Goal: Task Accomplishment & Management: Use online tool/utility

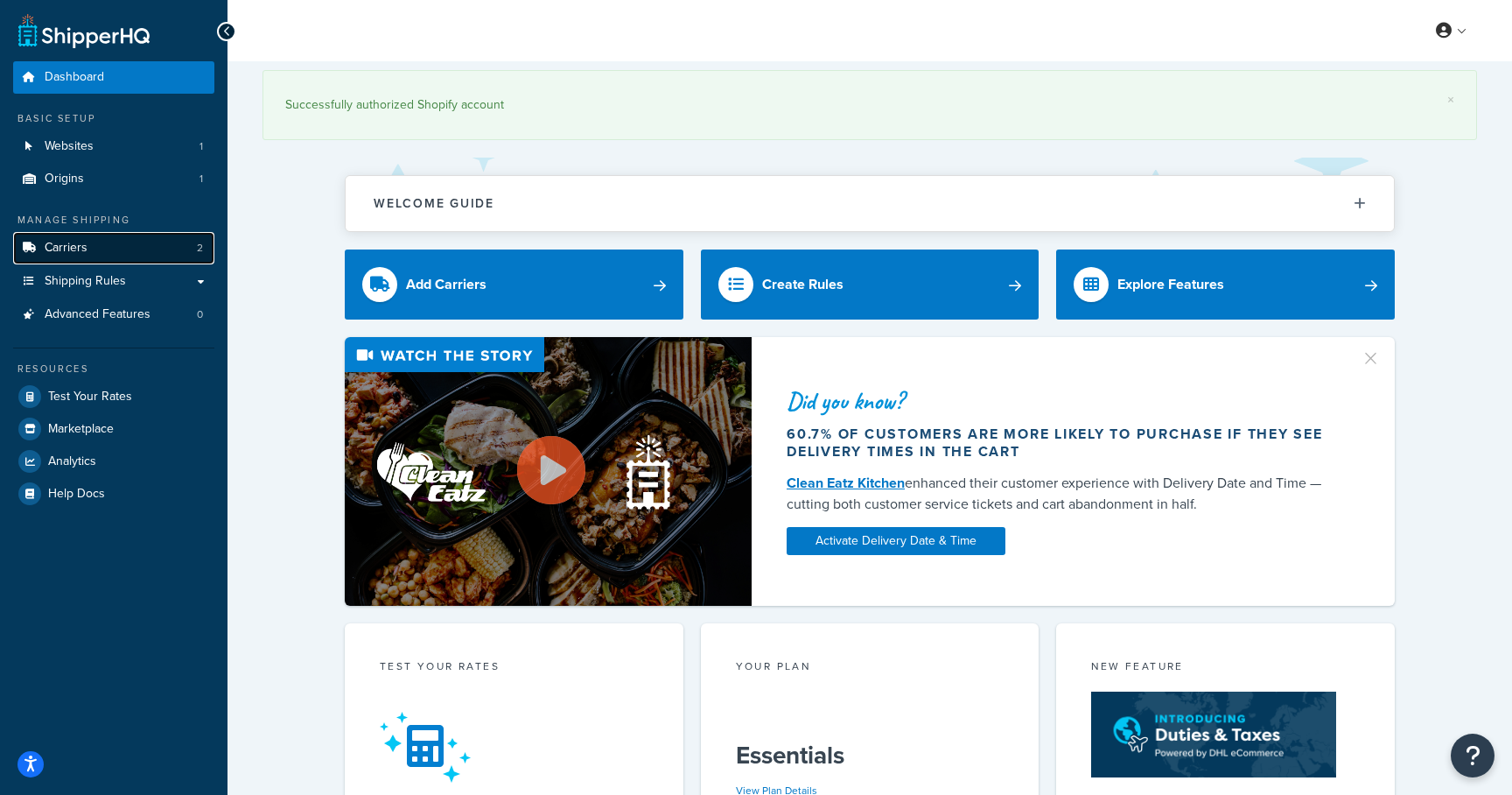
click at [159, 240] on link "Carriers 2" at bounding box center [113, 248] width 201 height 32
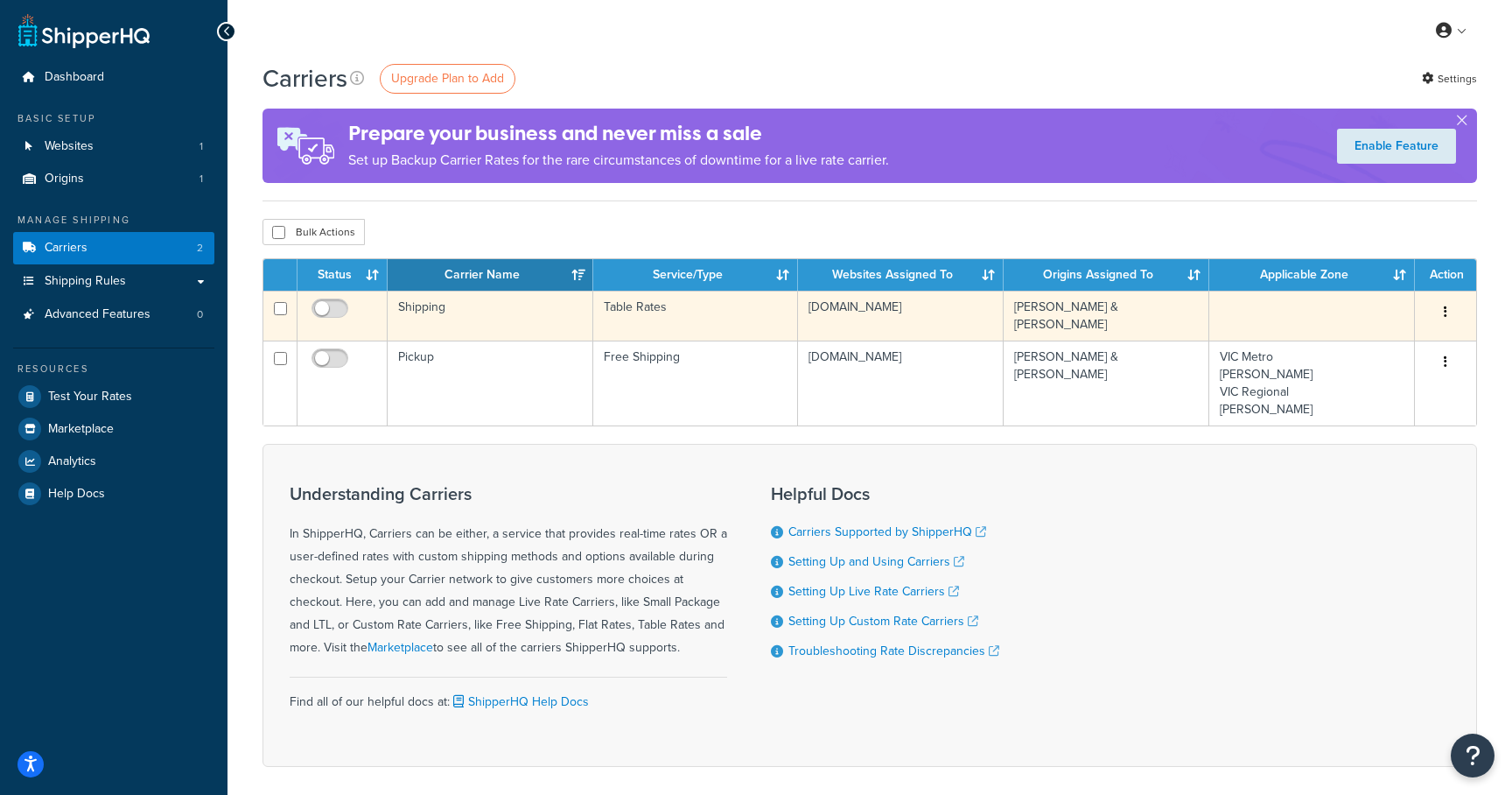
click at [427, 306] on td "Shipping" at bounding box center [490, 315] width 206 height 50
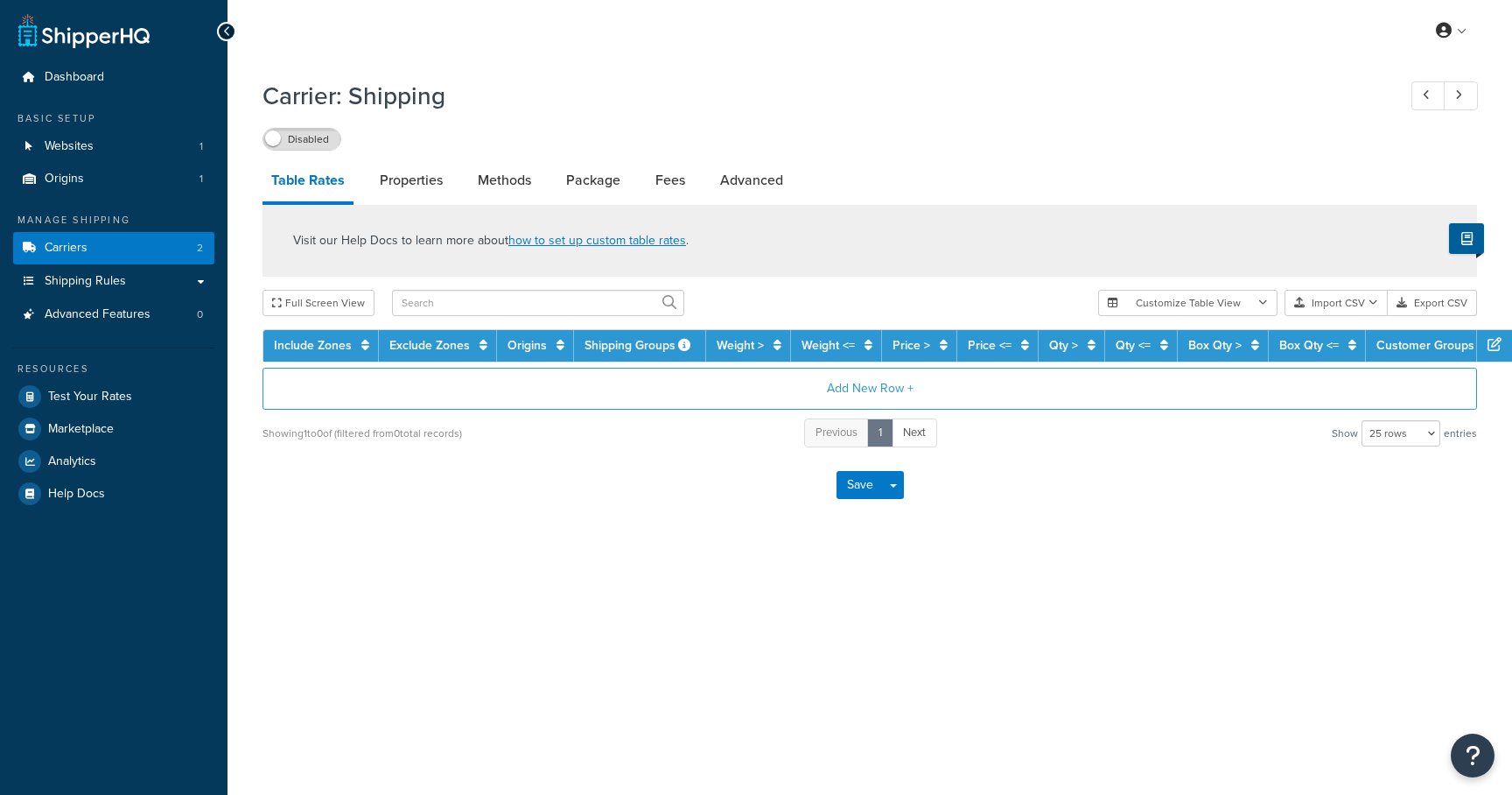
select select "25"
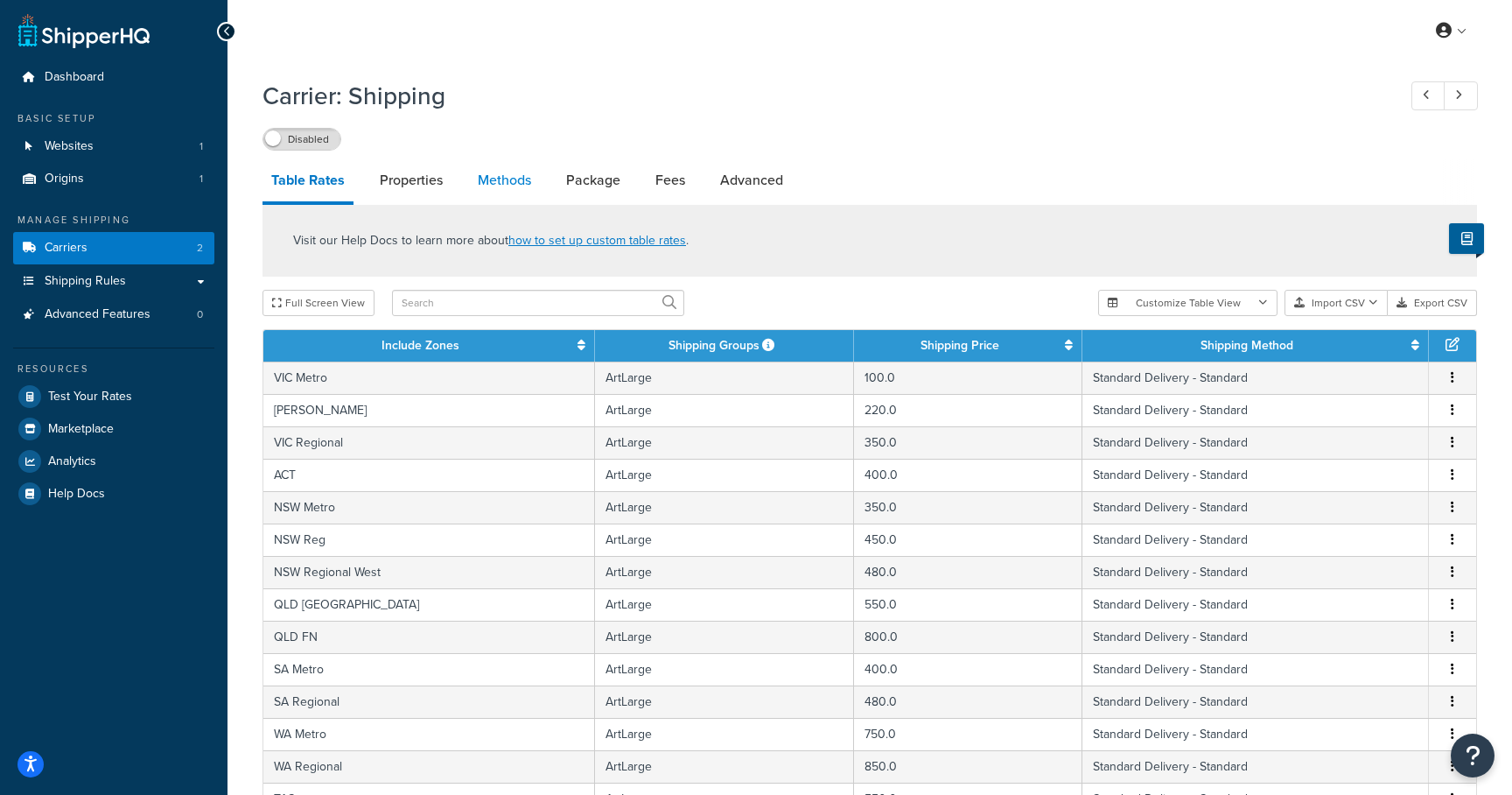
click at [483, 175] on link "Methods" at bounding box center [504, 180] width 71 height 42
select select "25"
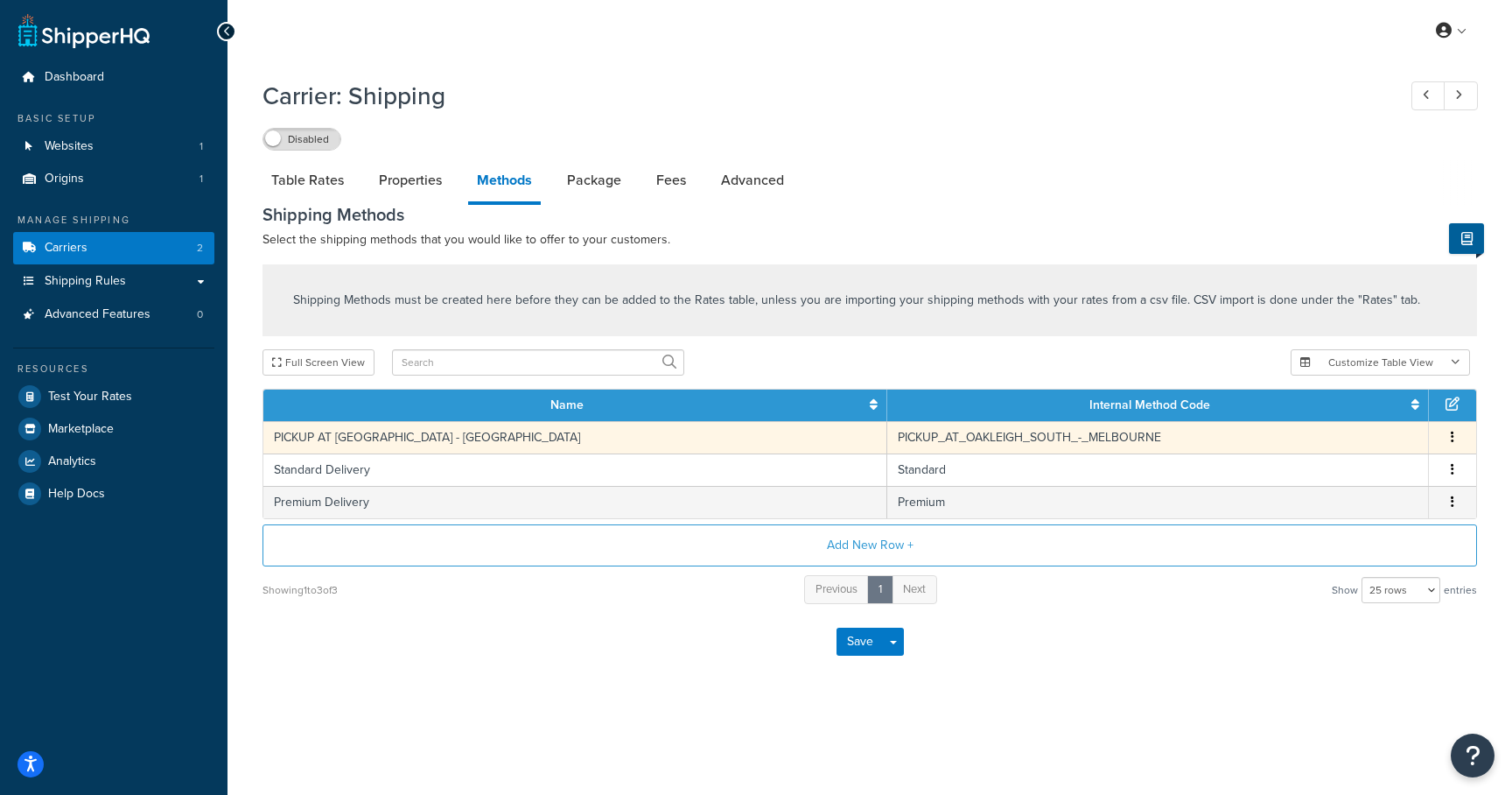
click at [534, 437] on td "PICKUP AT OAKLEIGH SOUTH - MELBOURNE" at bounding box center [575, 437] width 624 height 32
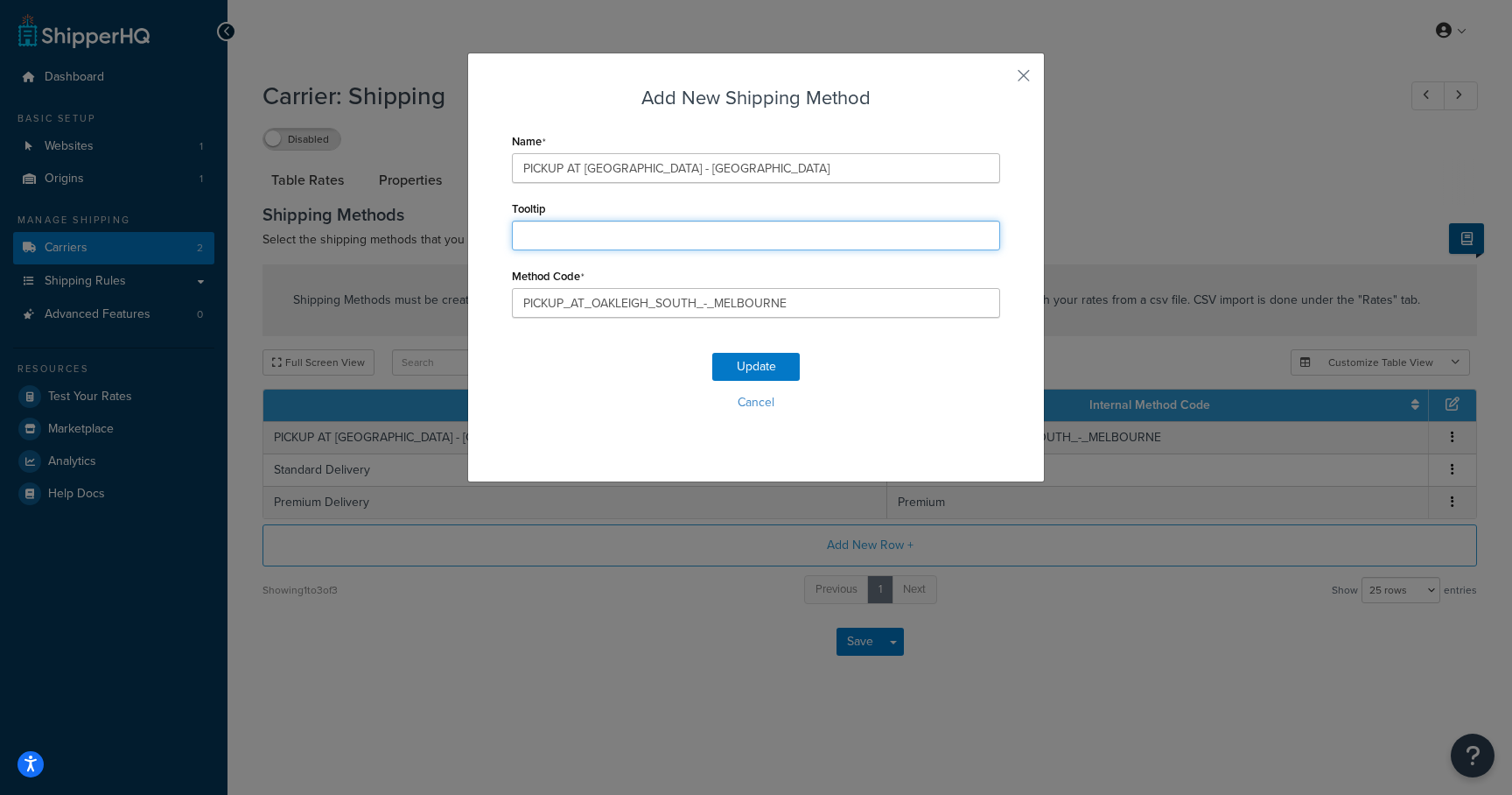
click at [578, 237] on input "Tooltip" at bounding box center [756, 235] width 488 height 30
type input "Available Monday - Friday"
click at [748, 367] on button "Update" at bounding box center [756, 366] width 88 height 28
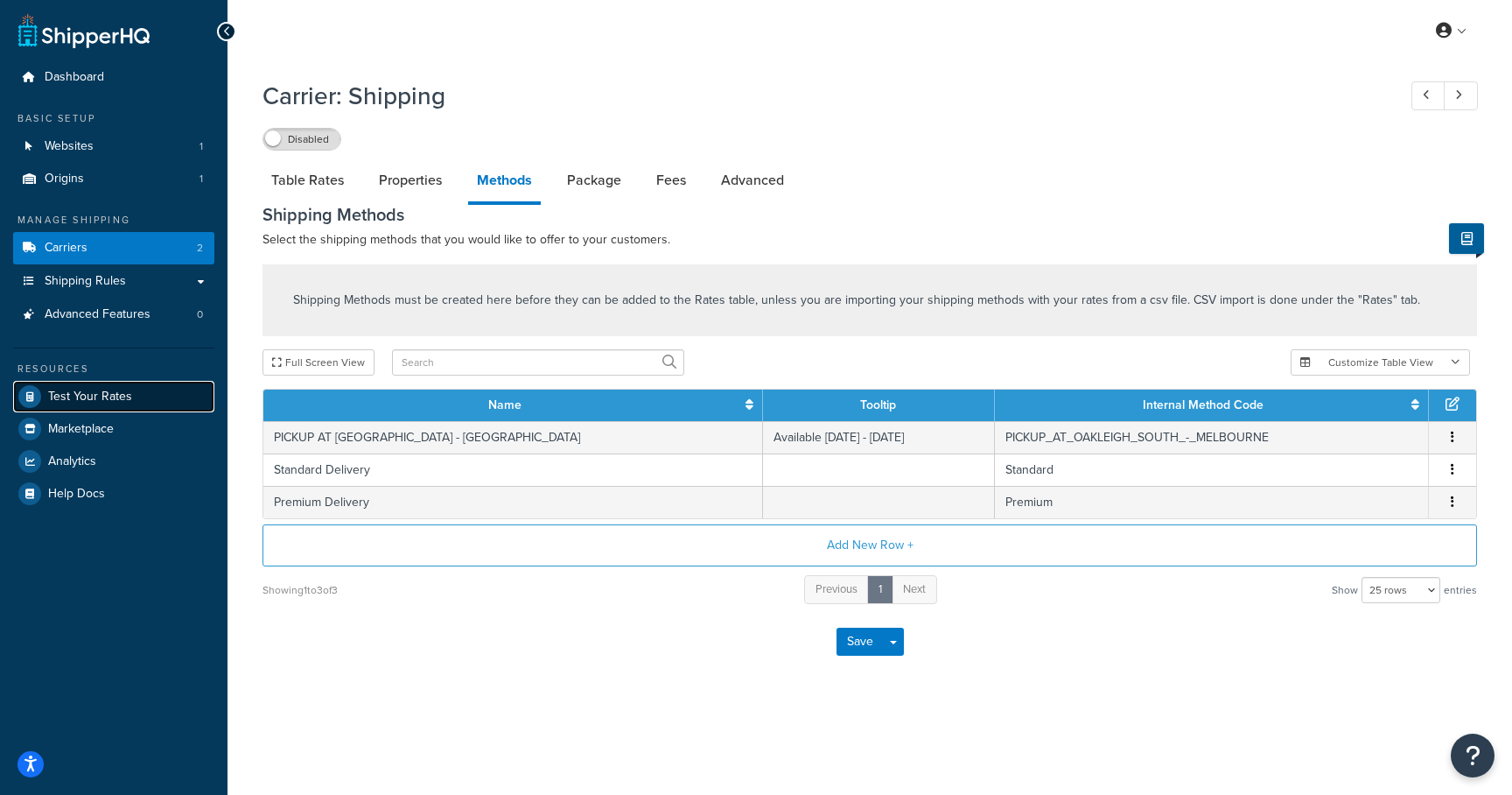
click at [78, 404] on link "Test Your Rates" at bounding box center [113, 397] width 201 height 31
click at [861, 652] on button "Save" at bounding box center [861, 641] width 48 height 28
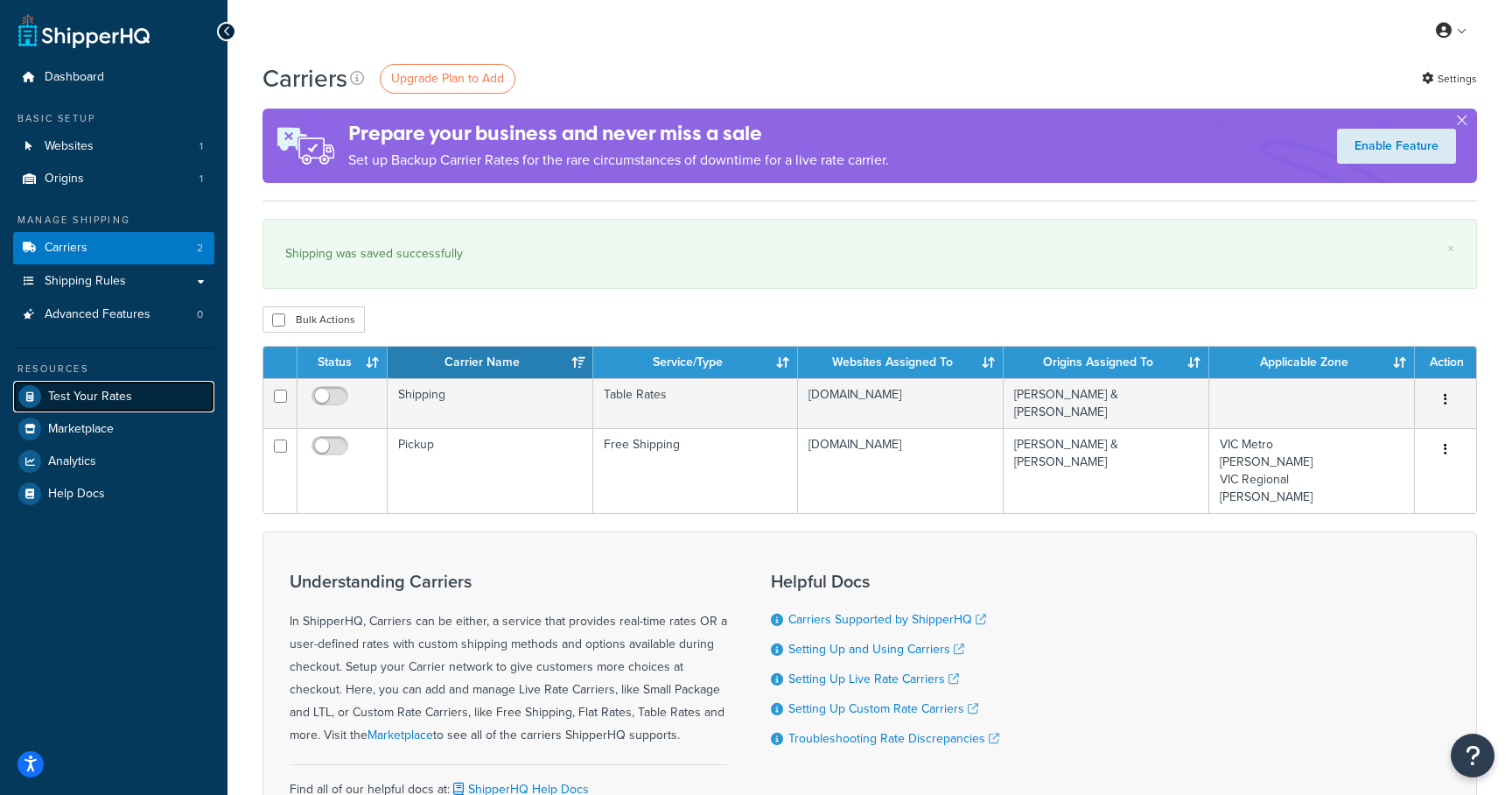
click at [108, 393] on span "Test Your Rates" at bounding box center [90, 397] width 84 height 15
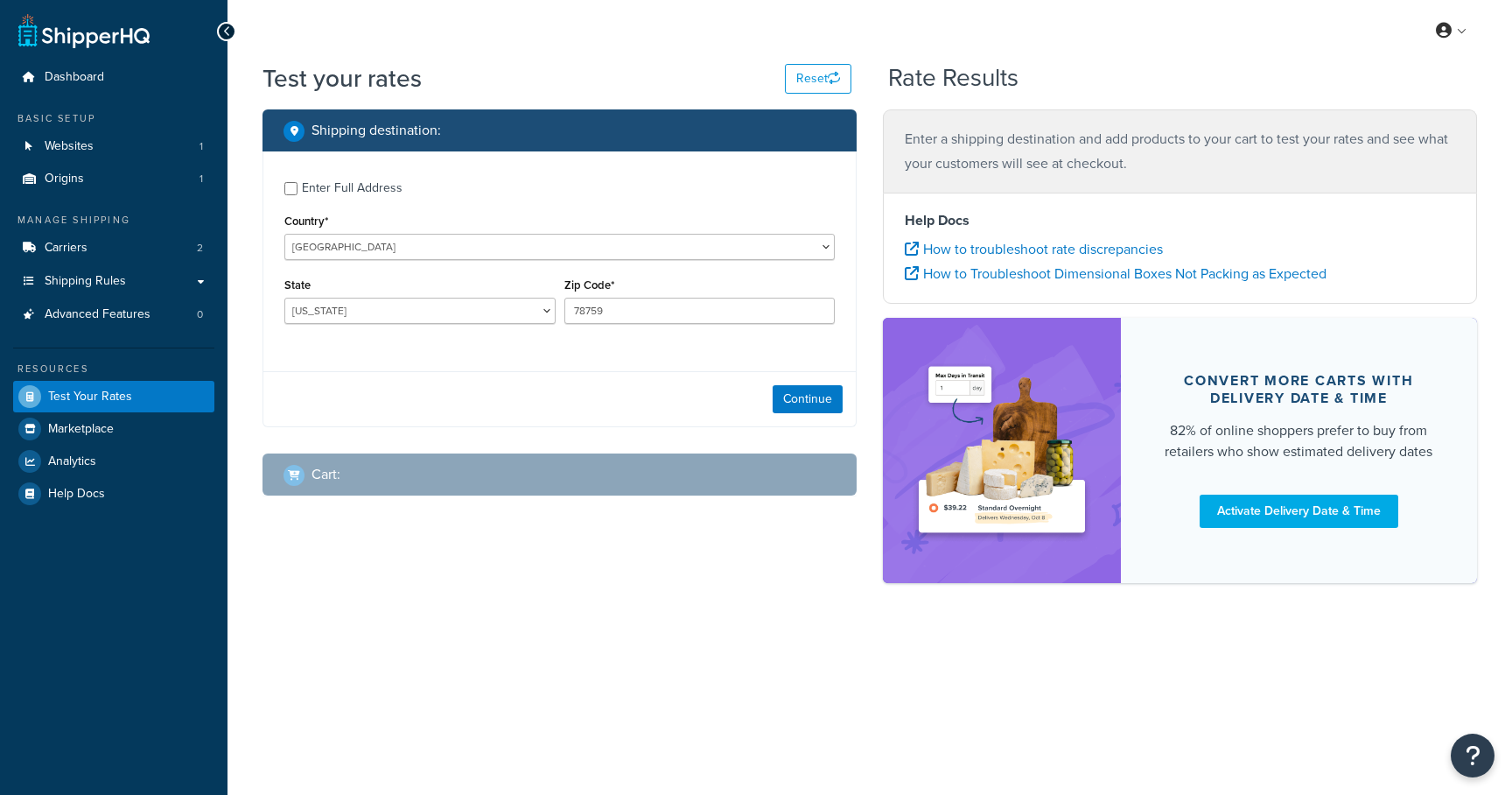
select select "[GEOGRAPHIC_DATA]"
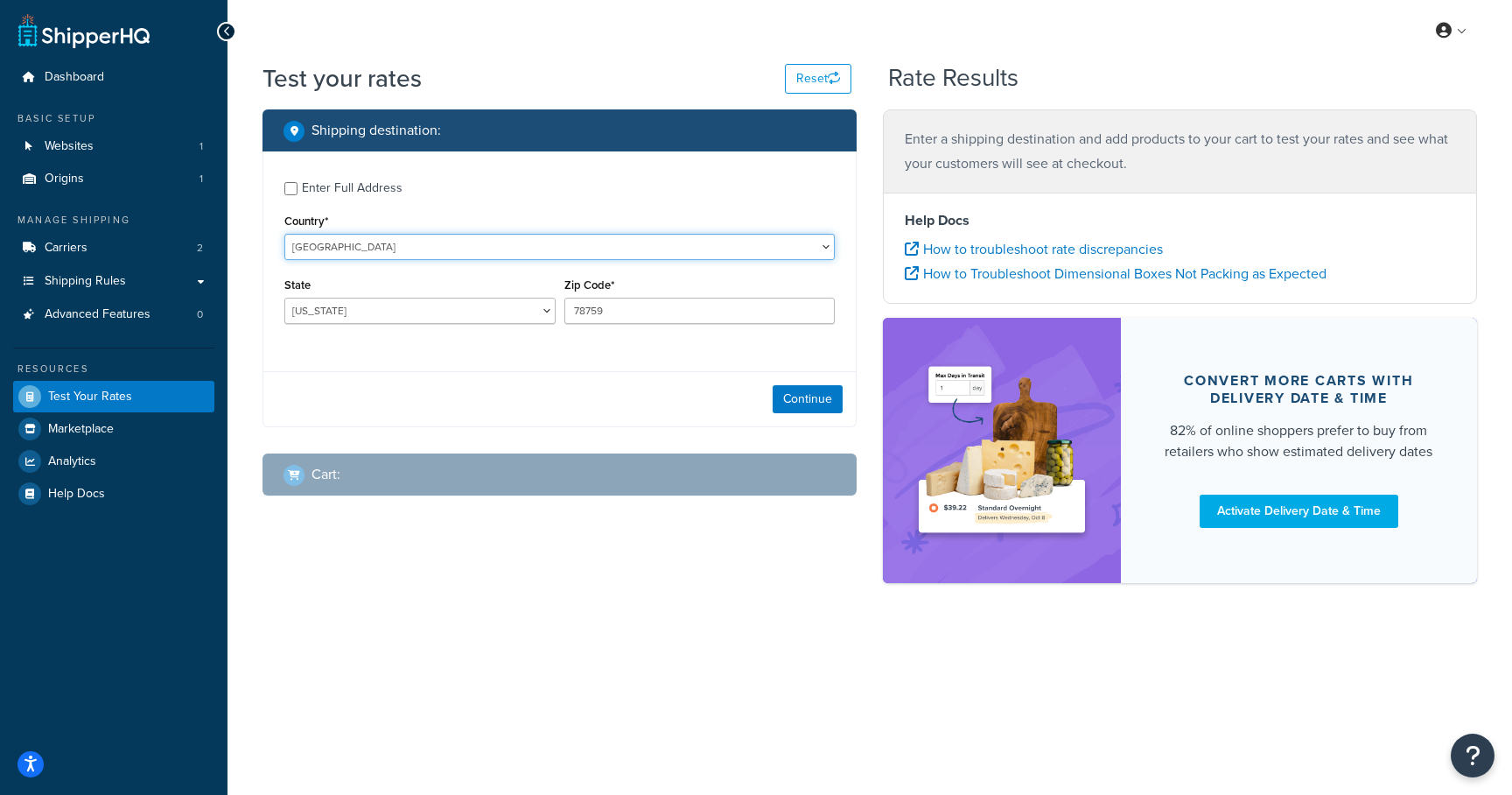
click at [443, 249] on select "United States United Kingdom Afghanistan Åland Islands Albania Algeria American…" at bounding box center [559, 247] width 550 height 26
select select "AU"
click at [284, 234] on select "United States United Kingdom Afghanistan Åland Islands Albania Algeria American…" at bounding box center [559, 247] width 550 height 26
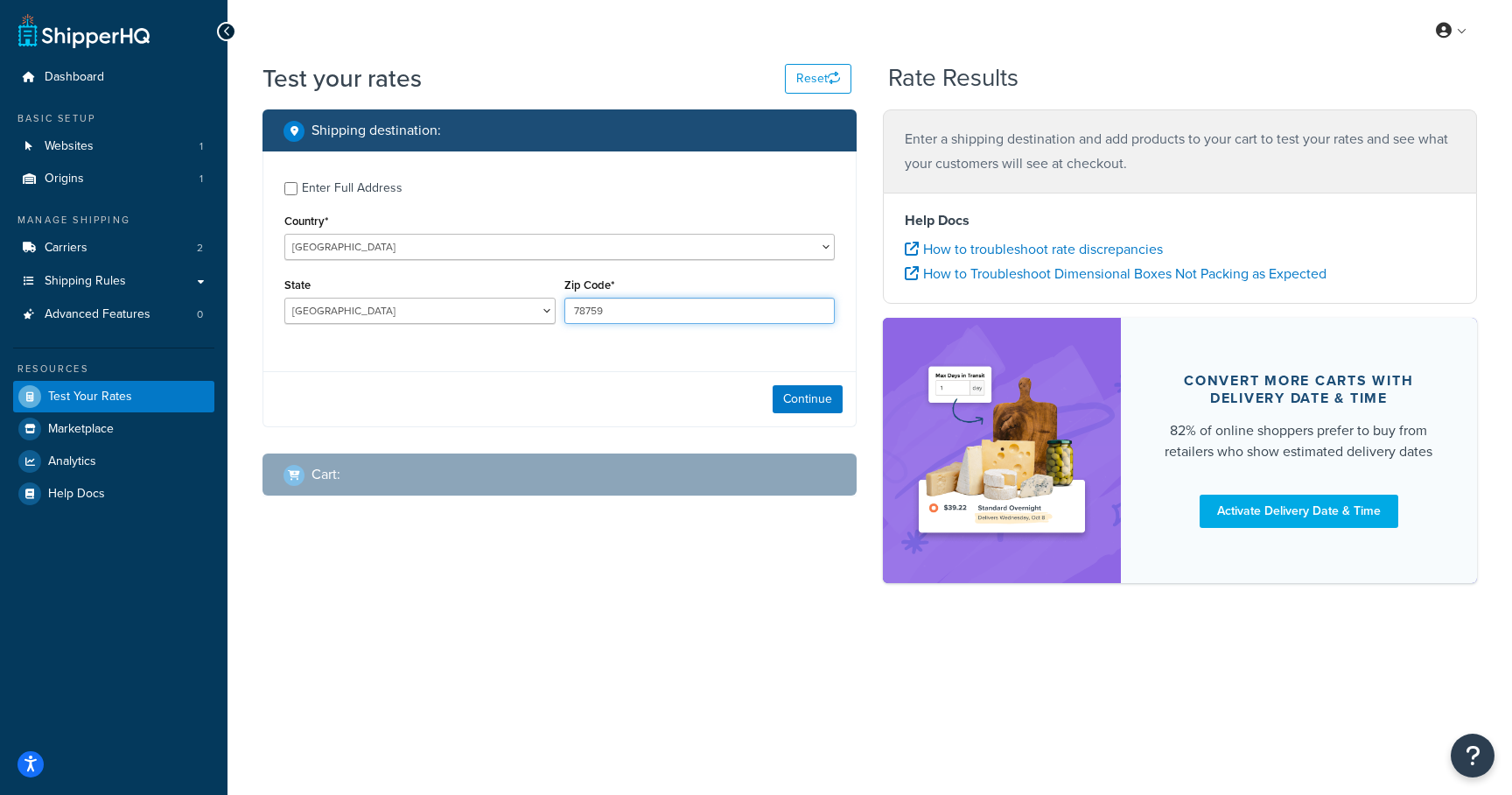
click at [618, 310] on input "78759" at bounding box center [700, 311] width 271 height 26
click at [486, 313] on select "Australian Capital Territory New South Wales Northern Territory Queensland Sout…" at bounding box center [419, 311] width 271 height 26
select select "NSW"
click at [284, 299] on select "Australian Capital Territory New South Wales Northern Territory Queensland Sout…" at bounding box center [419, 311] width 271 height 26
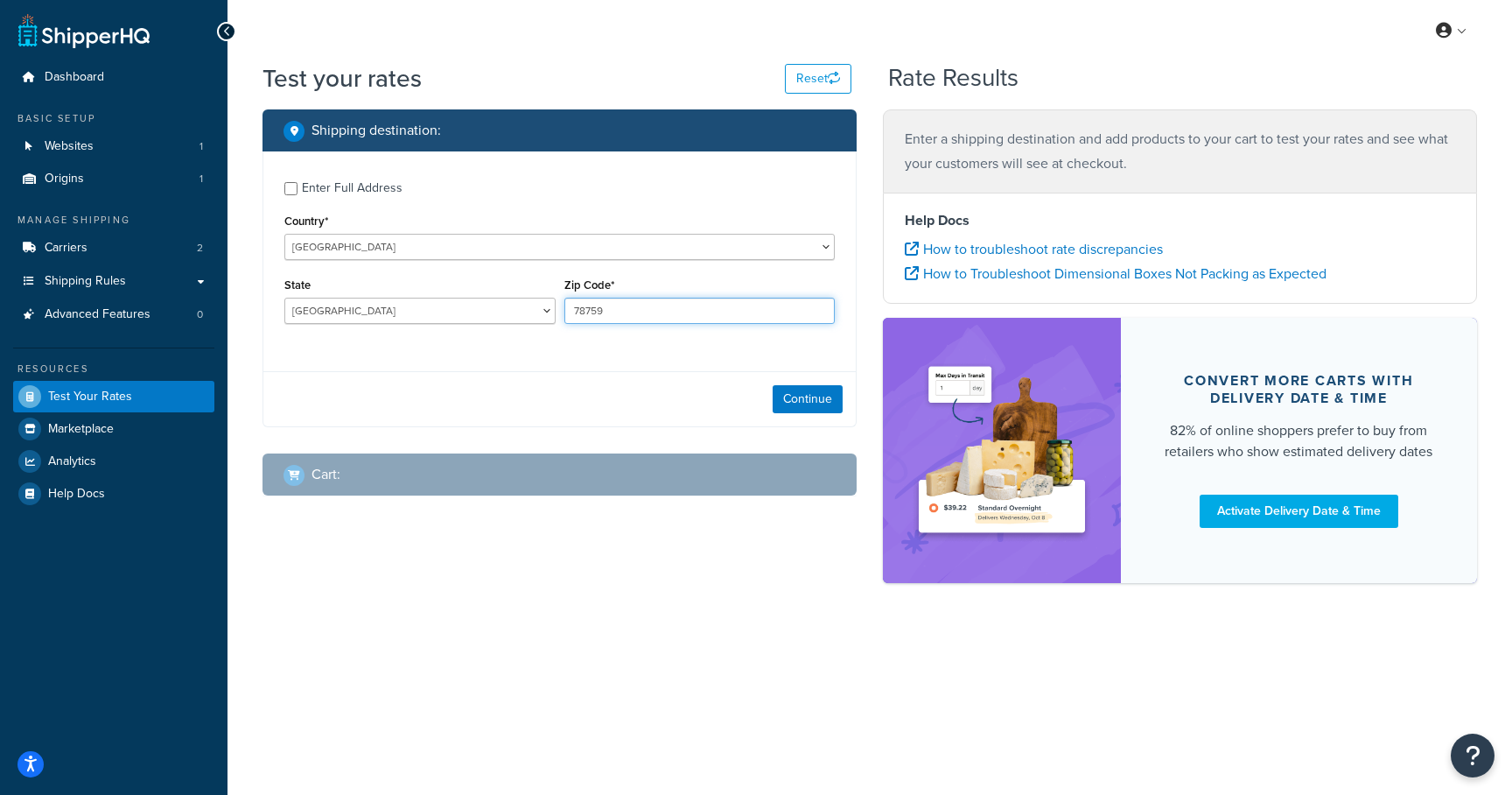
click at [618, 309] on input "78759" at bounding box center [700, 311] width 271 height 26
type input "2488"
click at [633, 371] on div "Enter Full Address Country* United States United Kingdom Afghanistan Åland Isla…" at bounding box center [559, 290] width 594 height 276
click at [809, 398] on button "Continue" at bounding box center [808, 398] width 70 height 28
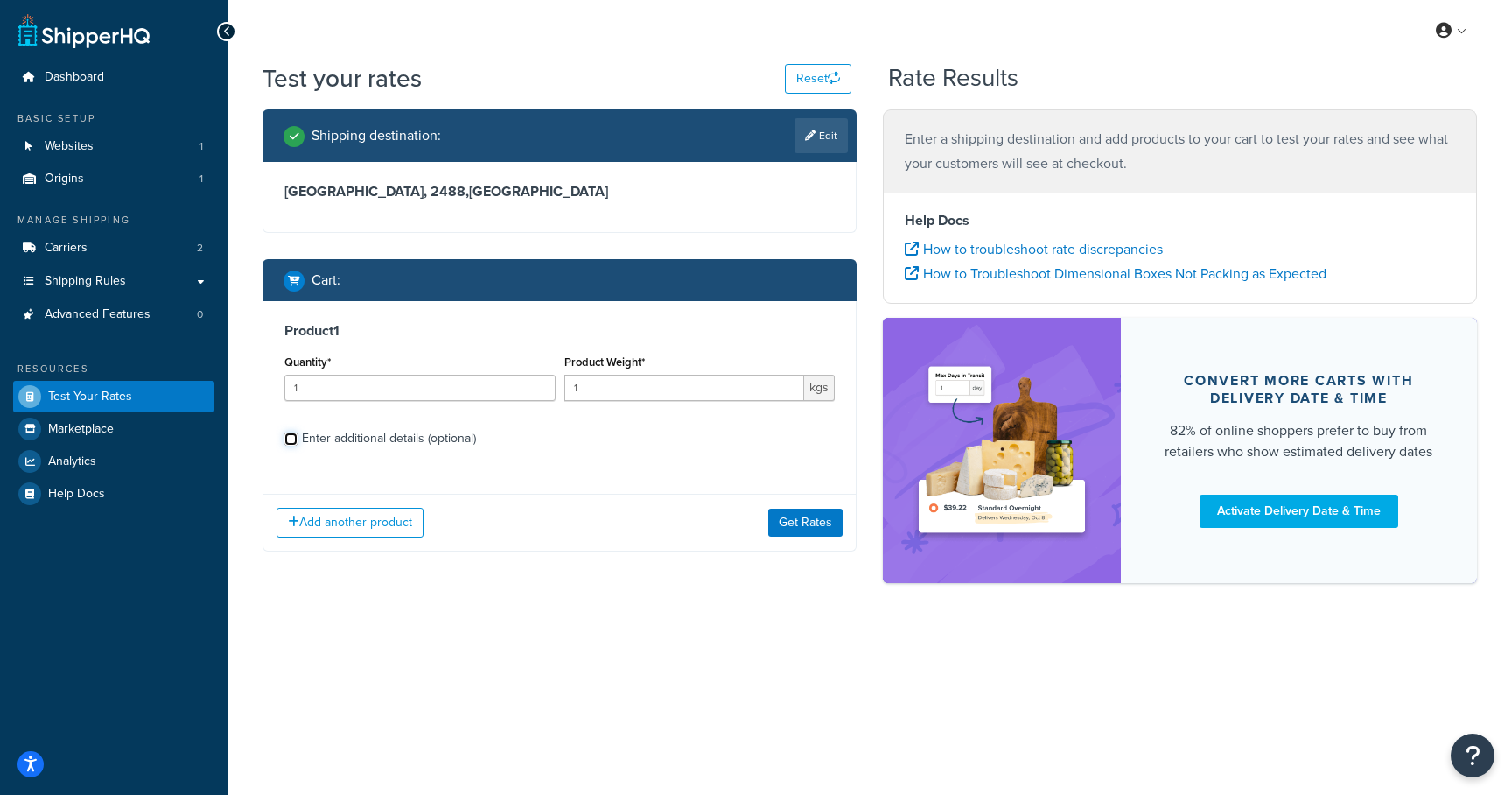
click at [296, 435] on input "Enter additional details (optional)" at bounding box center [291, 439] width 13 height 13
checkbox input "true"
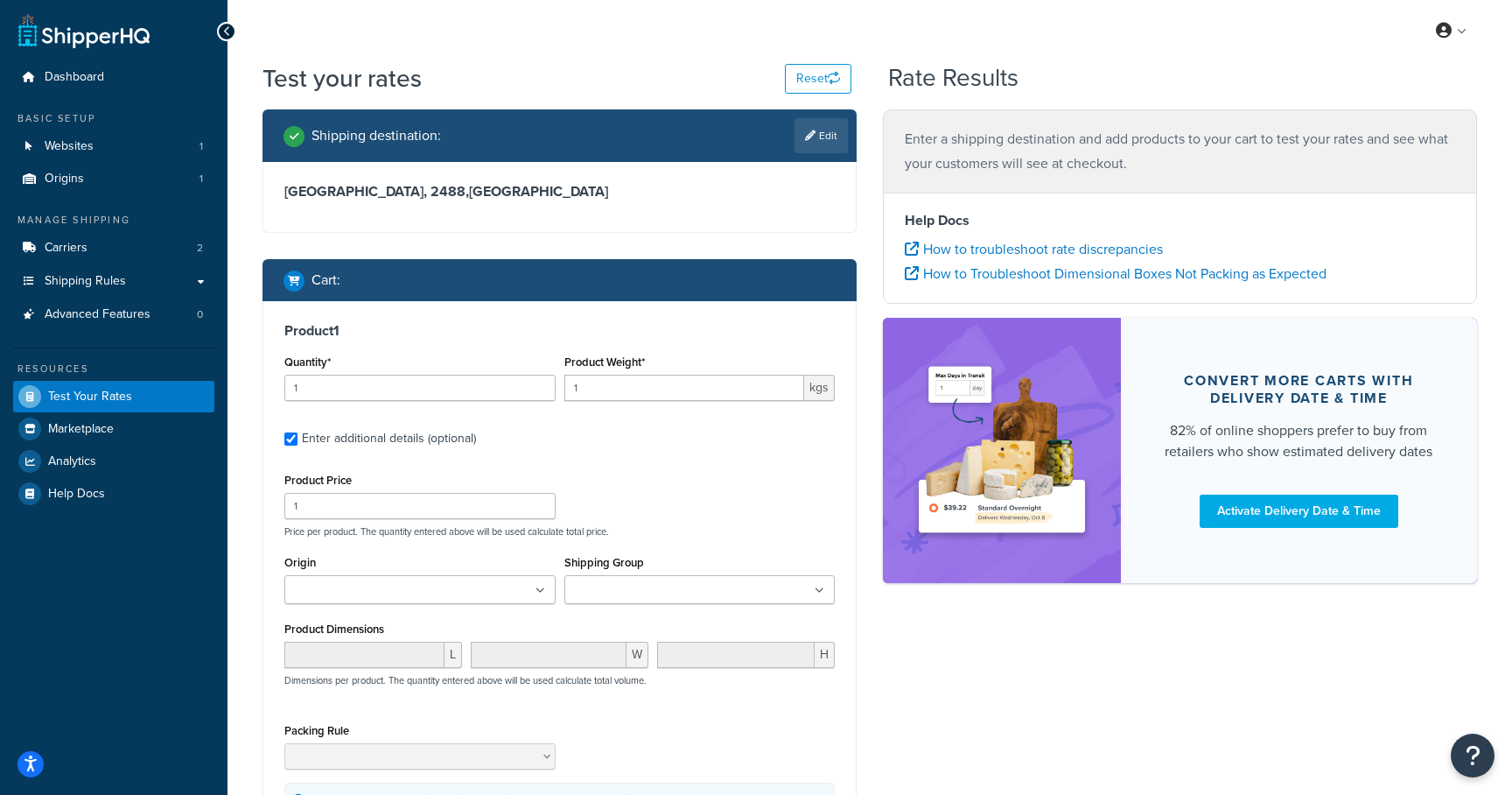
click at [637, 585] on input "Shipping Group" at bounding box center [647, 590] width 155 height 19
click at [921, 656] on div "Shipping destination : Edit New South Wales, 2488 , Australia Cart : Product 1 …" at bounding box center [870, 532] width 1241 height 844
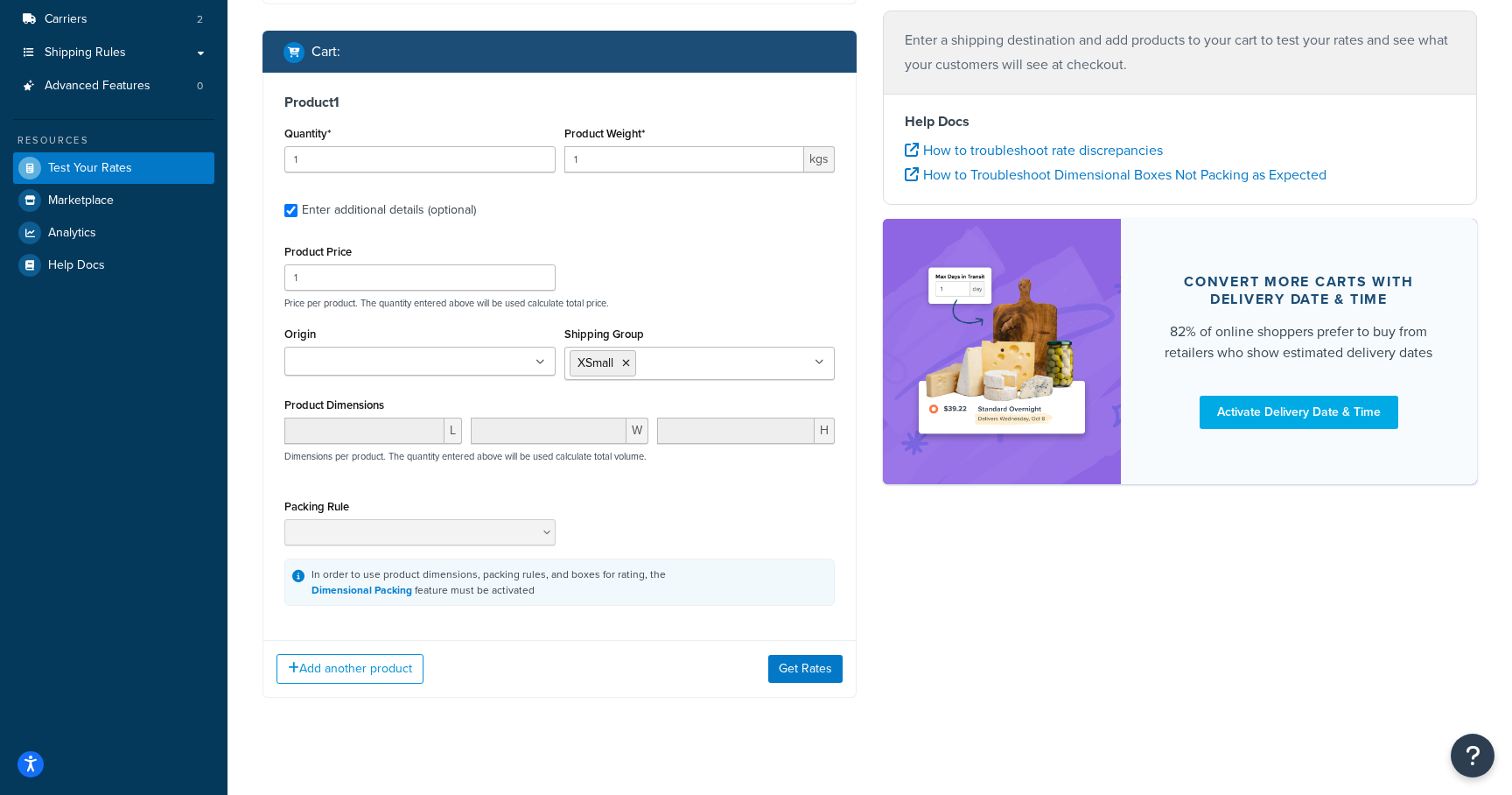
scroll to position [247, 0]
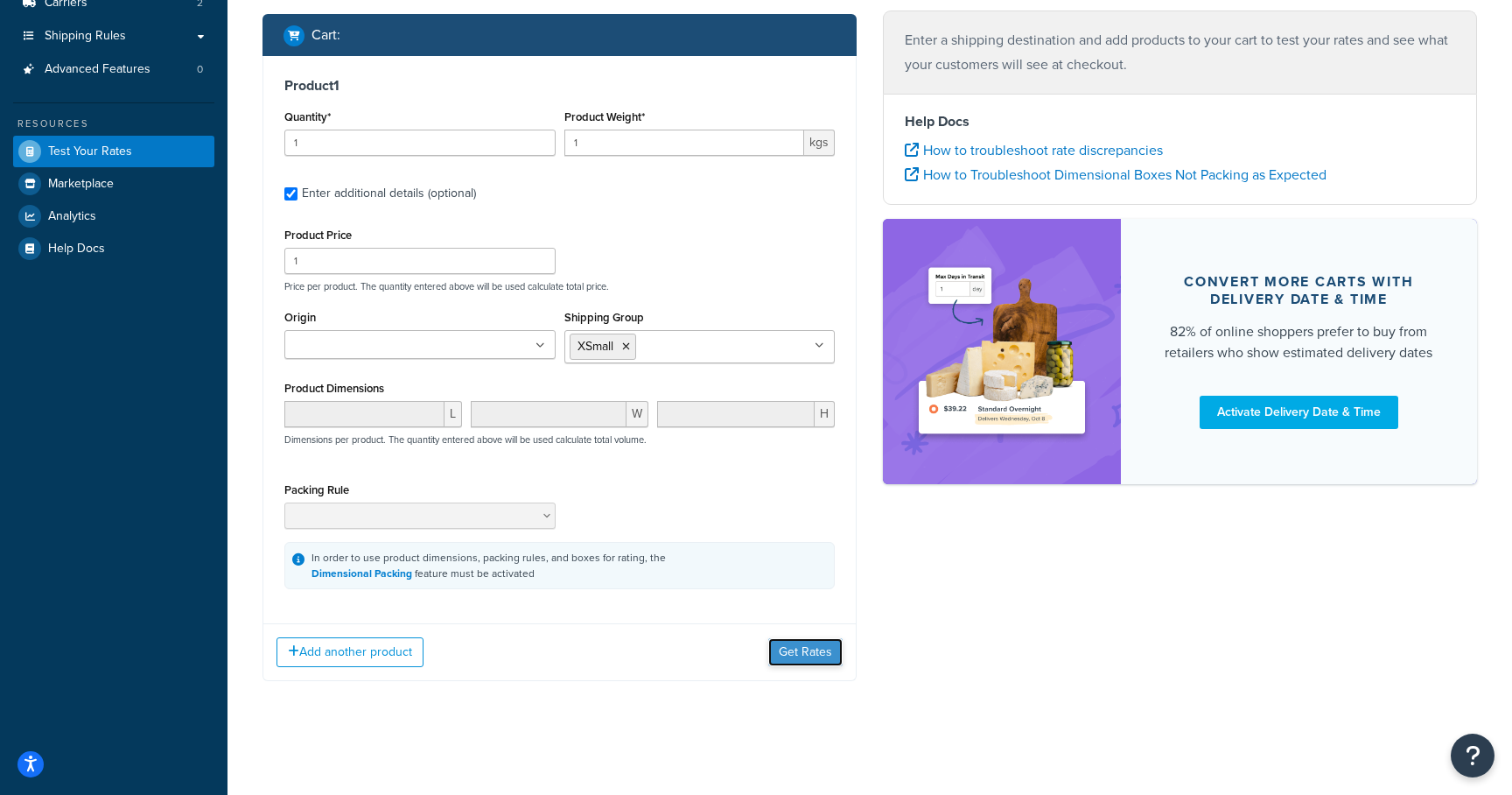
click at [810, 649] on button "Get Rates" at bounding box center [805, 652] width 74 height 28
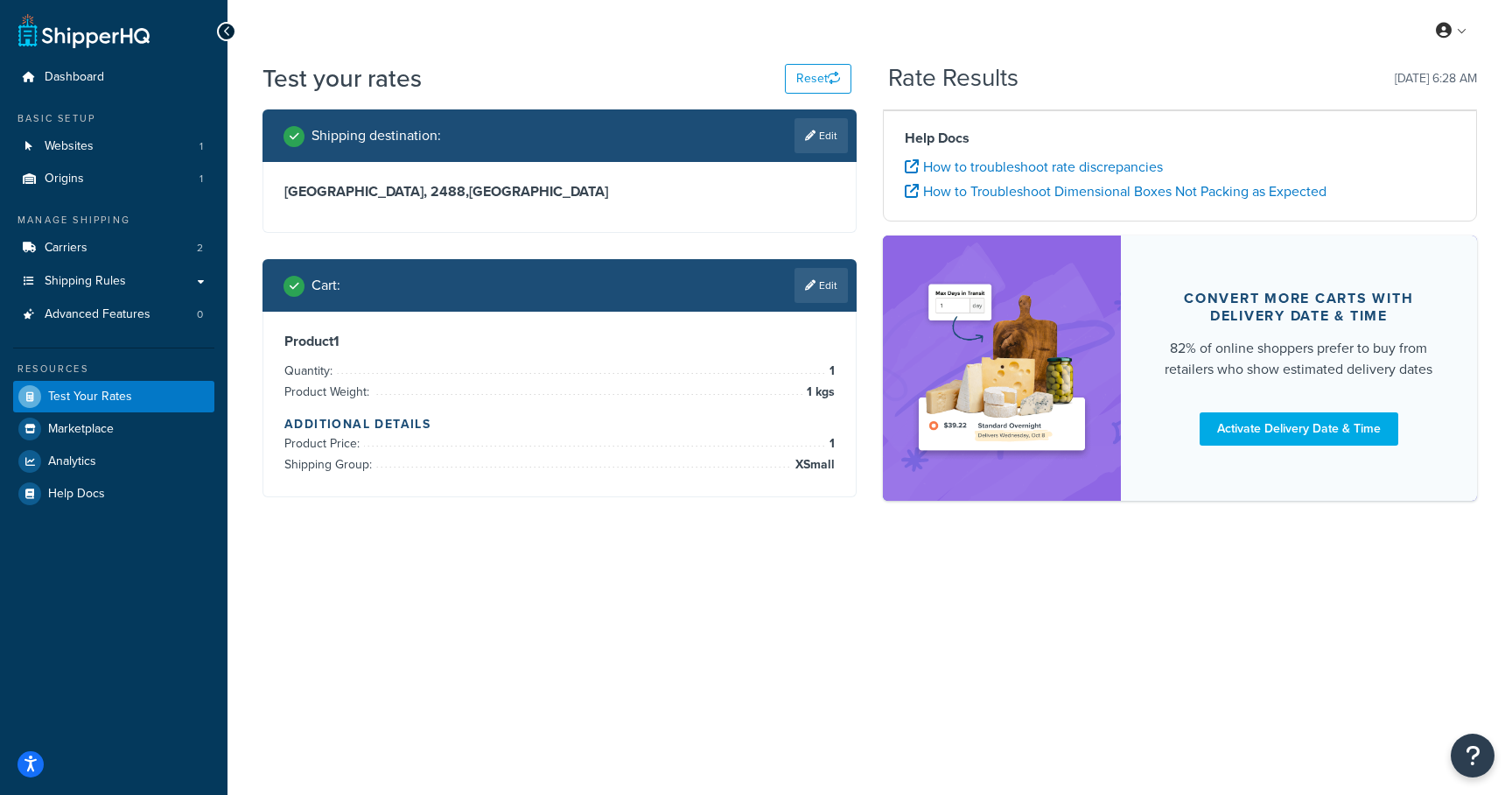
scroll to position [0, 0]
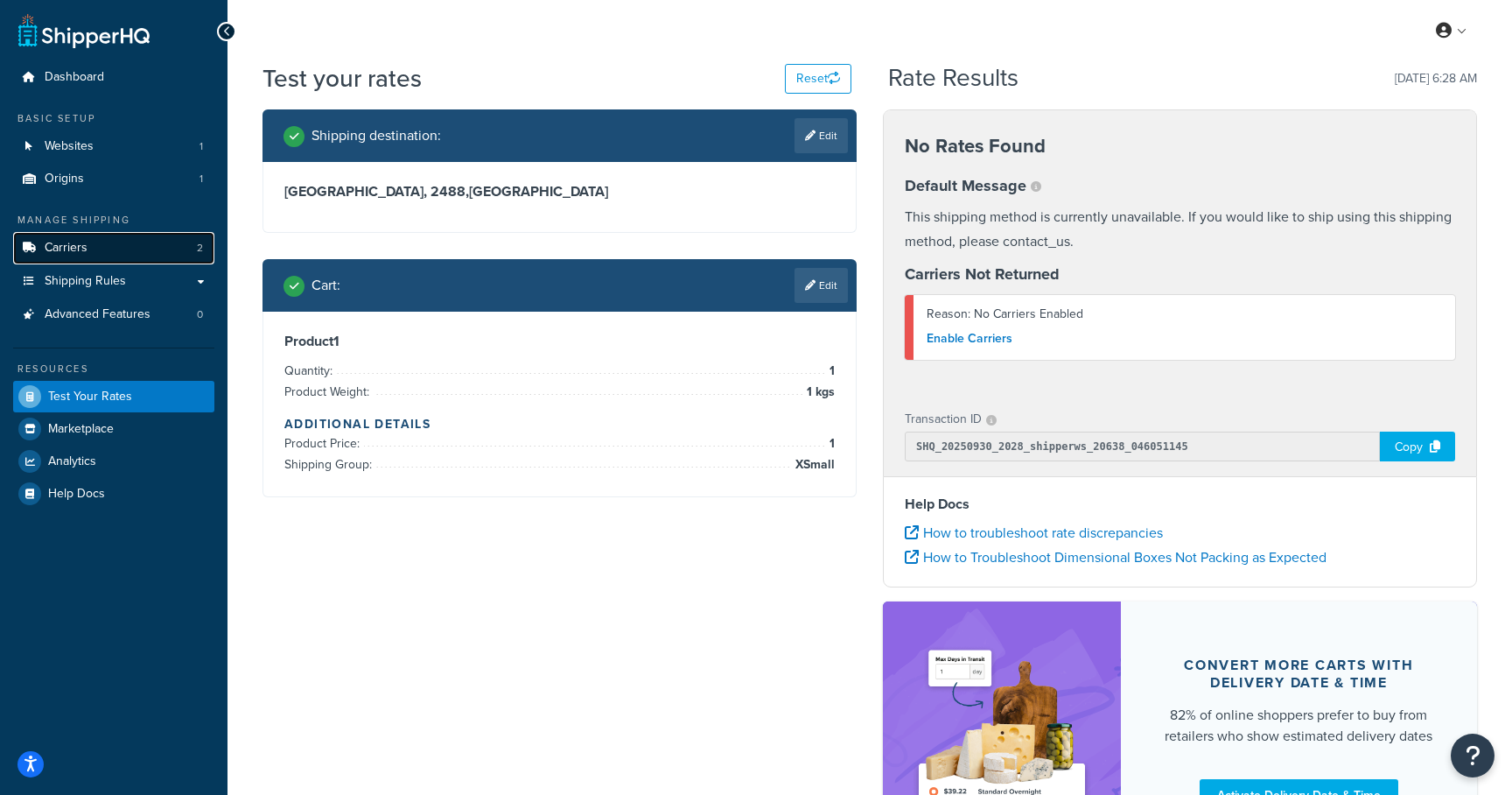
click at [139, 242] on link "Carriers 2" at bounding box center [113, 248] width 201 height 32
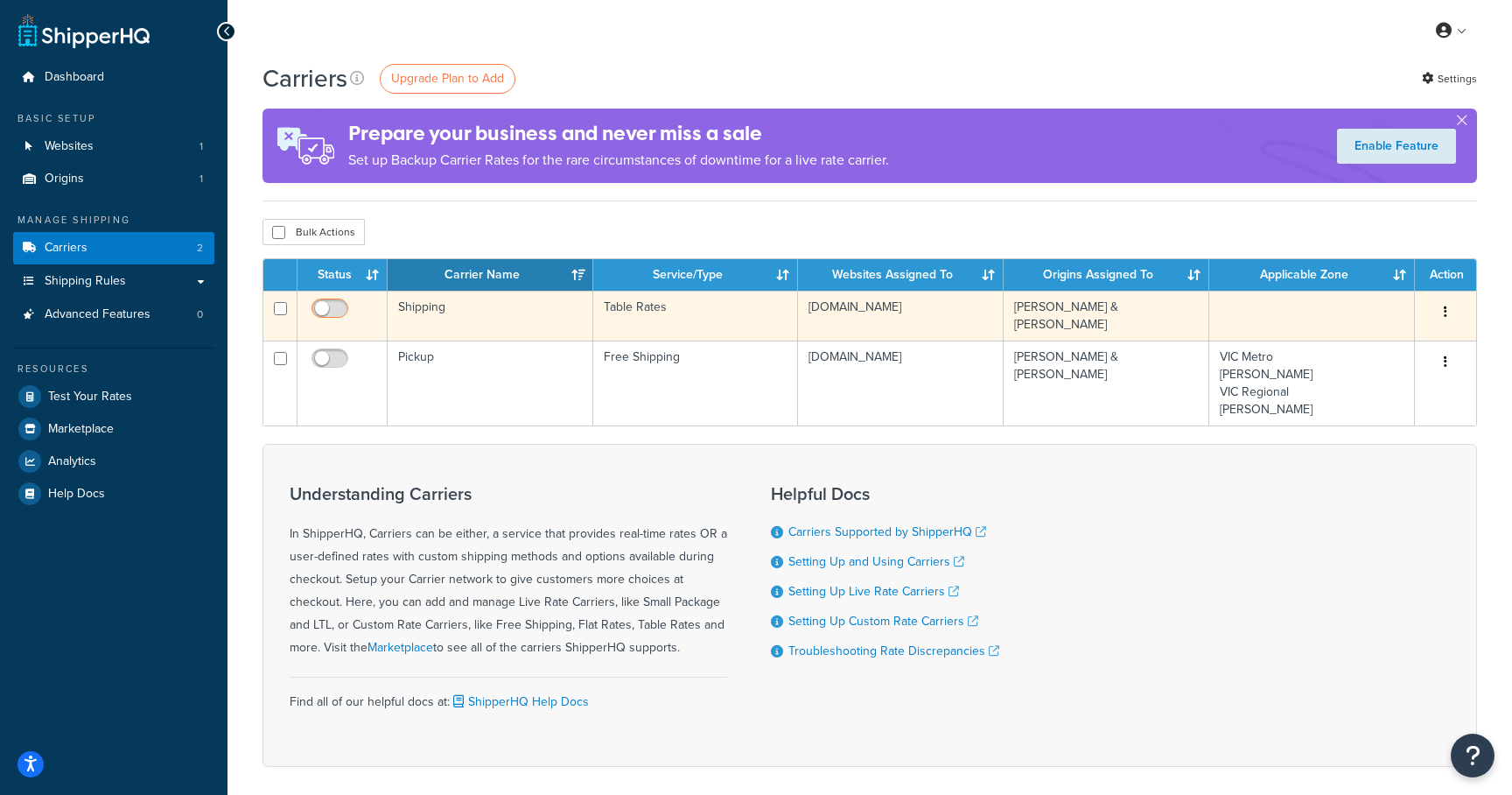
click at [320, 309] on input "checkbox" at bounding box center [332, 313] width 48 height 22
checkbox input "true"
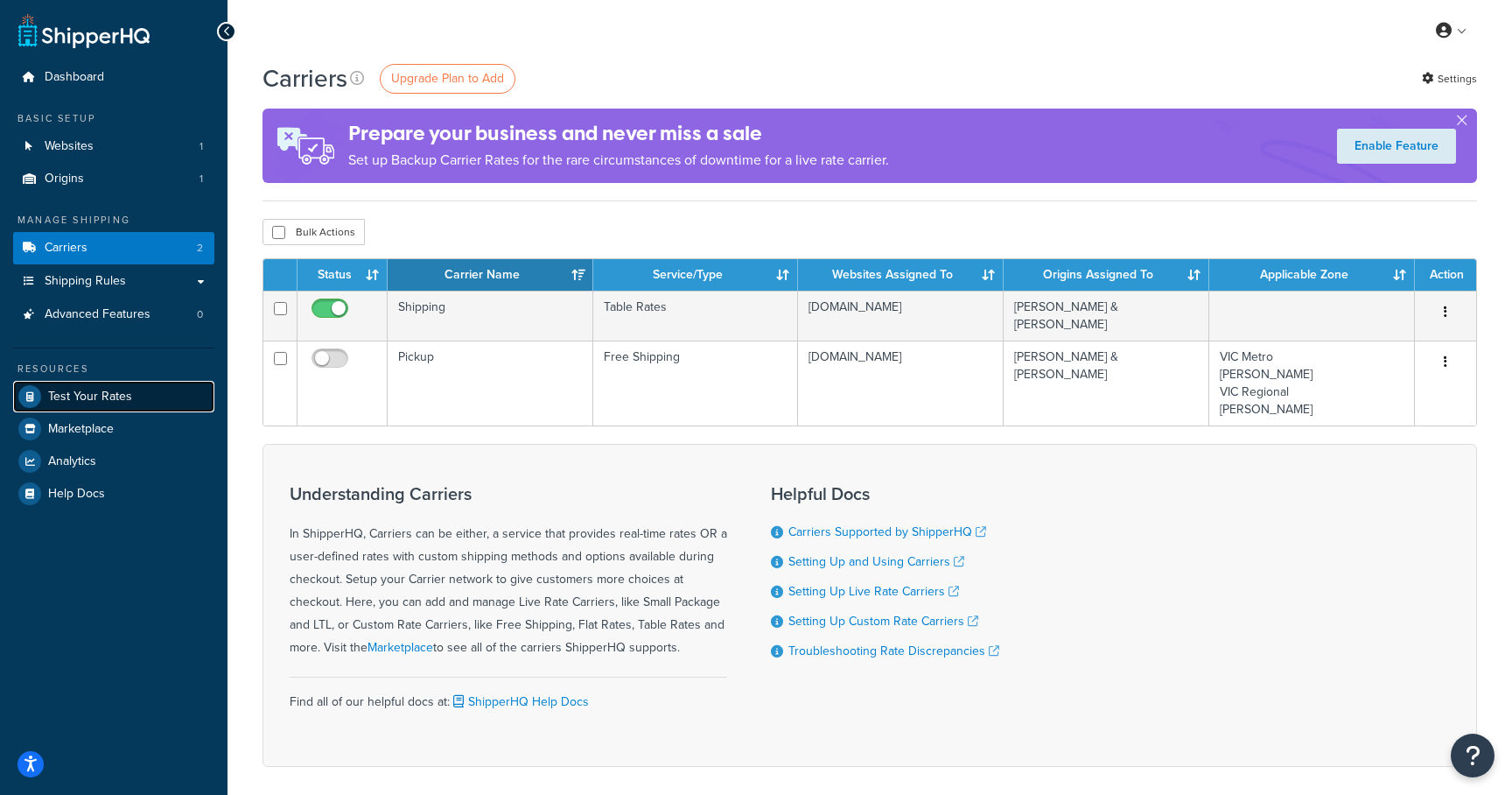
click at [94, 395] on span "Test Your Rates" at bounding box center [90, 397] width 84 height 15
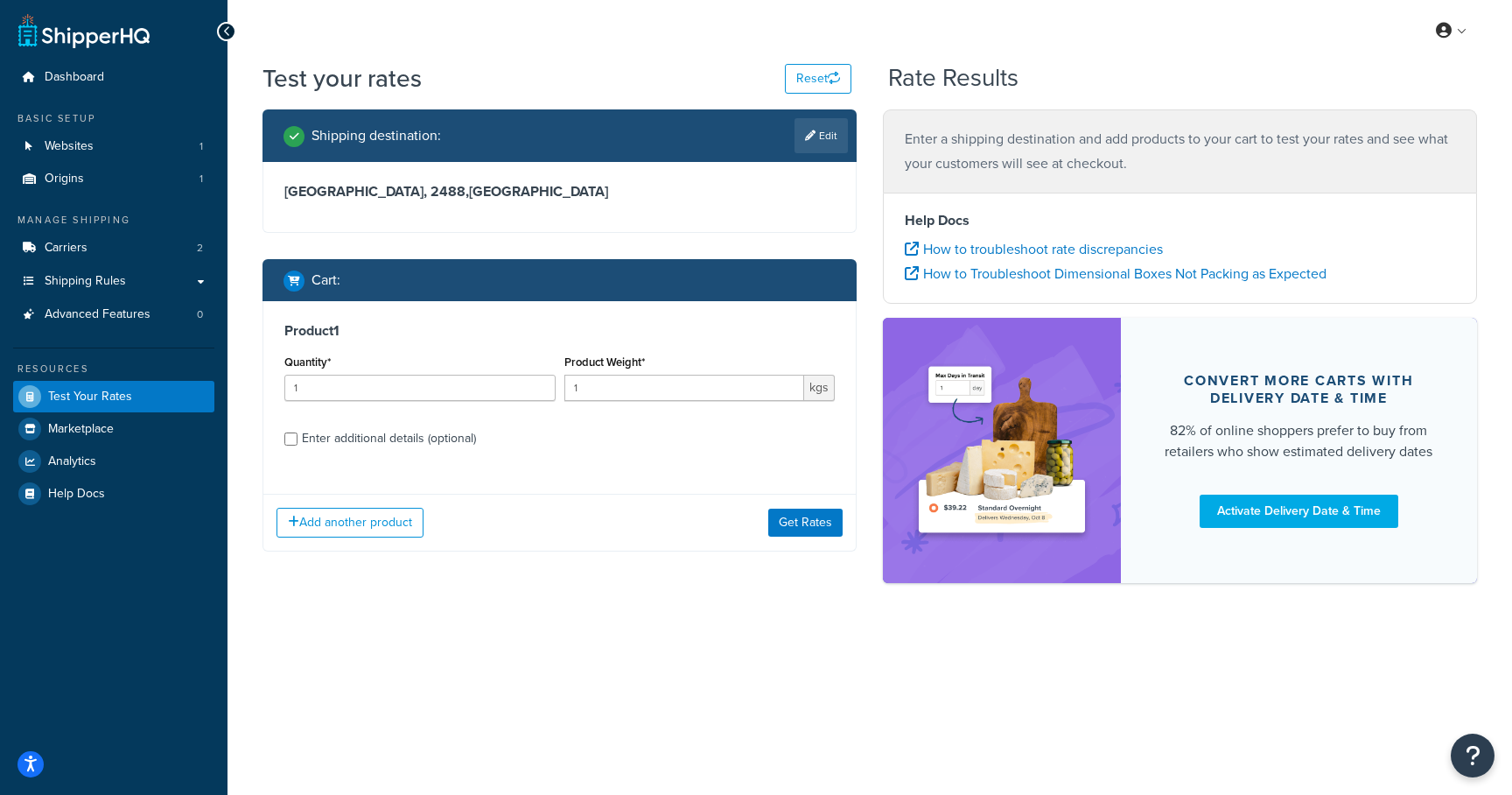
click at [347, 433] on div "Enter additional details (optional)" at bounding box center [388, 438] width 174 height 25
click at [298, 433] on input "Enter additional details (optional)" at bounding box center [291, 439] width 13 height 13
checkbox input "true"
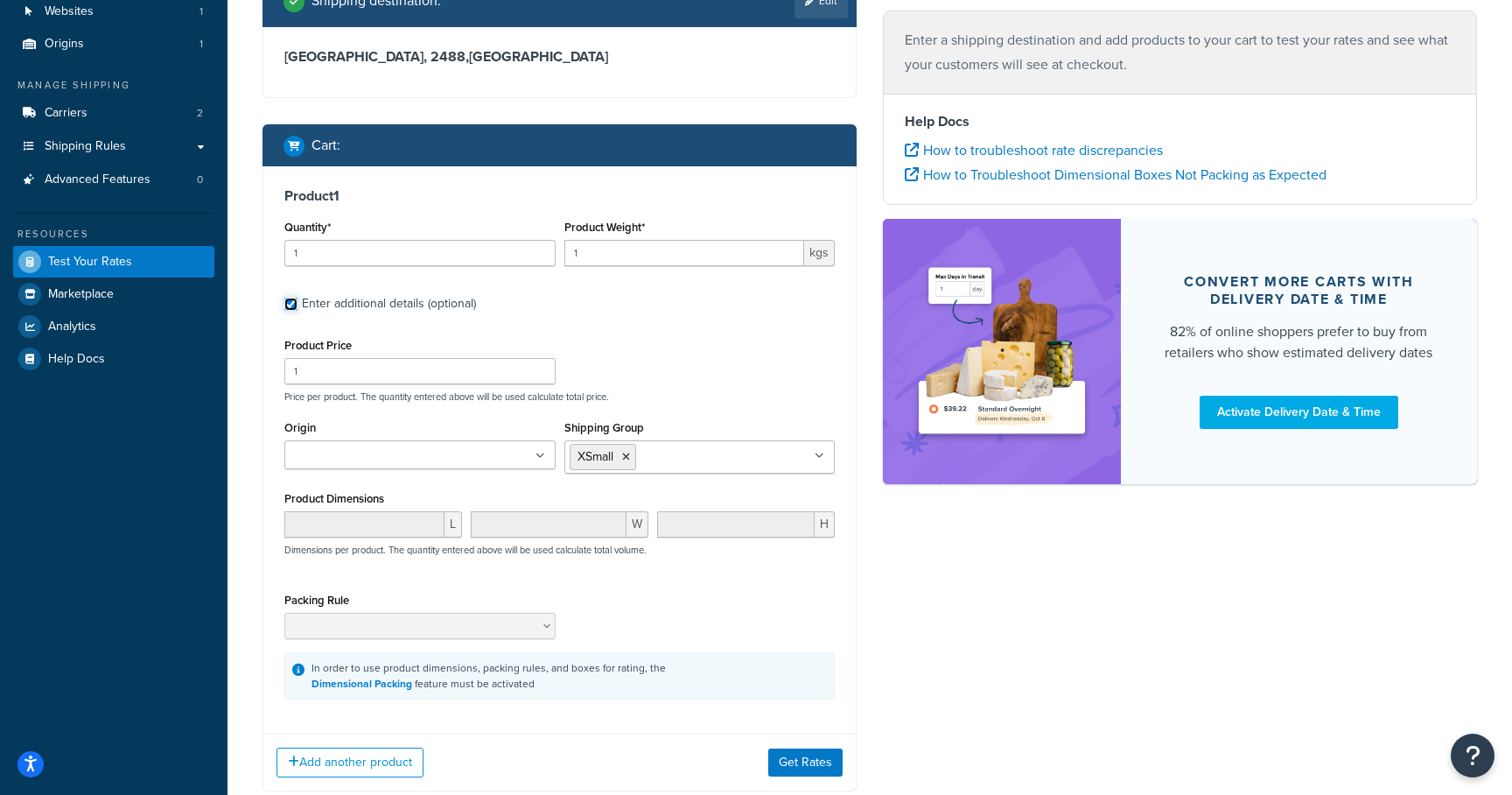
scroll to position [247, 0]
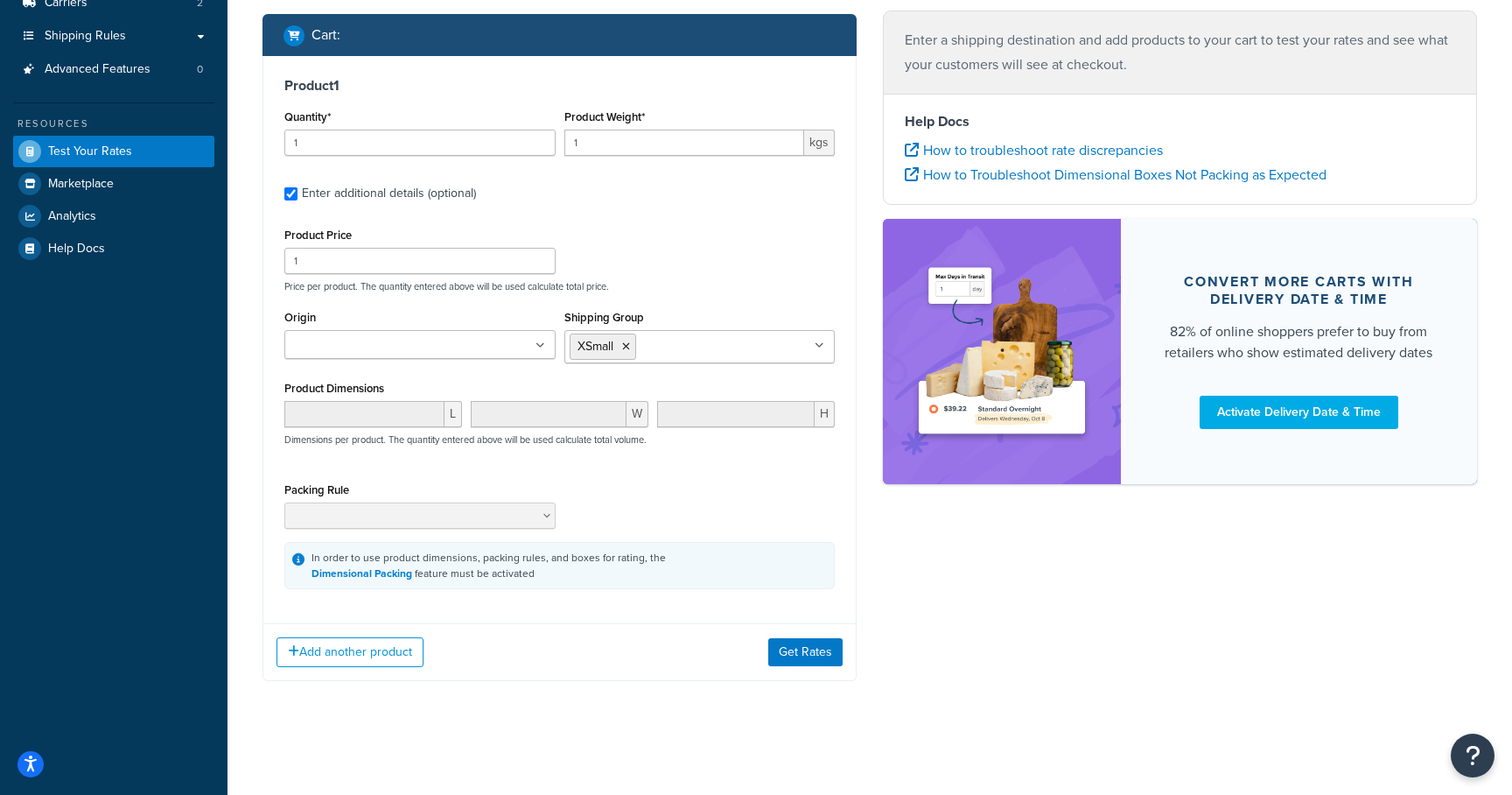
click at [791, 631] on div "Add another product Get Rates" at bounding box center [559, 652] width 592 height 57
click at [797, 661] on button "Get Rates" at bounding box center [805, 652] width 74 height 28
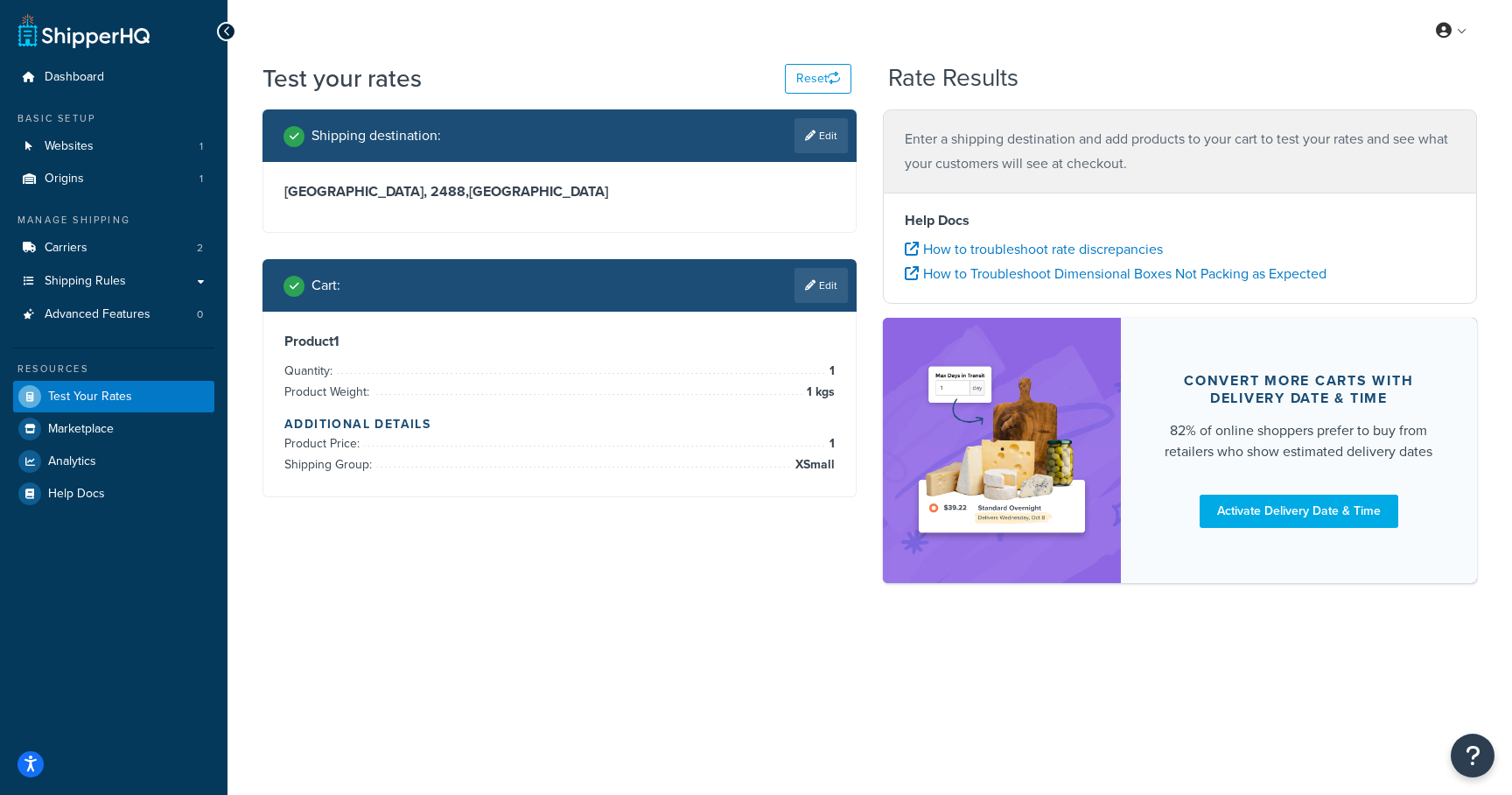
scroll to position [0, 0]
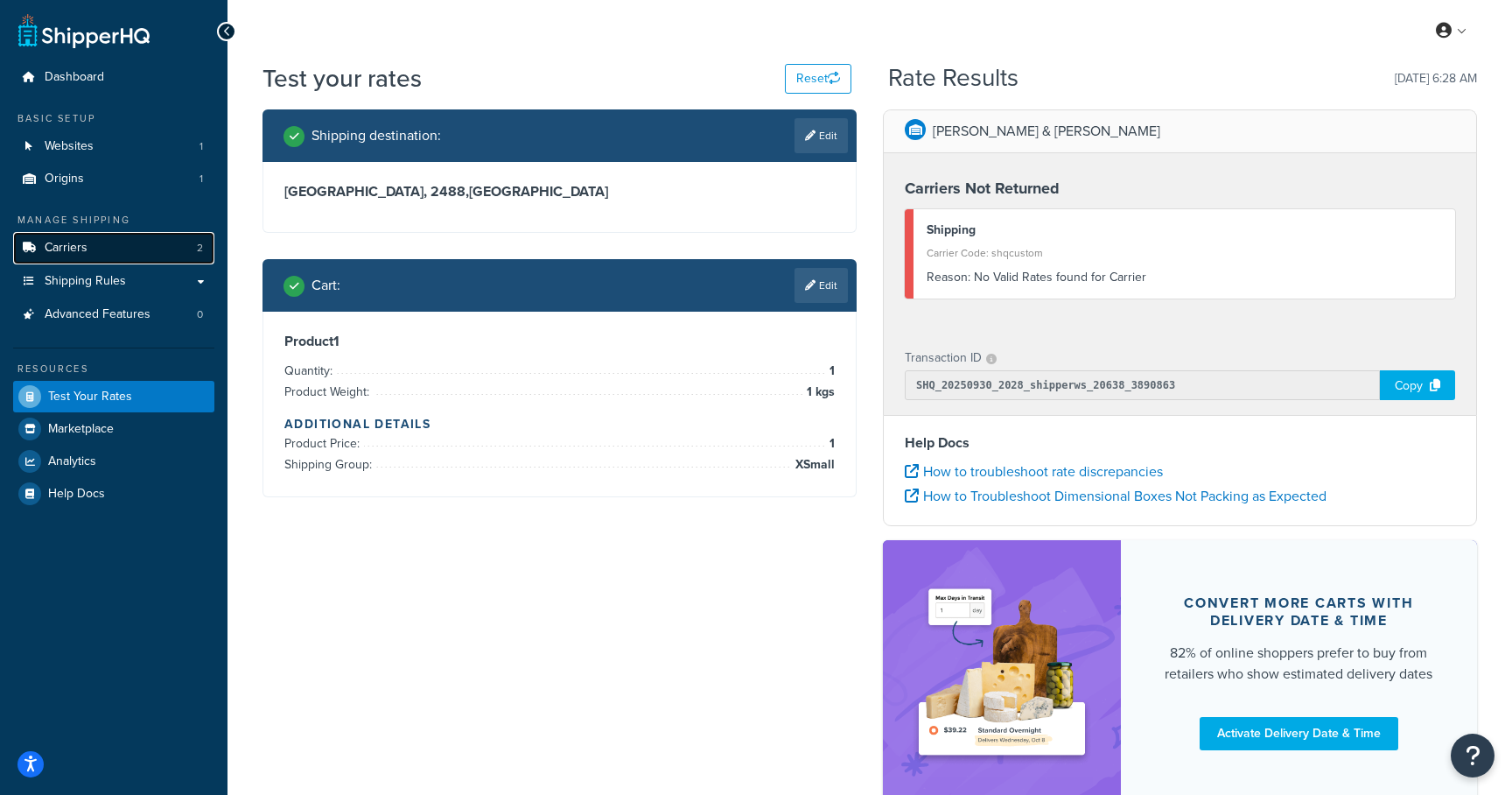
click at [99, 241] on link "Carriers 2" at bounding box center [113, 248] width 201 height 32
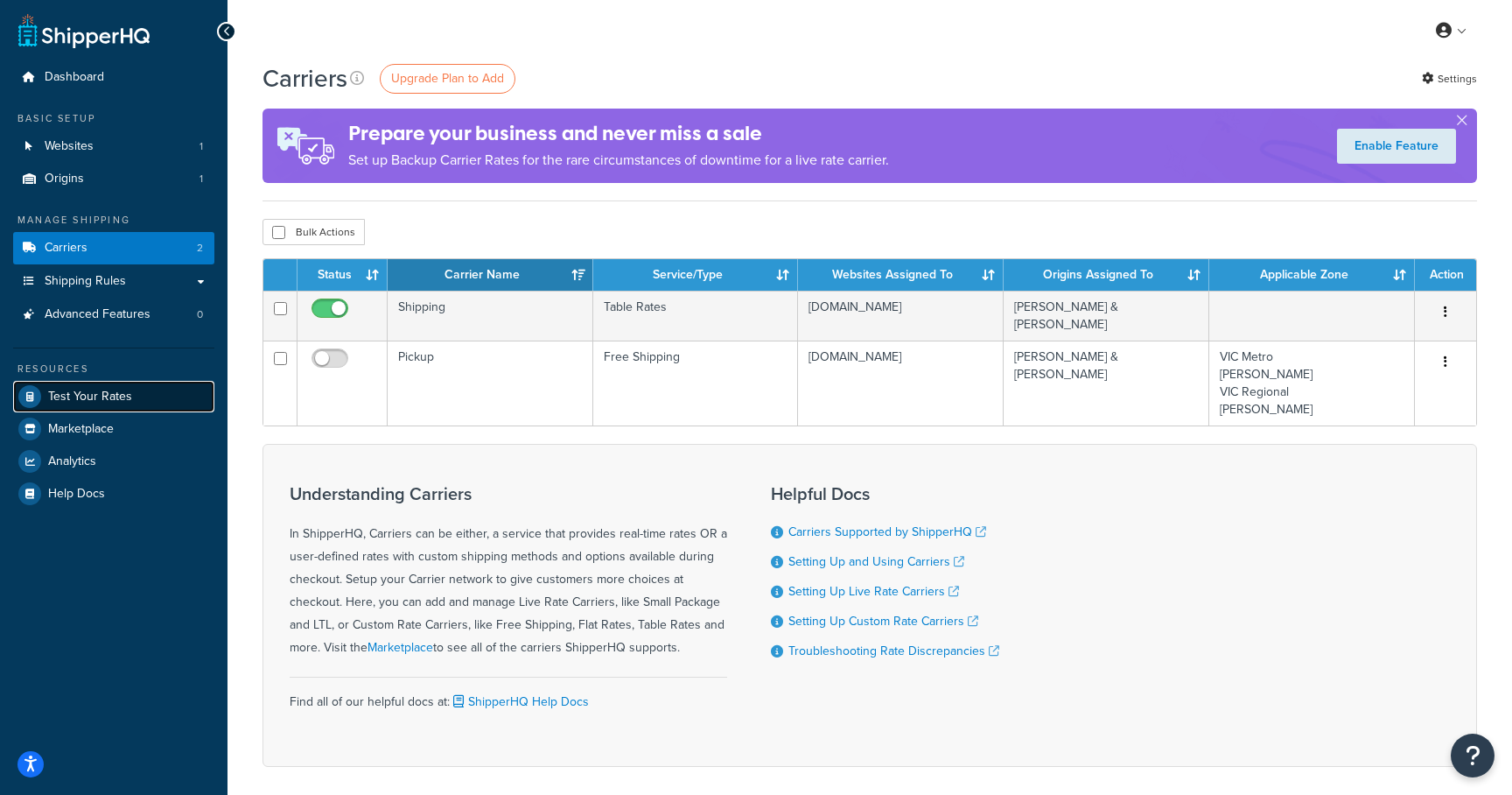
click at [81, 401] on span "Test Your Rates" at bounding box center [90, 397] width 84 height 15
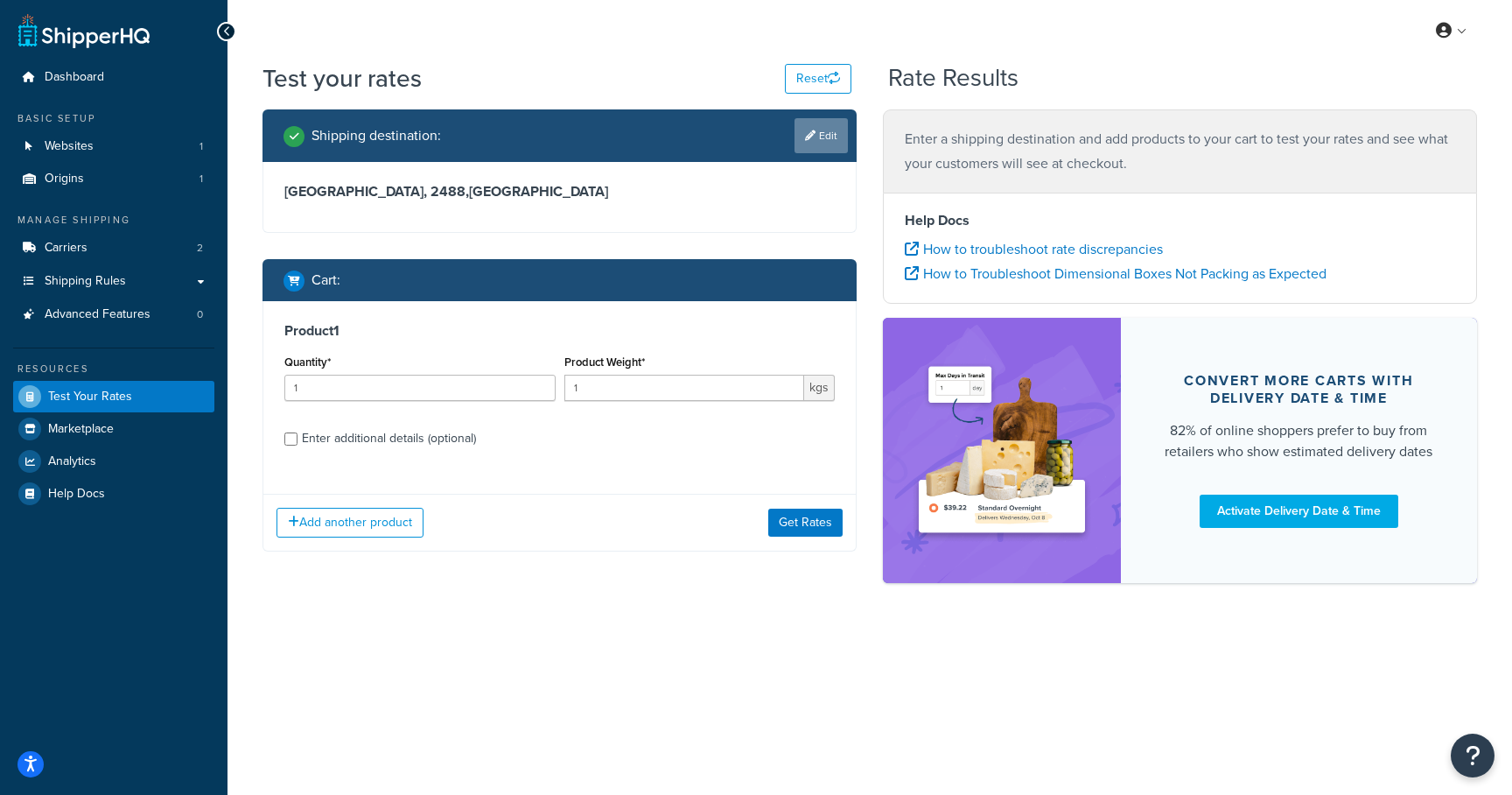
click at [812, 136] on icon at bounding box center [809, 135] width 10 height 10
select select "AU"
select select "NSW"
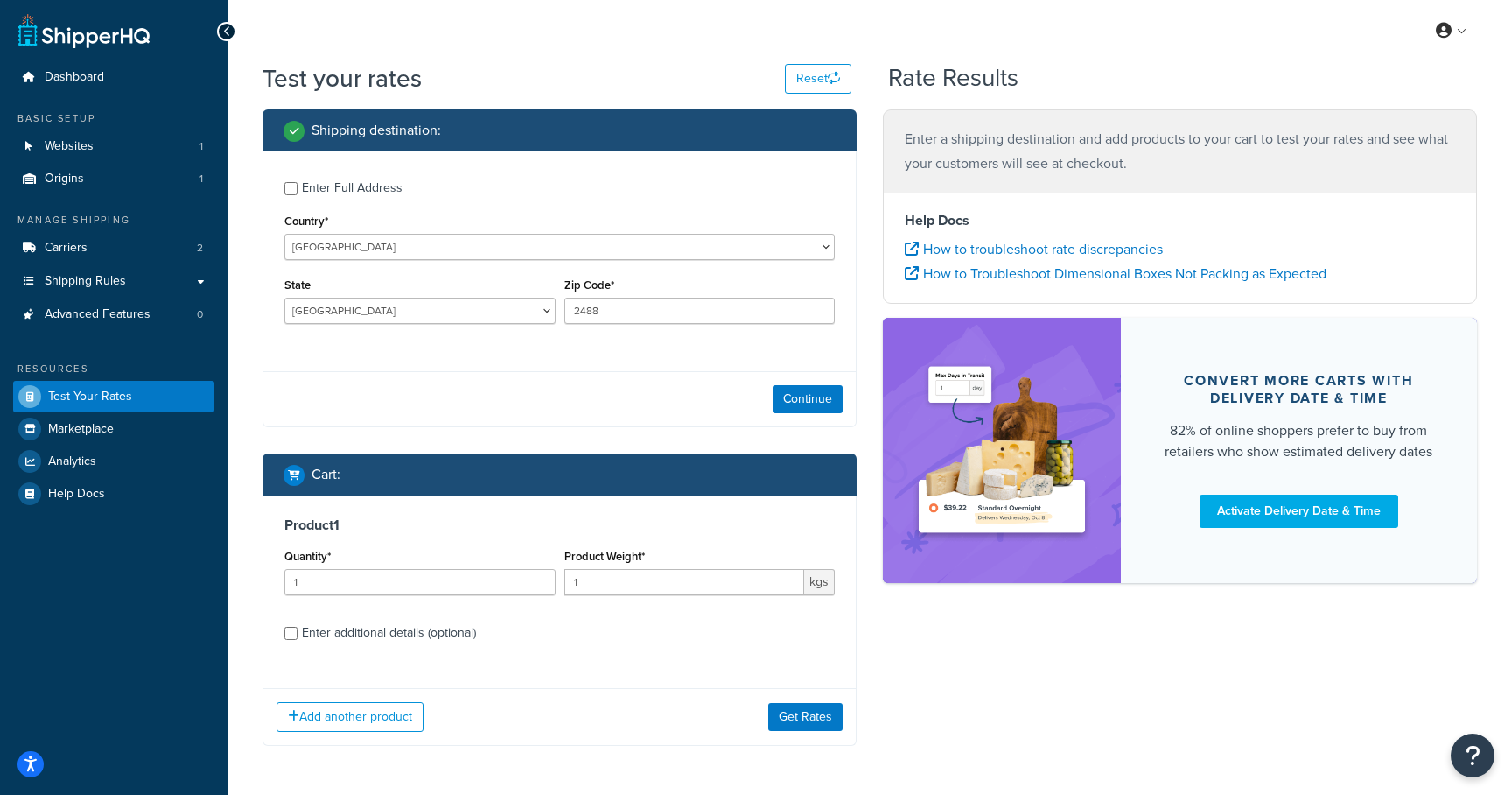
click at [764, 391] on div "Continue" at bounding box center [559, 398] width 592 height 55
click at [808, 399] on button "Continue" at bounding box center [808, 398] width 70 height 28
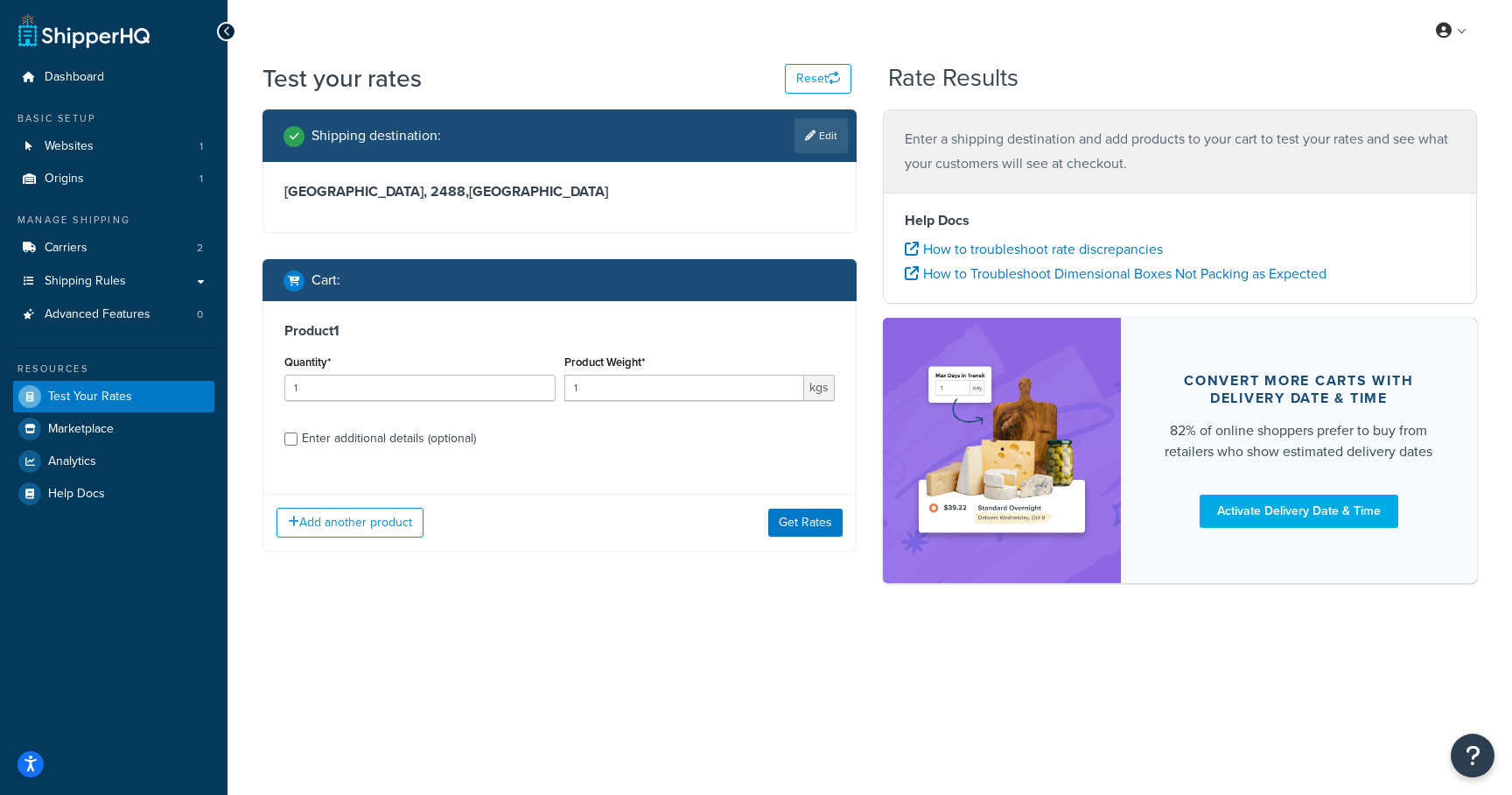
click at [428, 448] on div "Enter additional details (optional)" at bounding box center [388, 438] width 174 height 25
click at [298, 445] on input "Enter additional details (optional)" at bounding box center [291, 439] width 13 height 13
checkbox input "true"
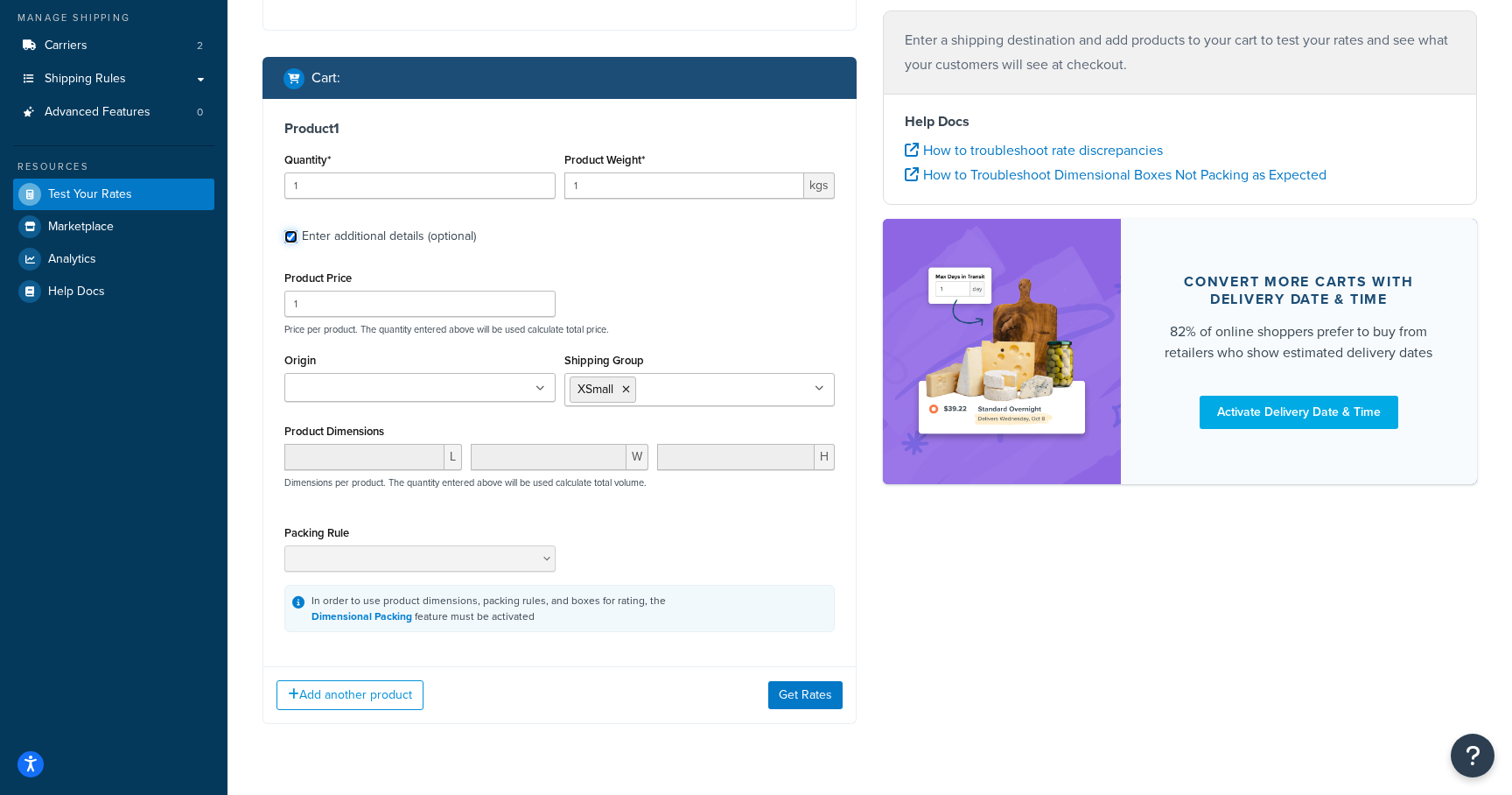
scroll to position [247, 0]
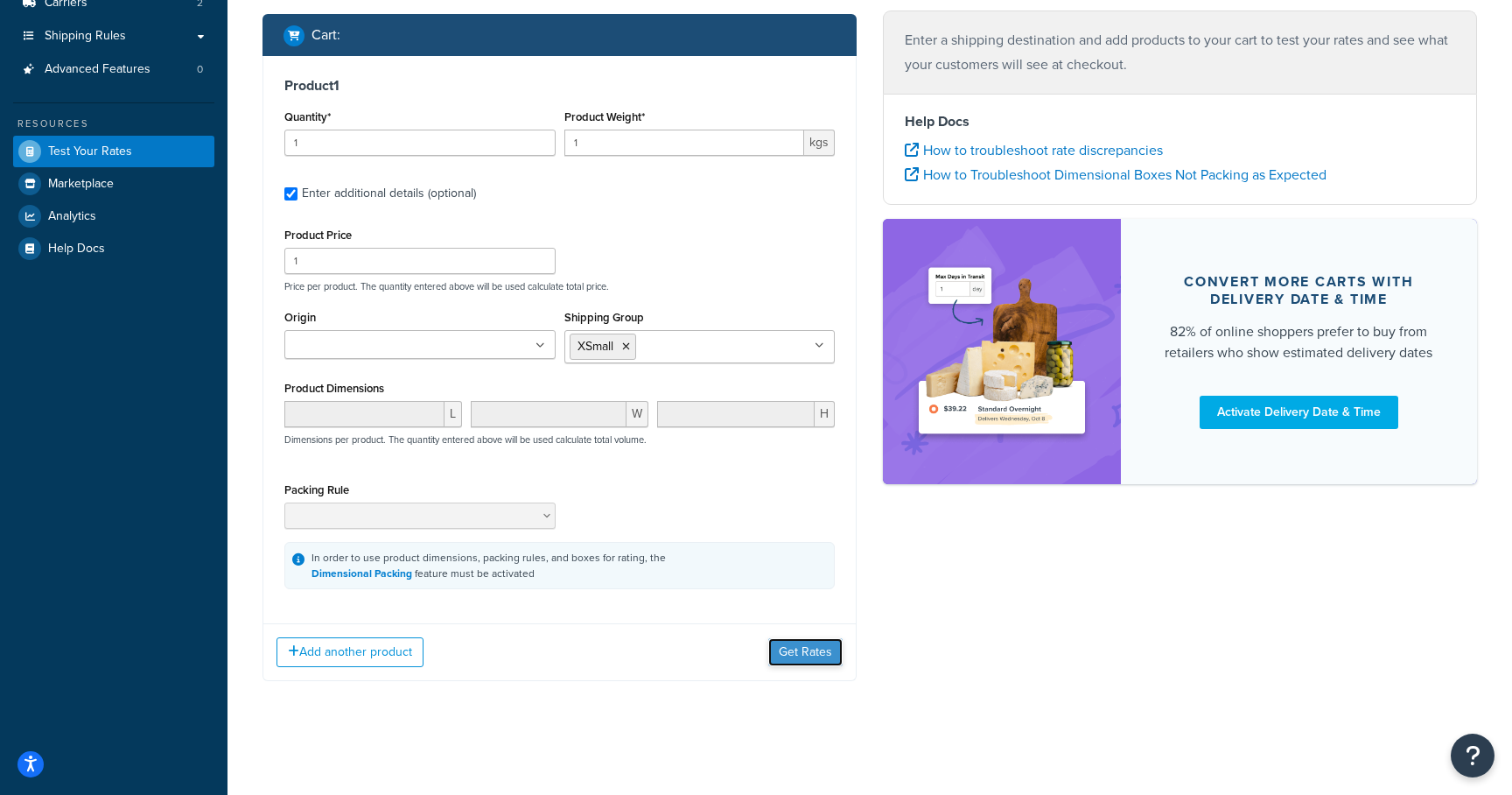
click at [810, 652] on button "Get Rates" at bounding box center [805, 652] width 74 height 28
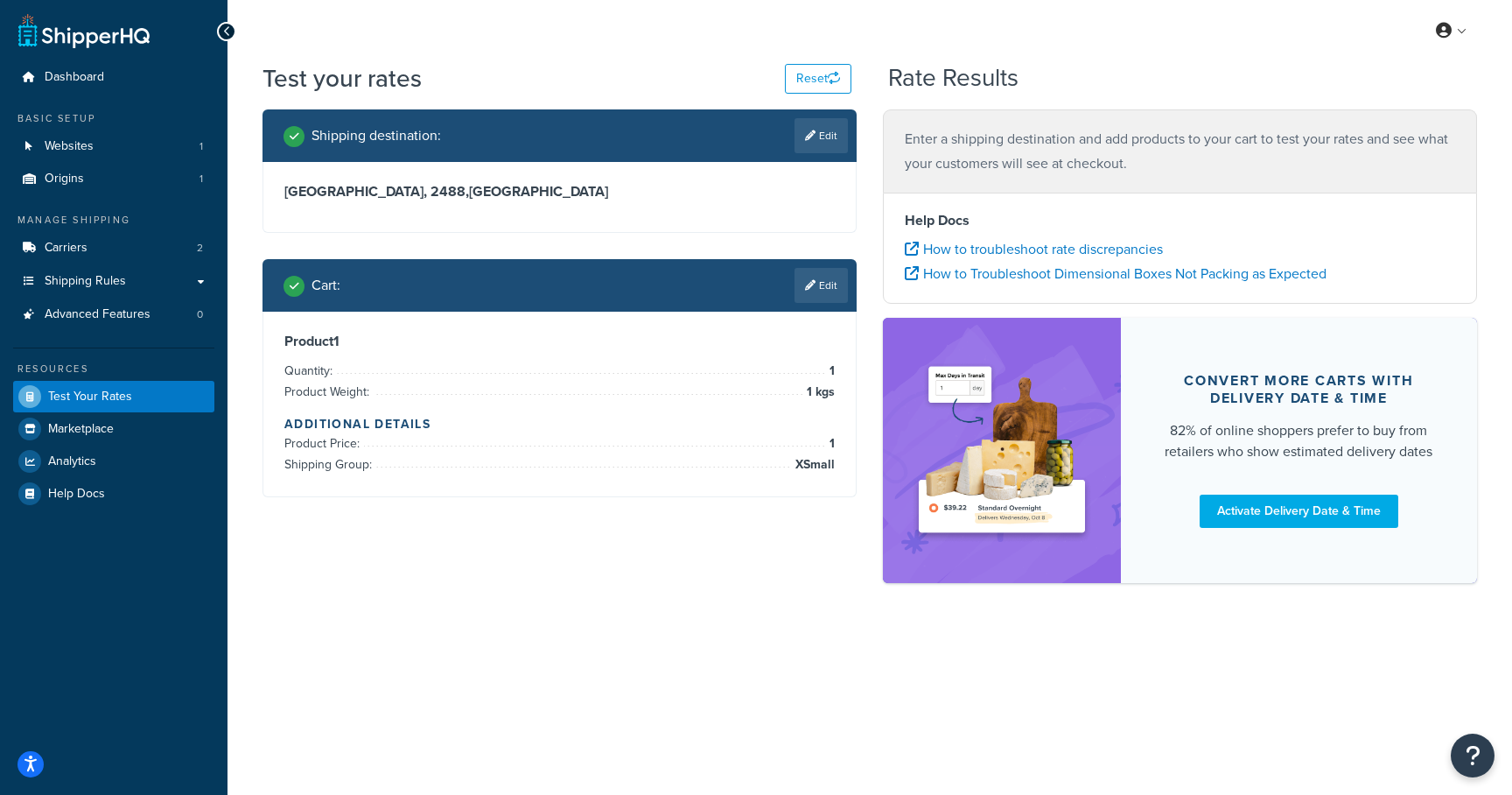
scroll to position [0, 0]
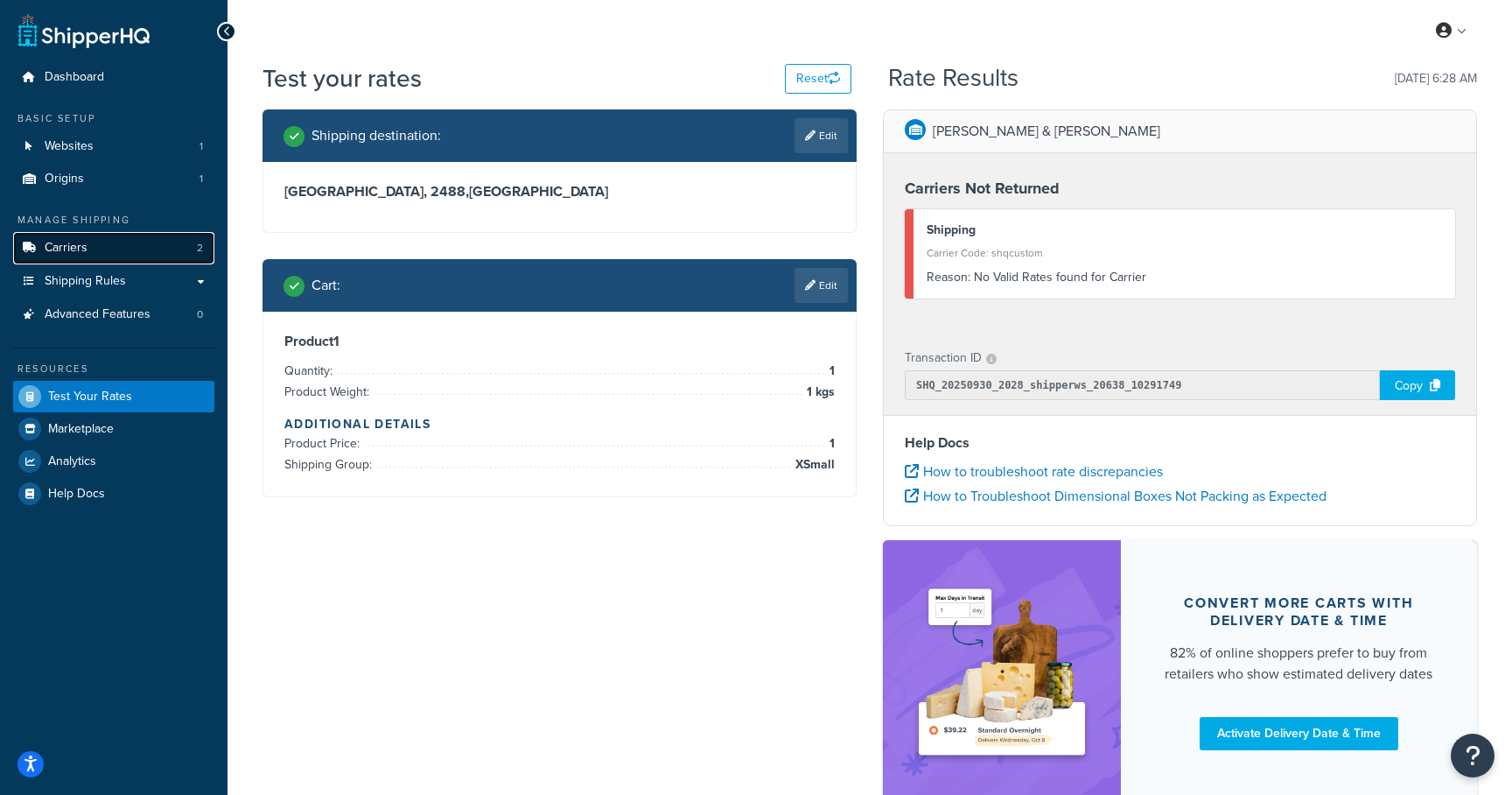
click at [82, 255] on span "Carriers" at bounding box center [66, 248] width 43 height 15
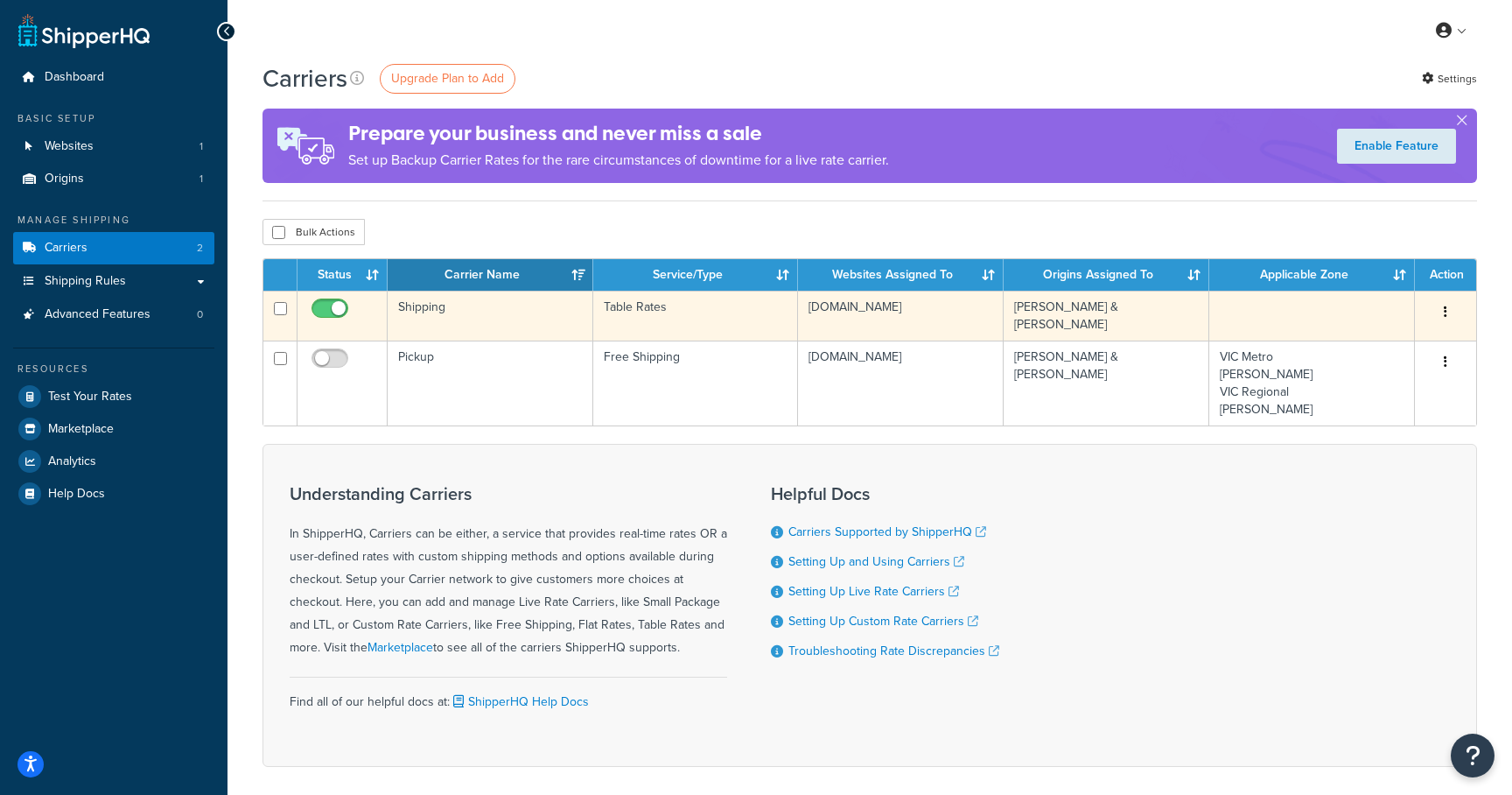
click at [410, 306] on td "Shipping" at bounding box center [490, 315] width 206 height 50
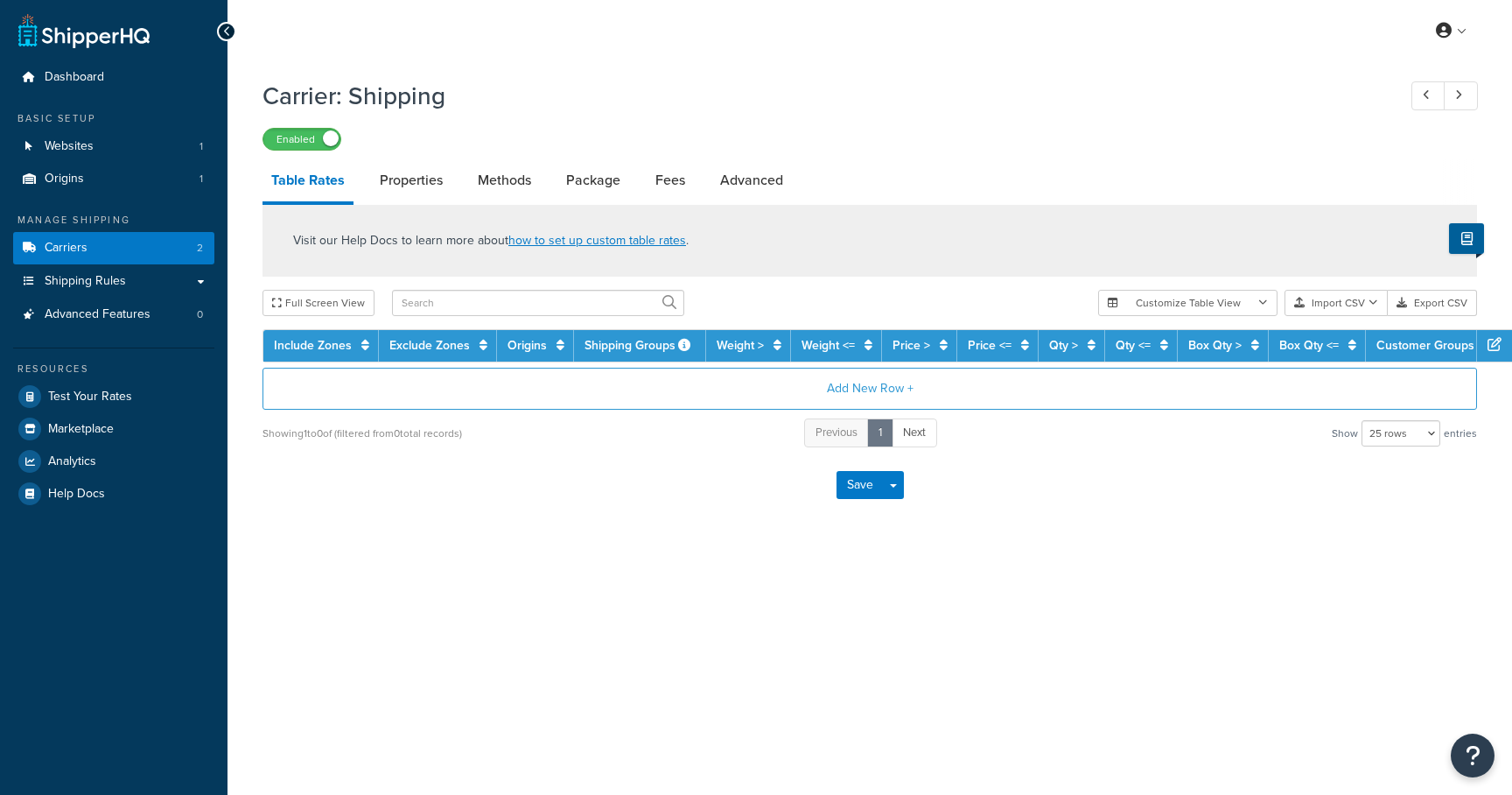
select select "25"
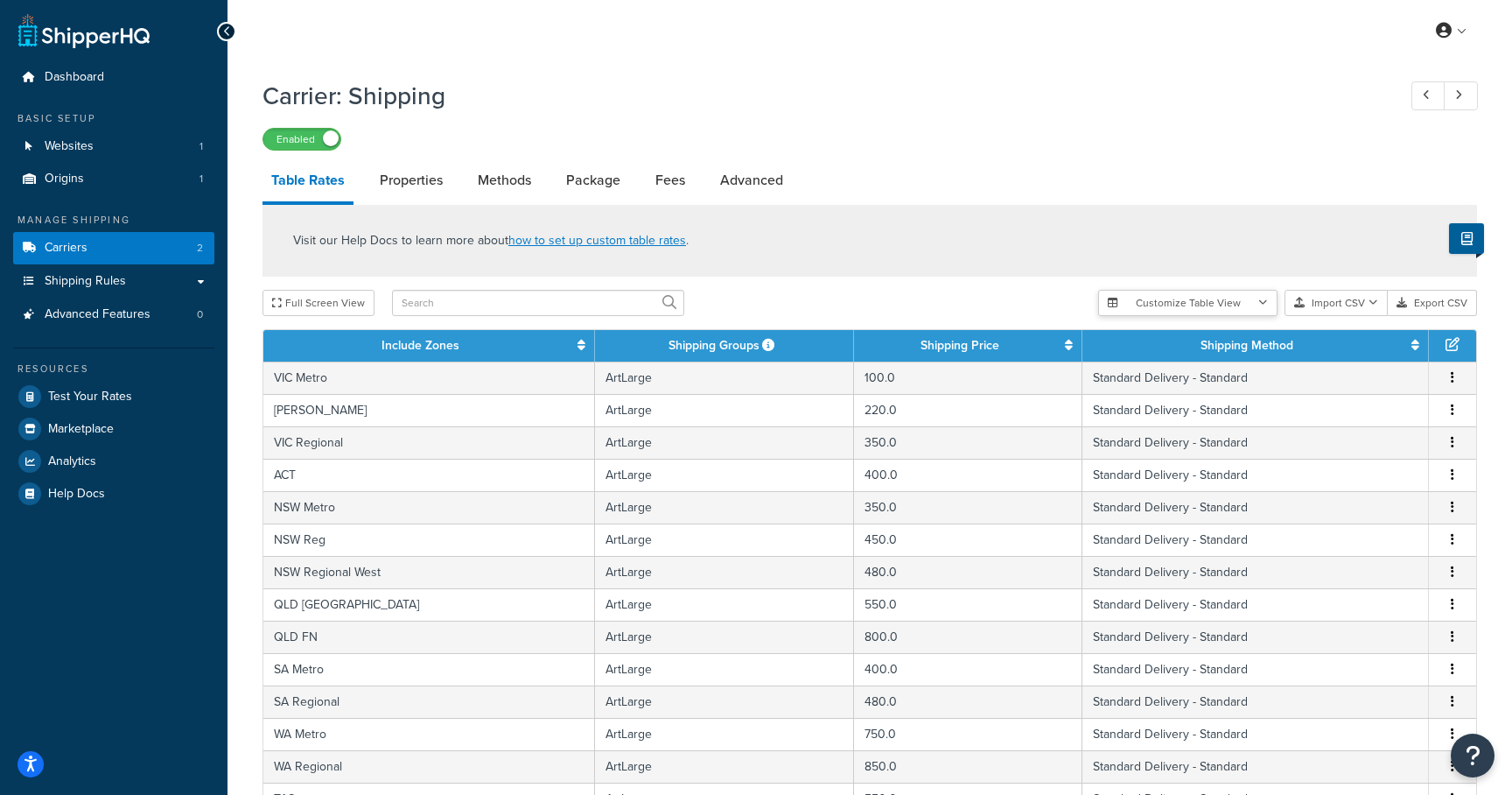
click at [1205, 303] on button "Customize Table View" at bounding box center [1188, 302] width 179 height 26
click at [1121, 370] on input "Show selected columns" at bounding box center [1118, 368] width 13 height 13
radio input "true"
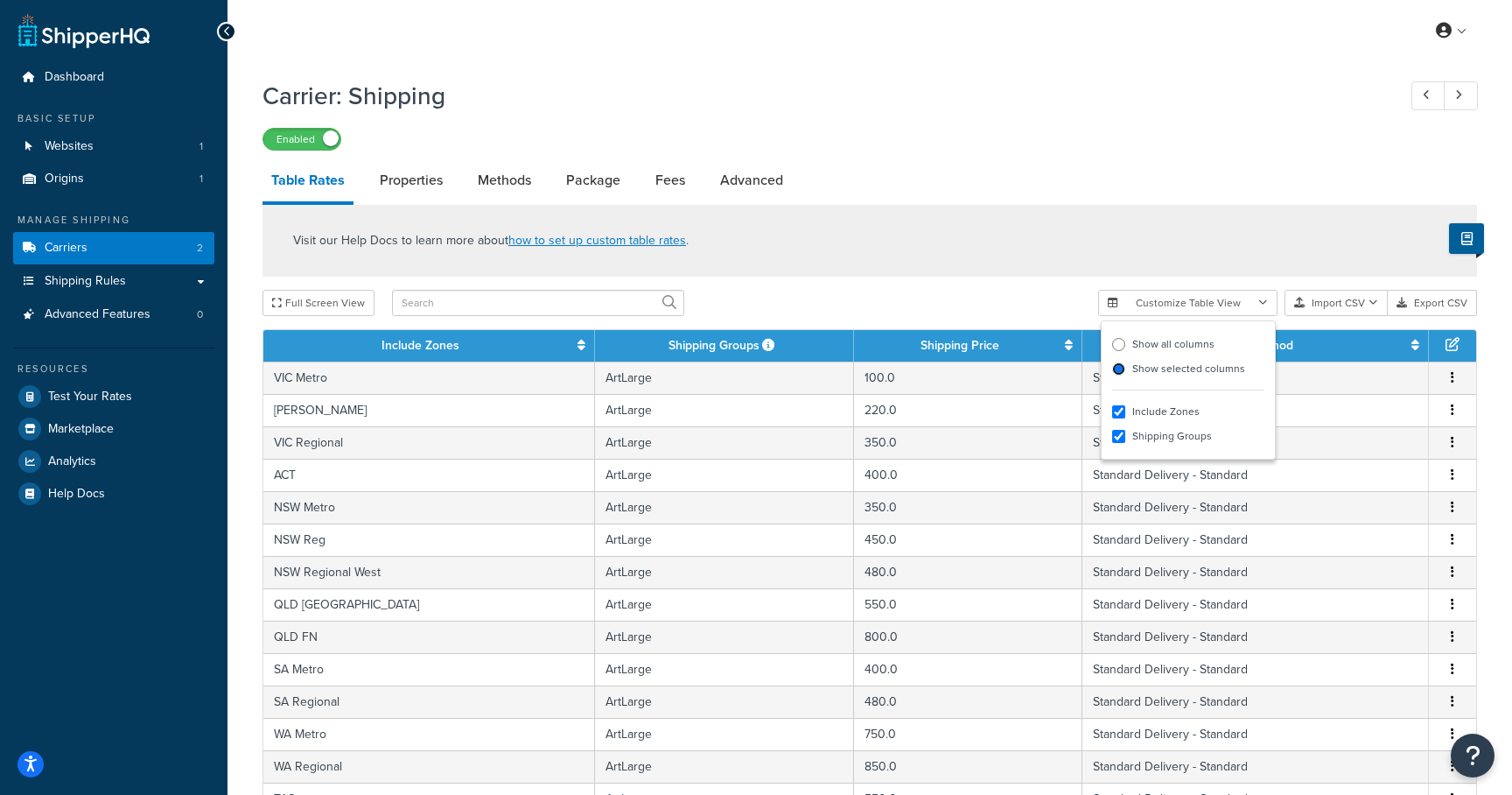
click at [1121, 371] on input "Show selected columns" at bounding box center [1118, 368] width 13 height 13
click at [1126, 354] on label "Show all columns" at bounding box center [1188, 344] width 153 height 25
click at [1126, 351] on input "Show all columns" at bounding box center [1118, 344] width 13 height 13
radio input "true"
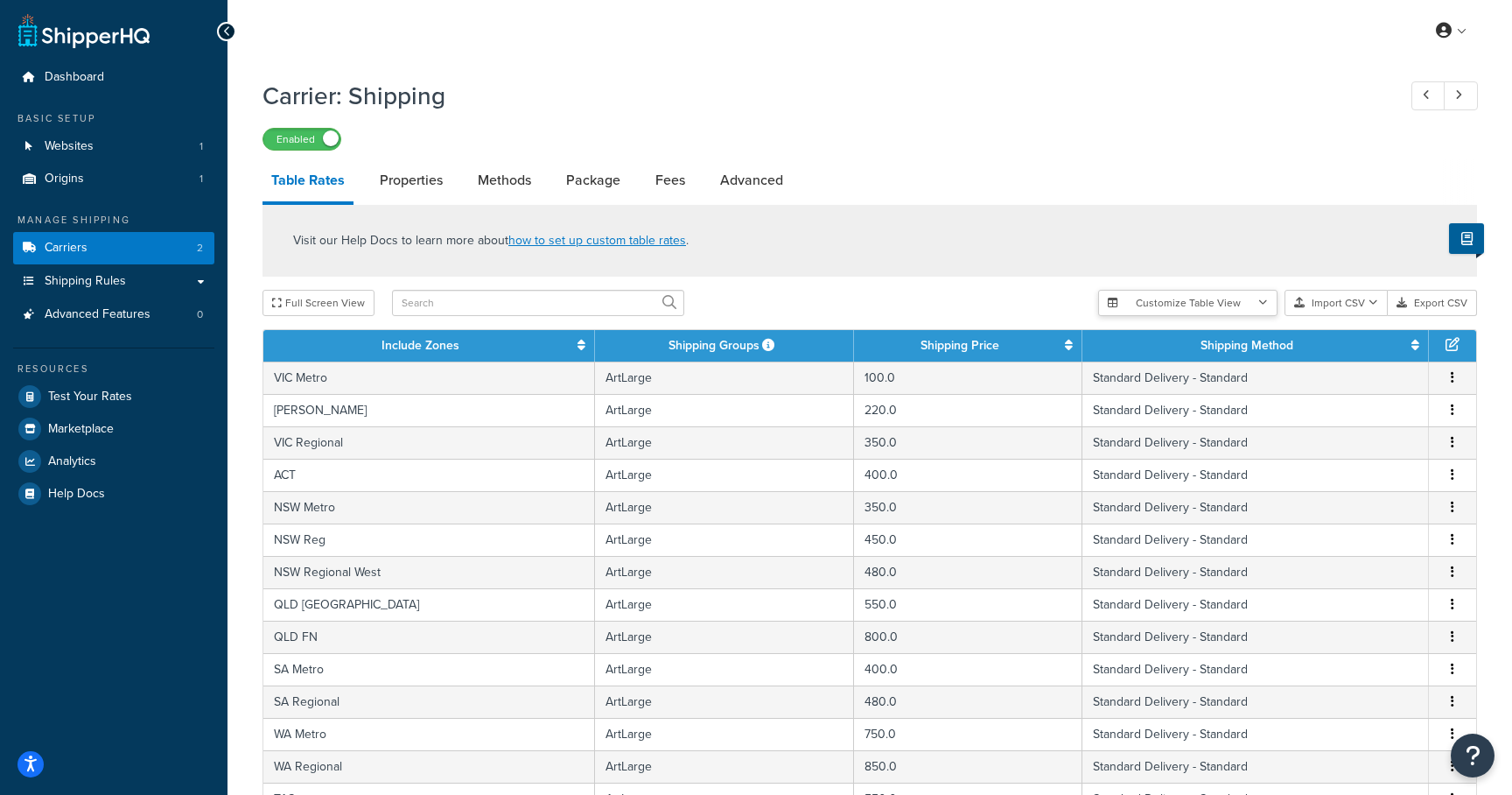
click at [1267, 305] on icon "button" at bounding box center [1263, 302] width 10 height 10
click at [1173, 366] on label "Show selected columns" at bounding box center [1188, 368] width 153 height 25
click at [1126, 366] on input "Show selected columns" at bounding box center [1118, 368] width 13 height 13
radio input "true"
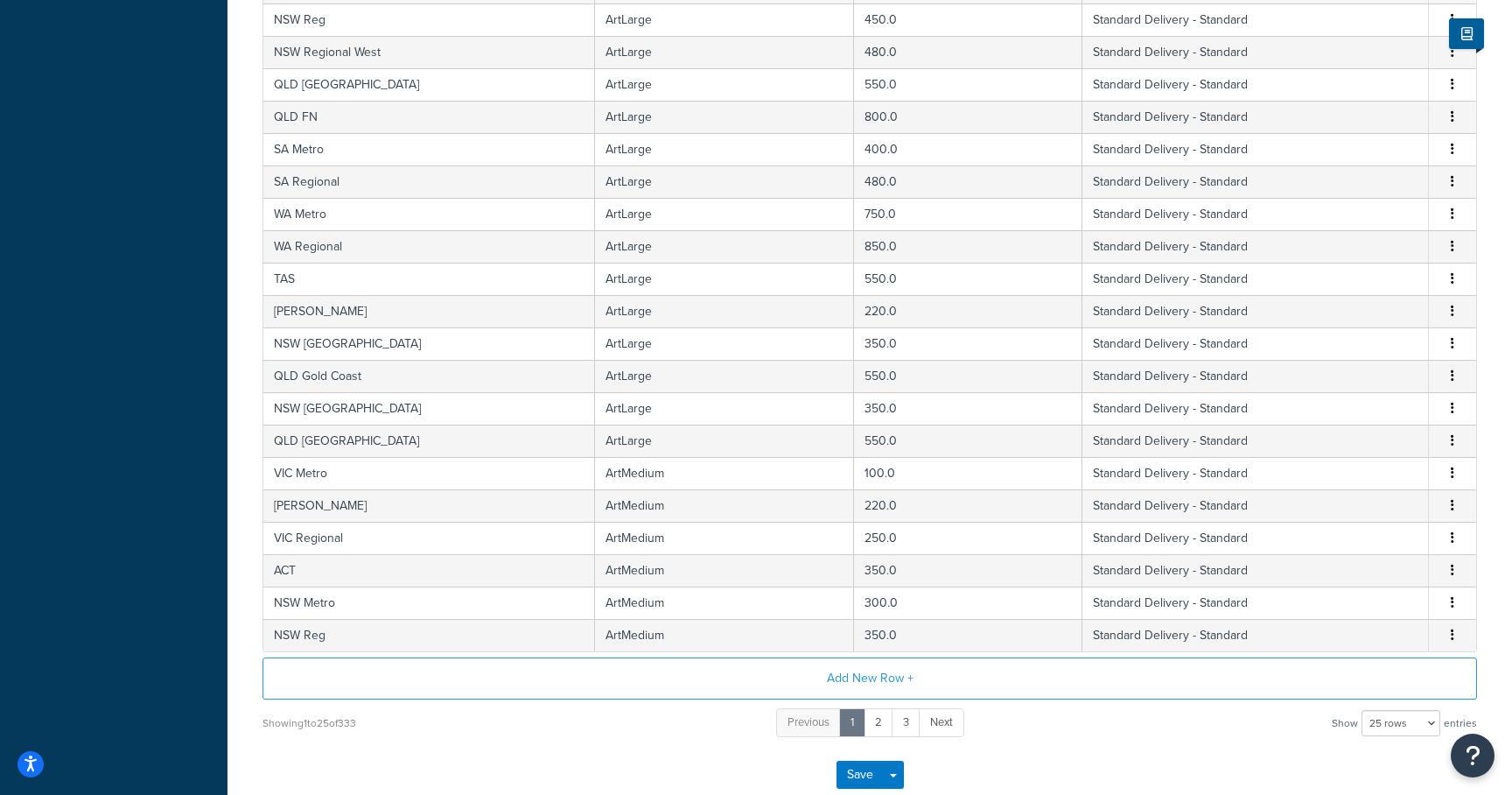
scroll to position [625, 0]
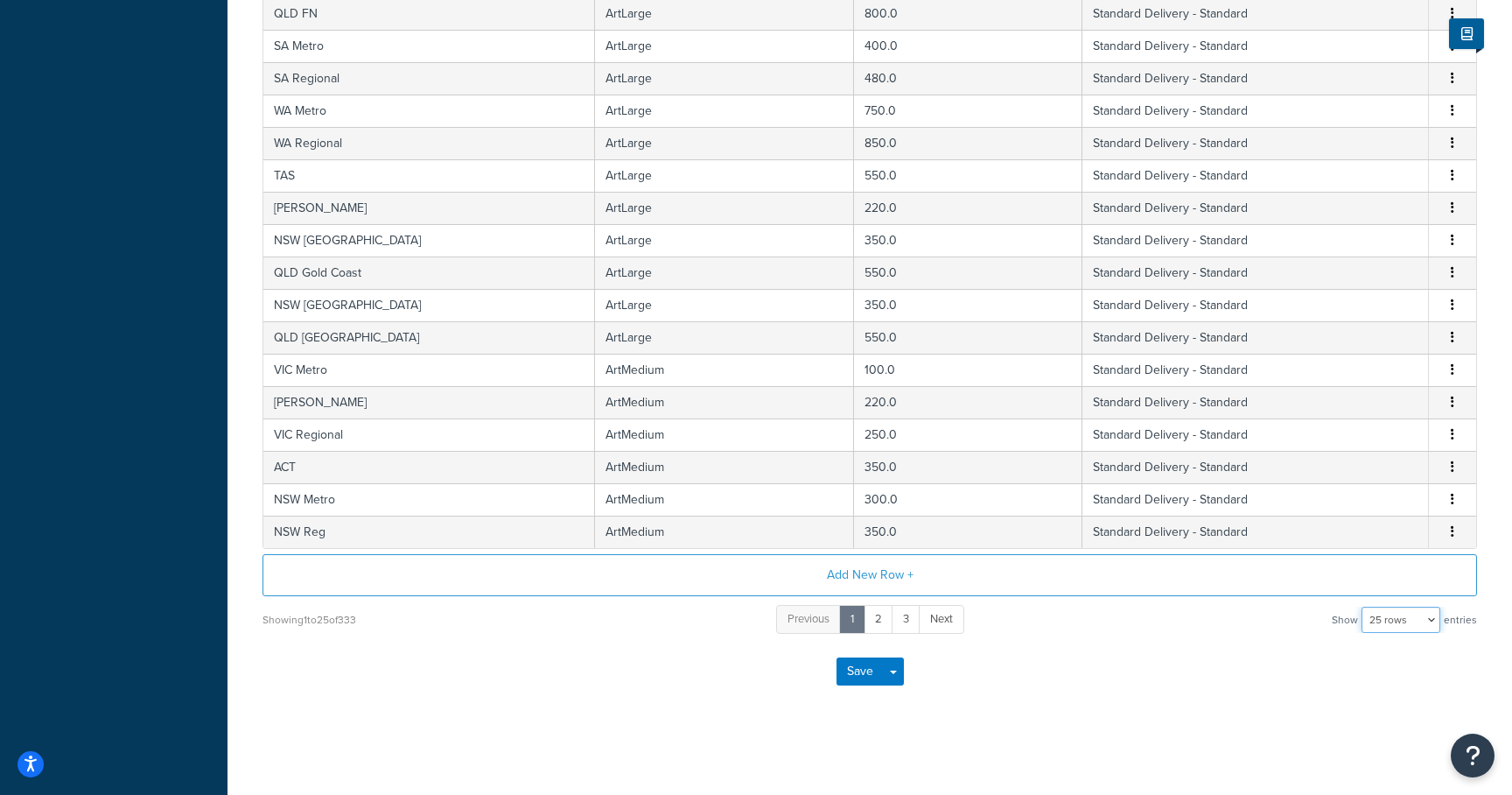
click at [1387, 623] on select "10 rows 15 rows 25 rows 50 rows 100 rows 1000 rows" at bounding box center [1401, 620] width 79 height 26
select select "1000"
click at [1363, 607] on select "10 rows 15 rows 25 rows 50 rows 100 rows 1000 rows" at bounding box center [1401, 620] width 79 height 26
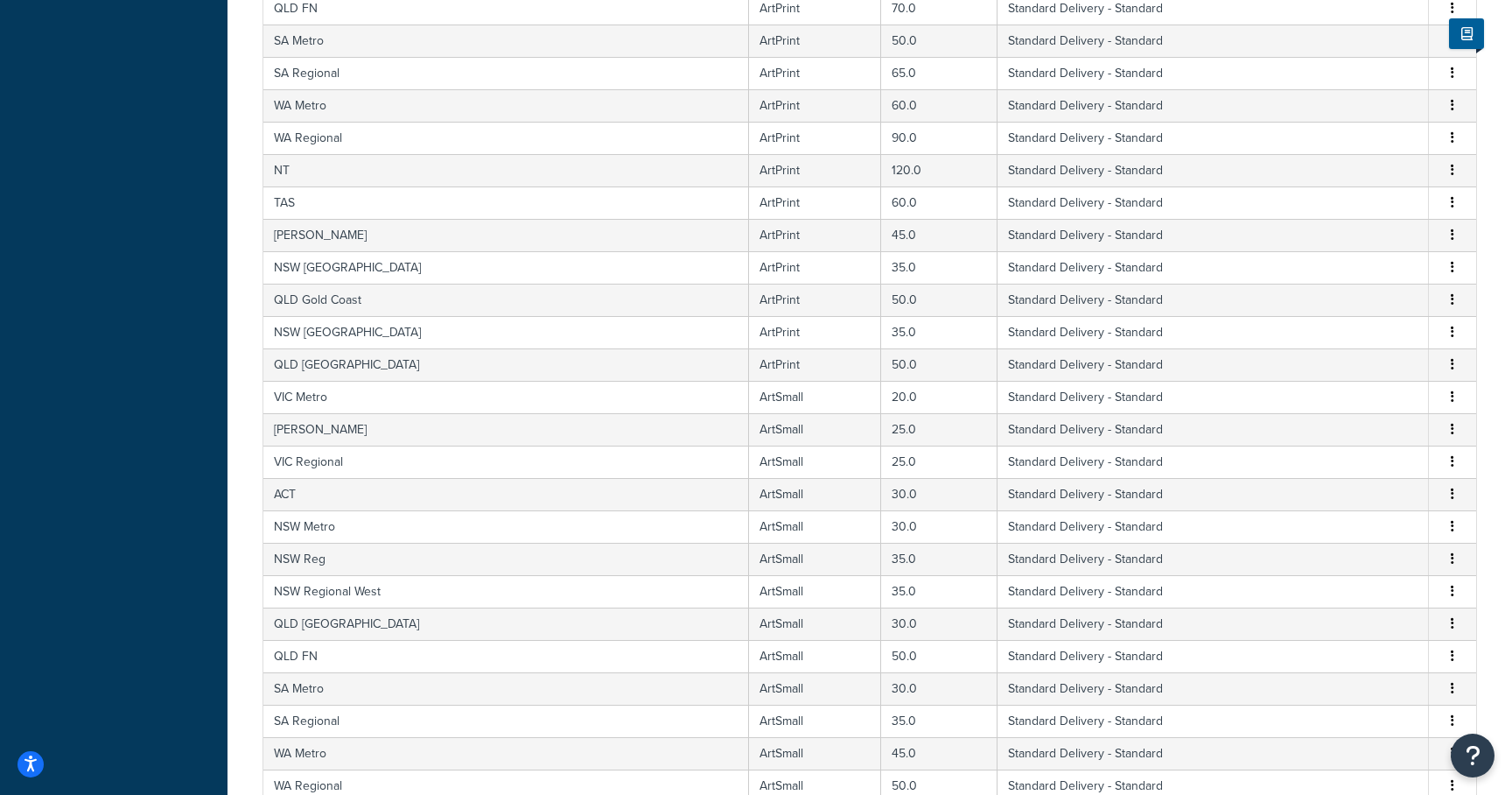
scroll to position [0, 0]
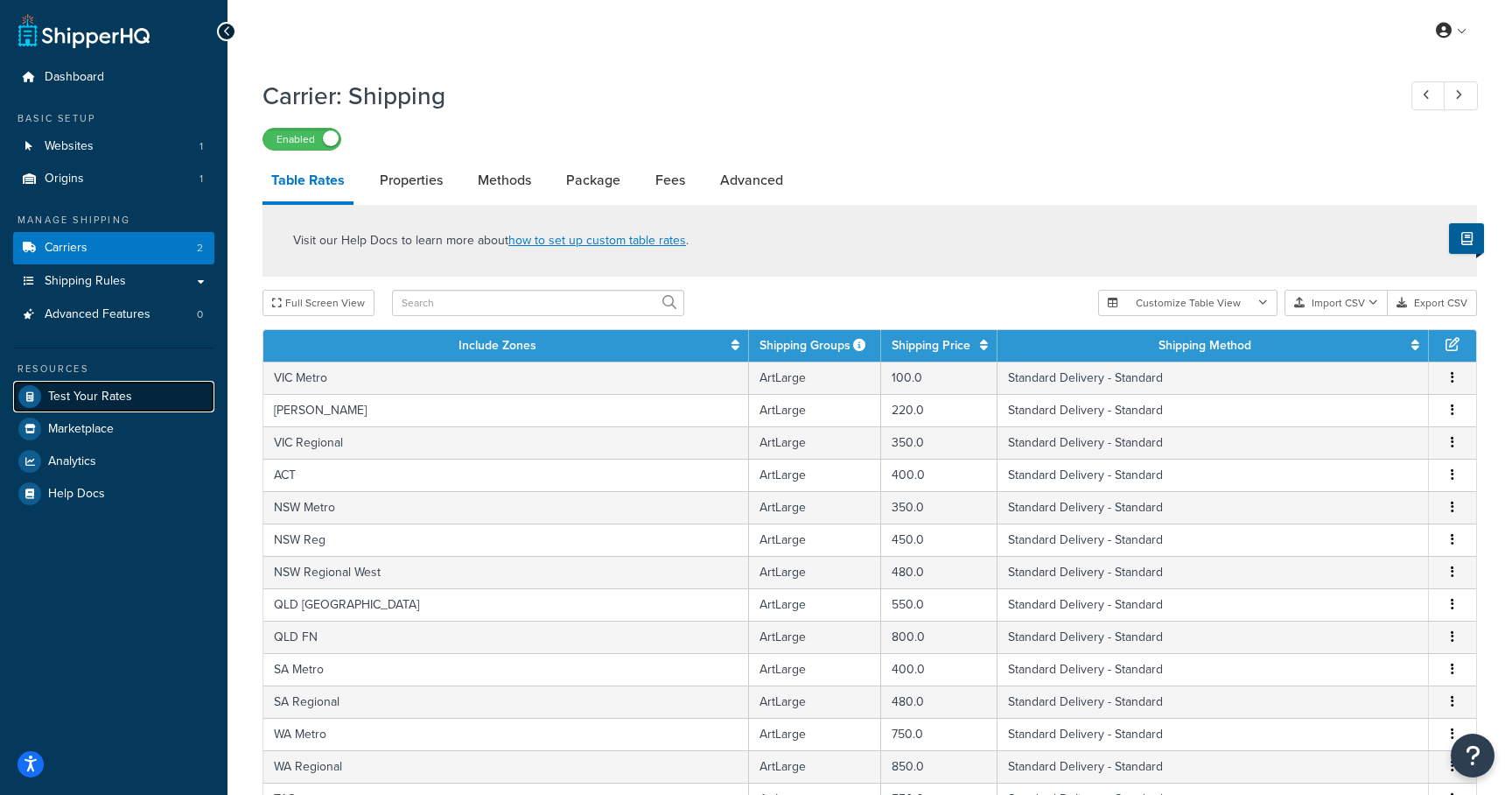
click at [93, 393] on span "Test Your Rates" at bounding box center [90, 397] width 84 height 15
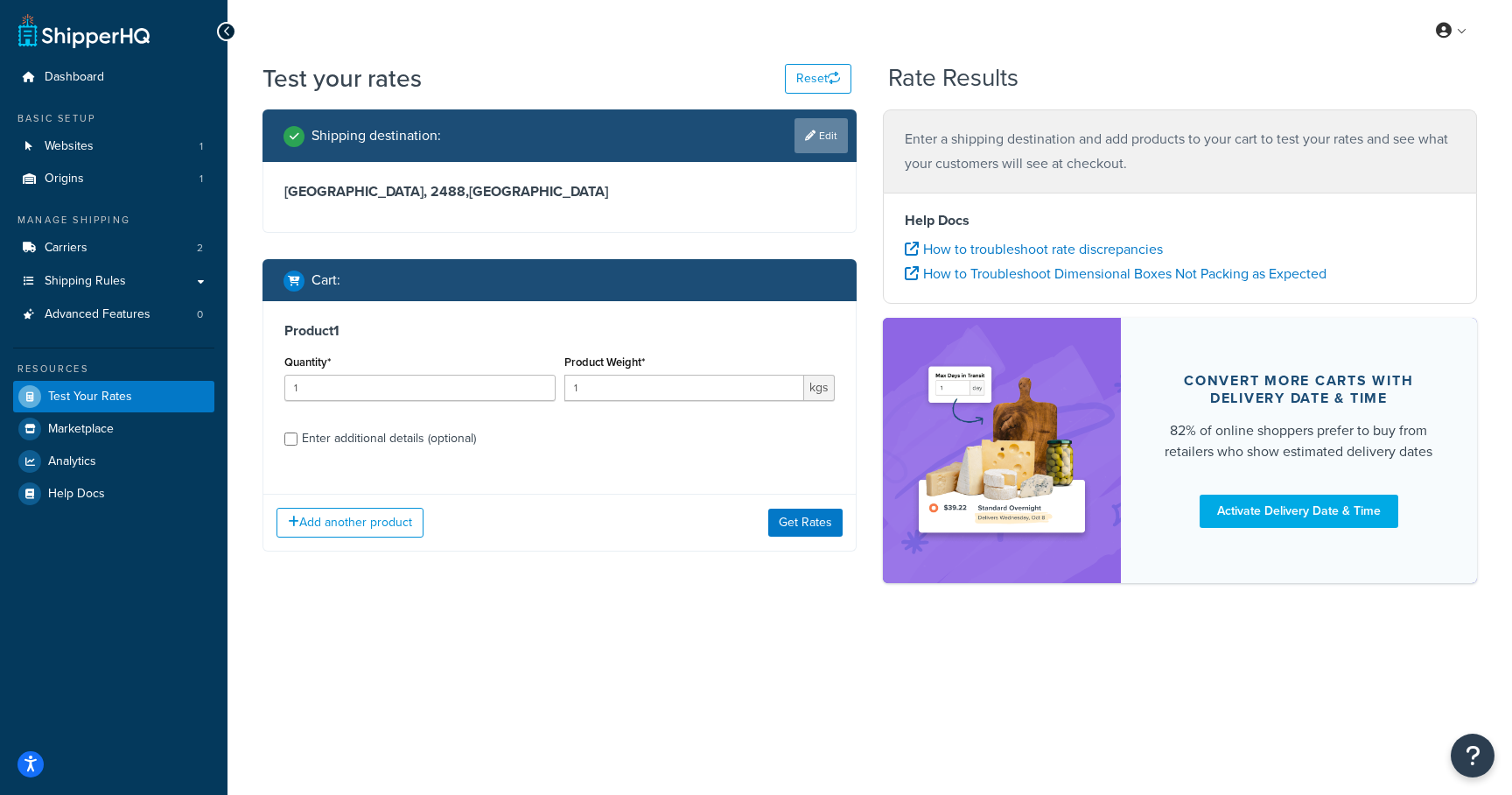
click at [831, 129] on link "Edit" at bounding box center [821, 135] width 53 height 35
select select "AU"
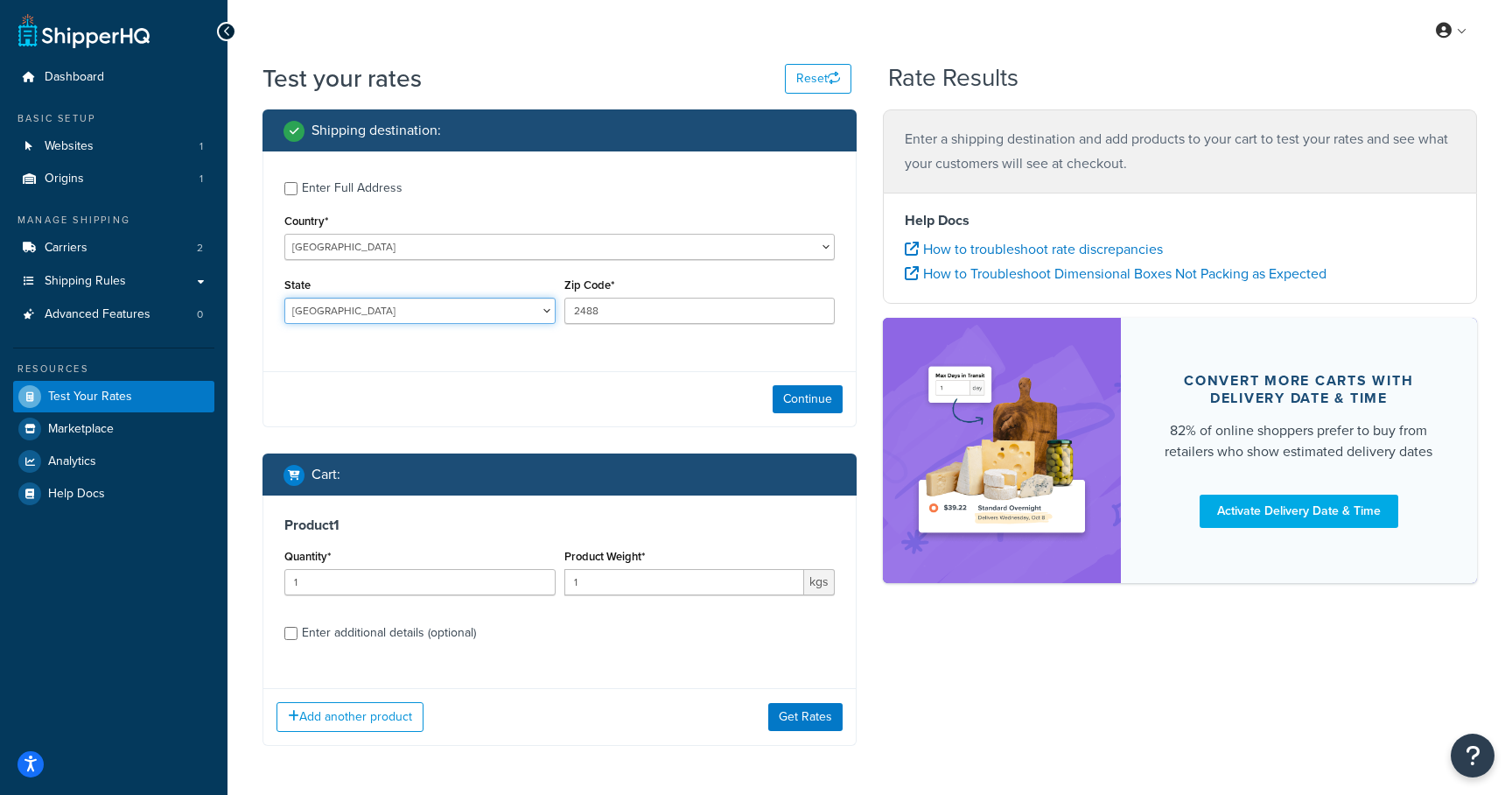
click at [459, 318] on select "Australian Capital Territory New South Wales Northern Territory Queensland Sout…" at bounding box center [419, 311] width 271 height 26
click at [284, 299] on select "Australian Capital Territory New South Wales Northern Territory Queensland Sout…" at bounding box center [419, 311] width 271 height 26
click at [604, 320] on input "2488" at bounding box center [700, 311] width 271 height 26
click at [425, 297] on div "State Australian Capital Territory New South Wales Northern Territory Queenslan…" at bounding box center [419, 299] width 271 height 51
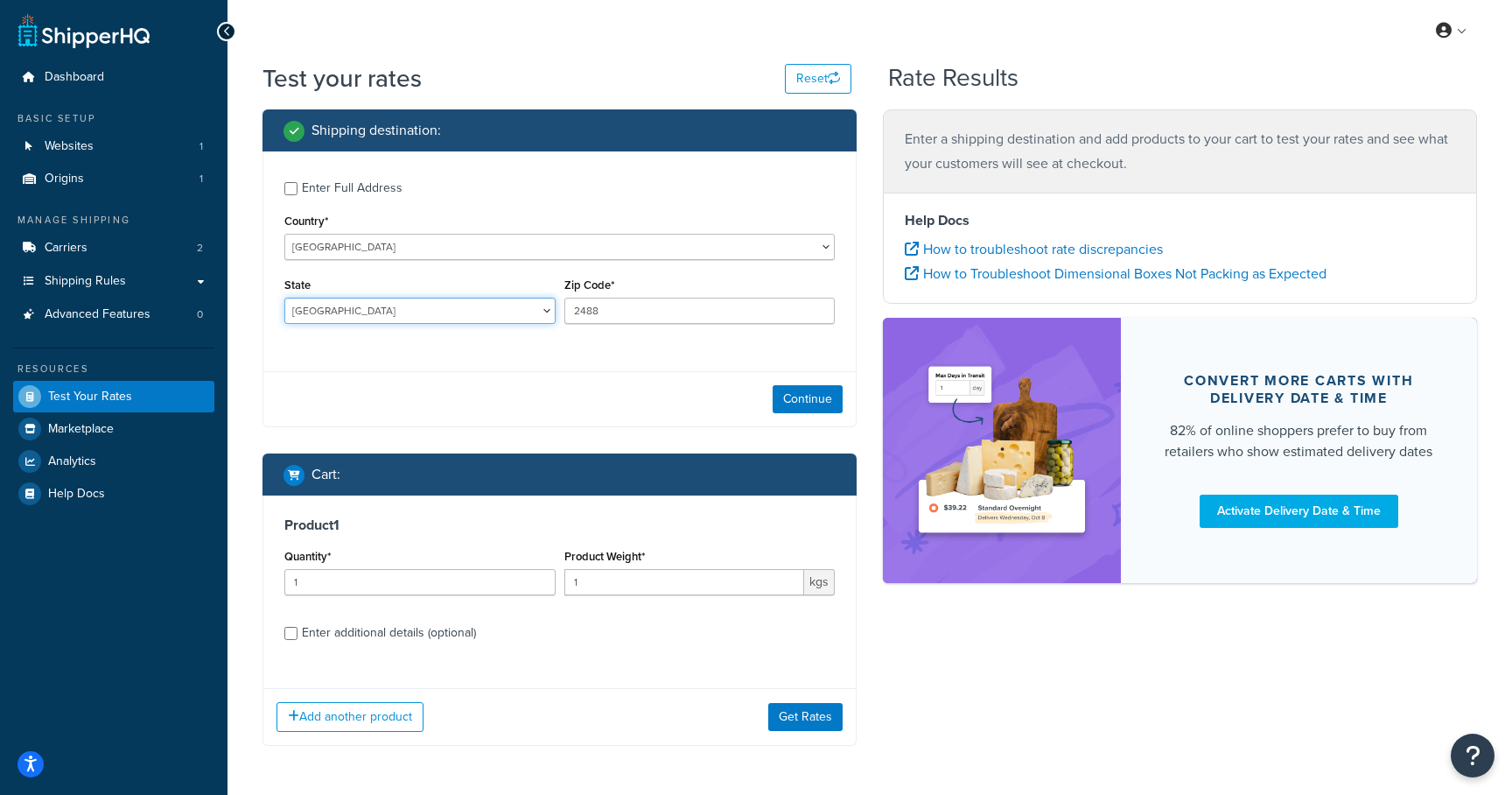
click at [420, 312] on select "Australian Capital Territory New South Wales Northern Territory Queensland Sout…" at bounding box center [419, 311] width 271 height 26
select select "VIC"
click at [284, 299] on select "Australian Capital Territory New South Wales Northern Territory Queensland Sout…" at bounding box center [419, 311] width 271 height 26
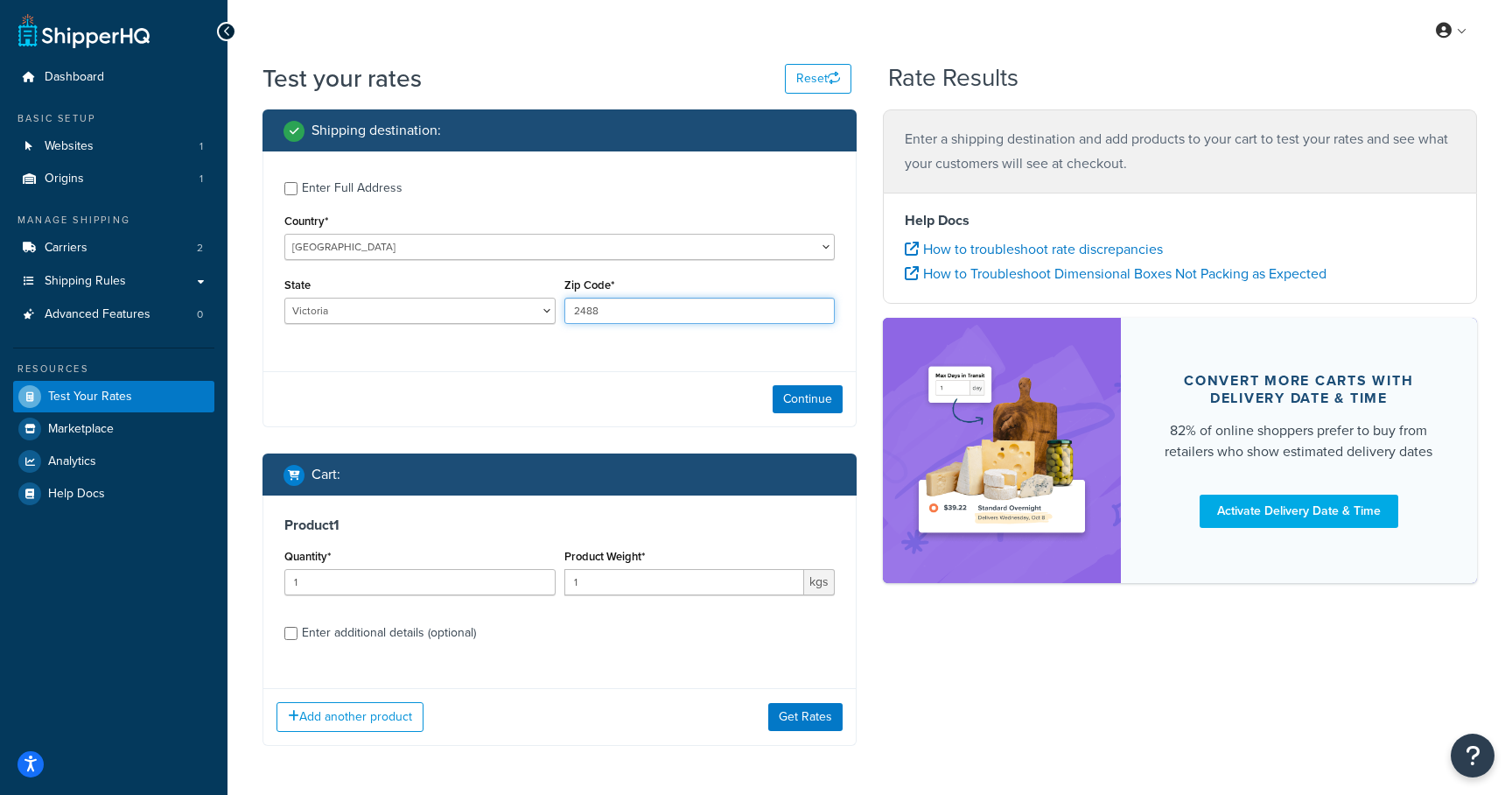
click at [582, 313] on input "2488" at bounding box center [700, 311] width 271 height 26
type input "3000"
click at [827, 404] on button "Continue" at bounding box center [808, 398] width 70 height 28
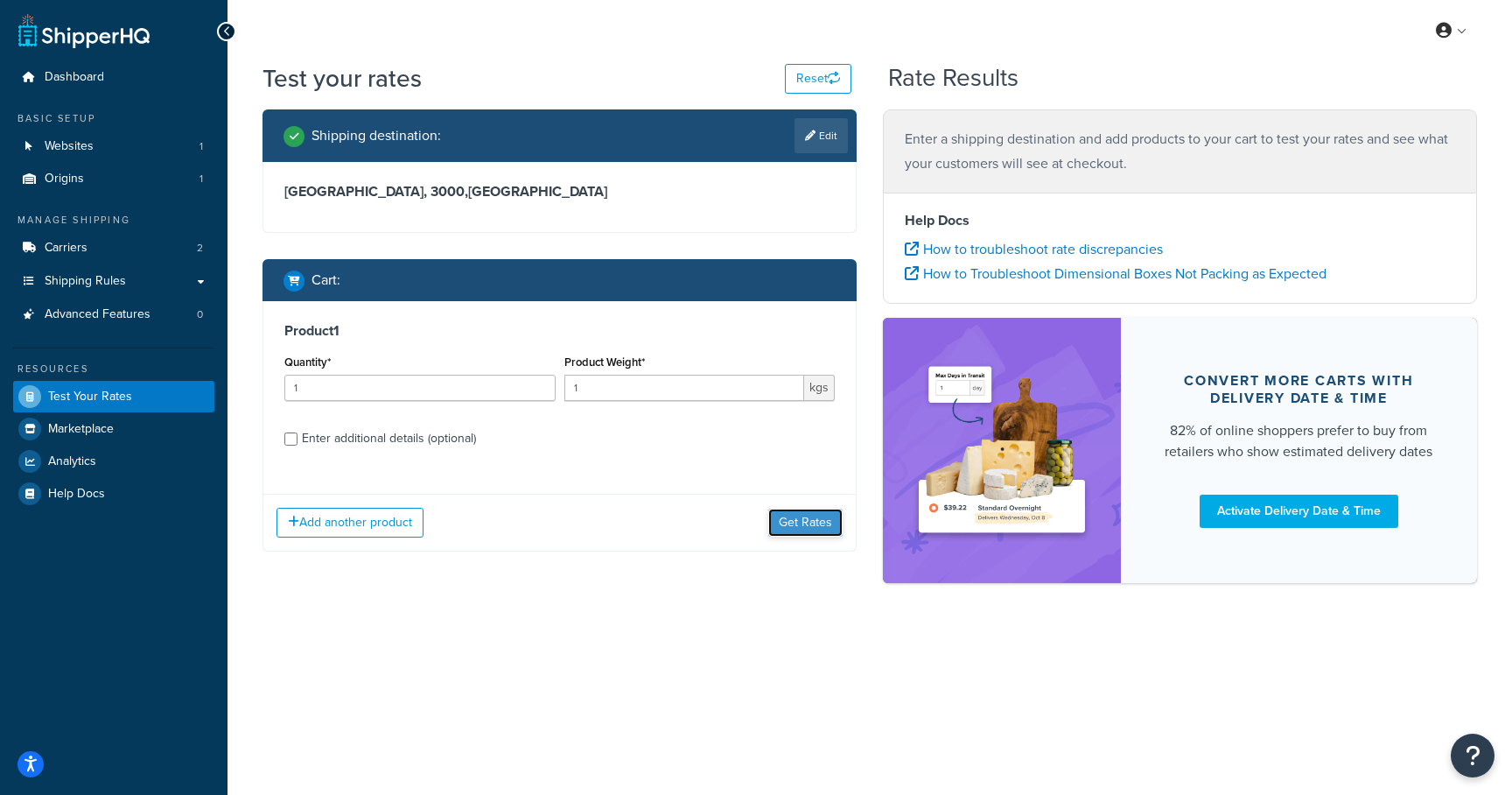
click at [805, 527] on button "Get Rates" at bounding box center [805, 522] width 74 height 28
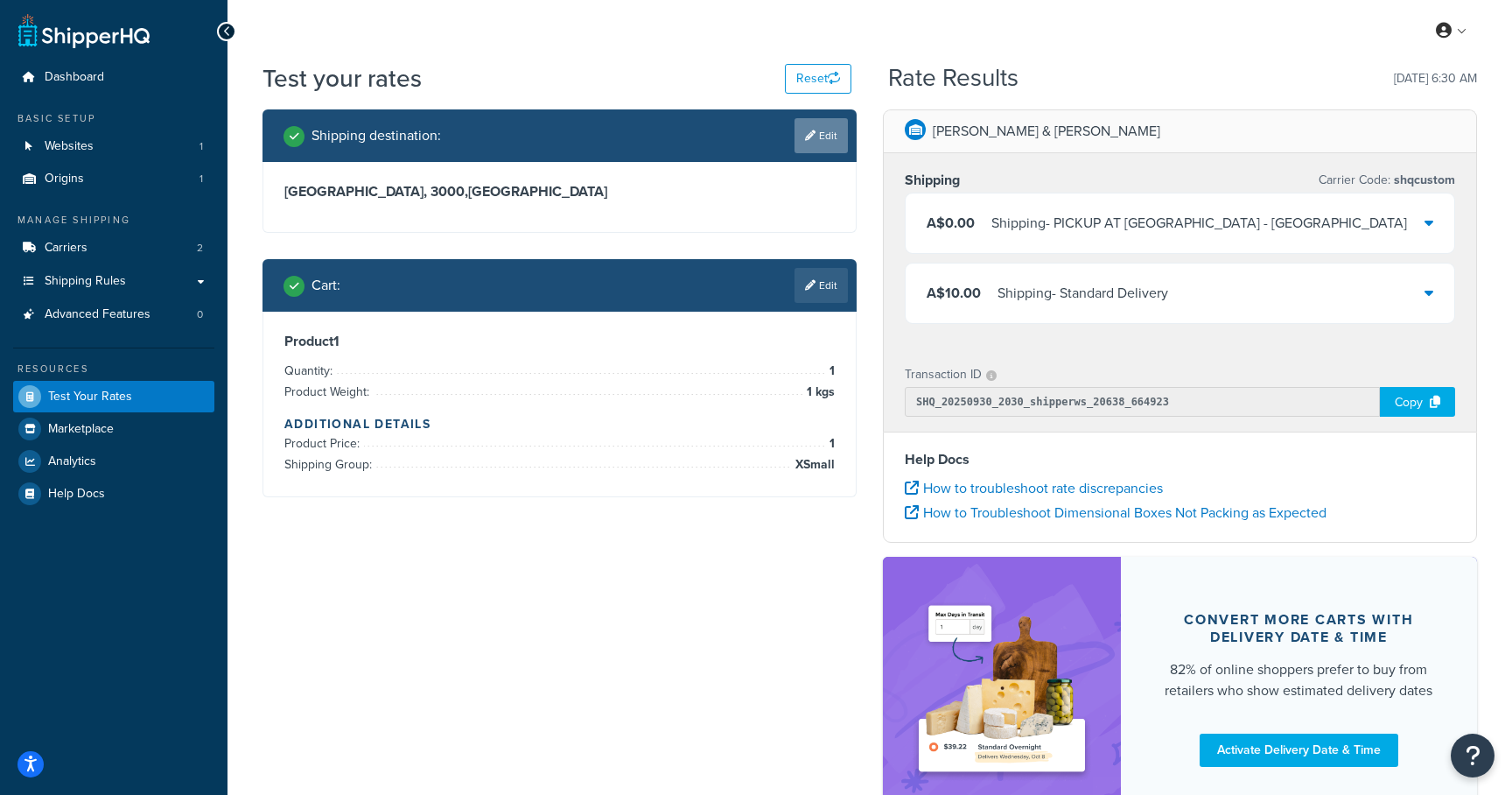
click at [820, 138] on link "Edit" at bounding box center [821, 135] width 53 height 35
select select "AU"
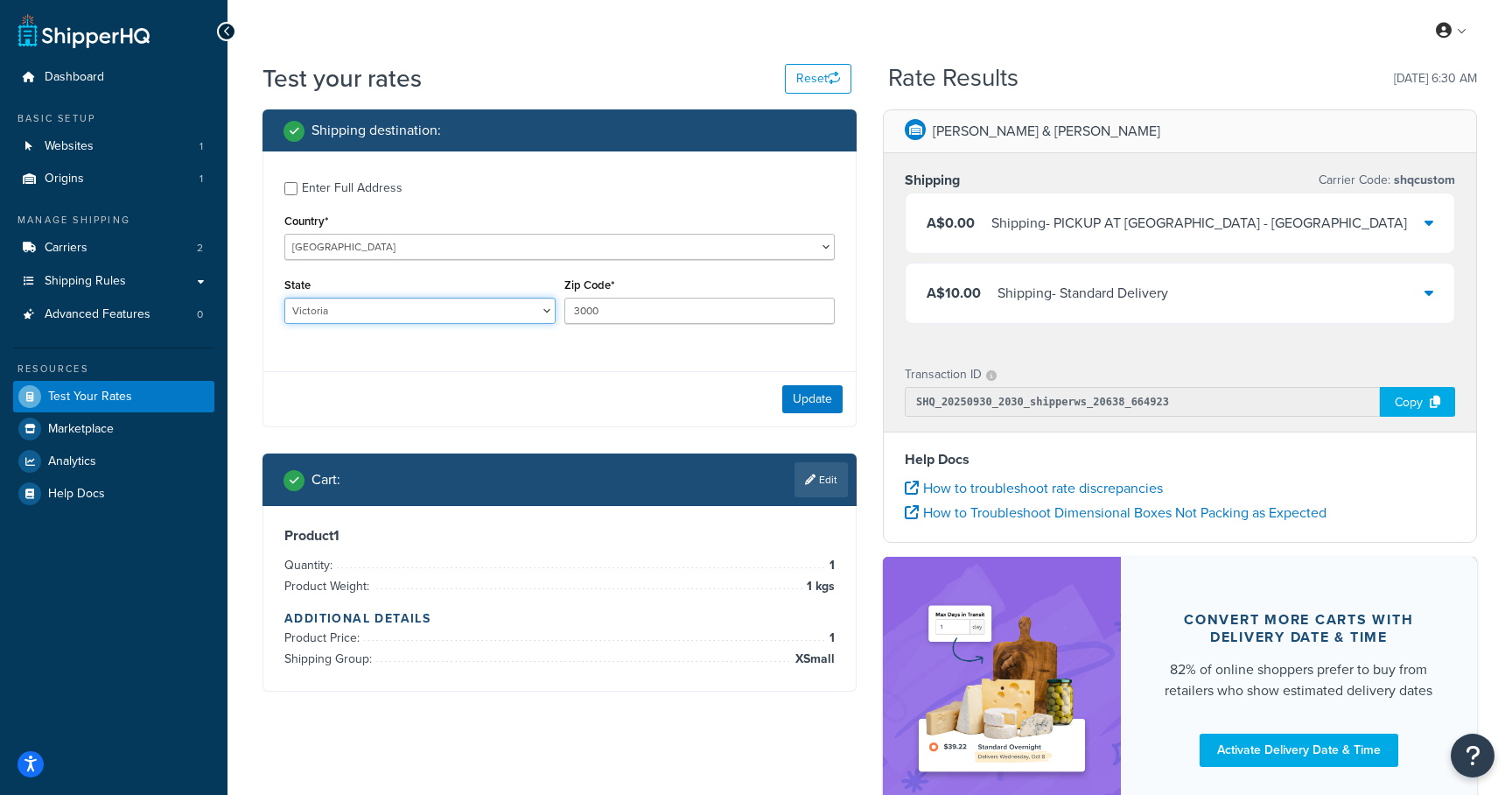
click at [419, 311] on select "Australian Capital Territory New South Wales Northern Territory Queensland Sout…" at bounding box center [419, 311] width 271 height 26
select select "[GEOGRAPHIC_DATA]"
click at [284, 299] on select "Australian Capital Territory New South Wales Northern Territory Queensland Sout…" at bounding box center [419, 311] width 271 height 26
click at [590, 305] on input "3000" at bounding box center [700, 311] width 271 height 26
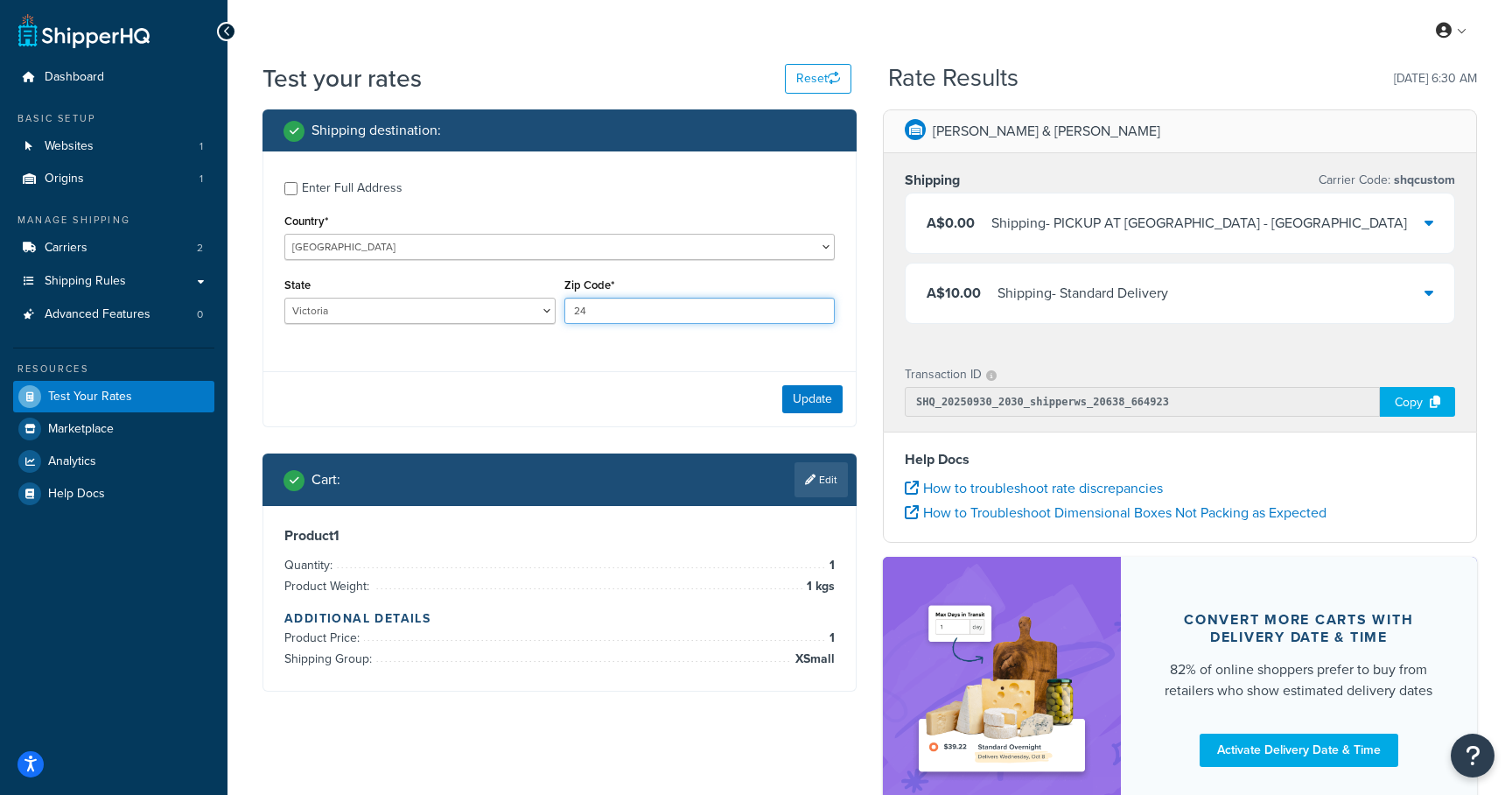
type input "2488"
click at [809, 404] on button "Update" at bounding box center [812, 398] width 60 height 28
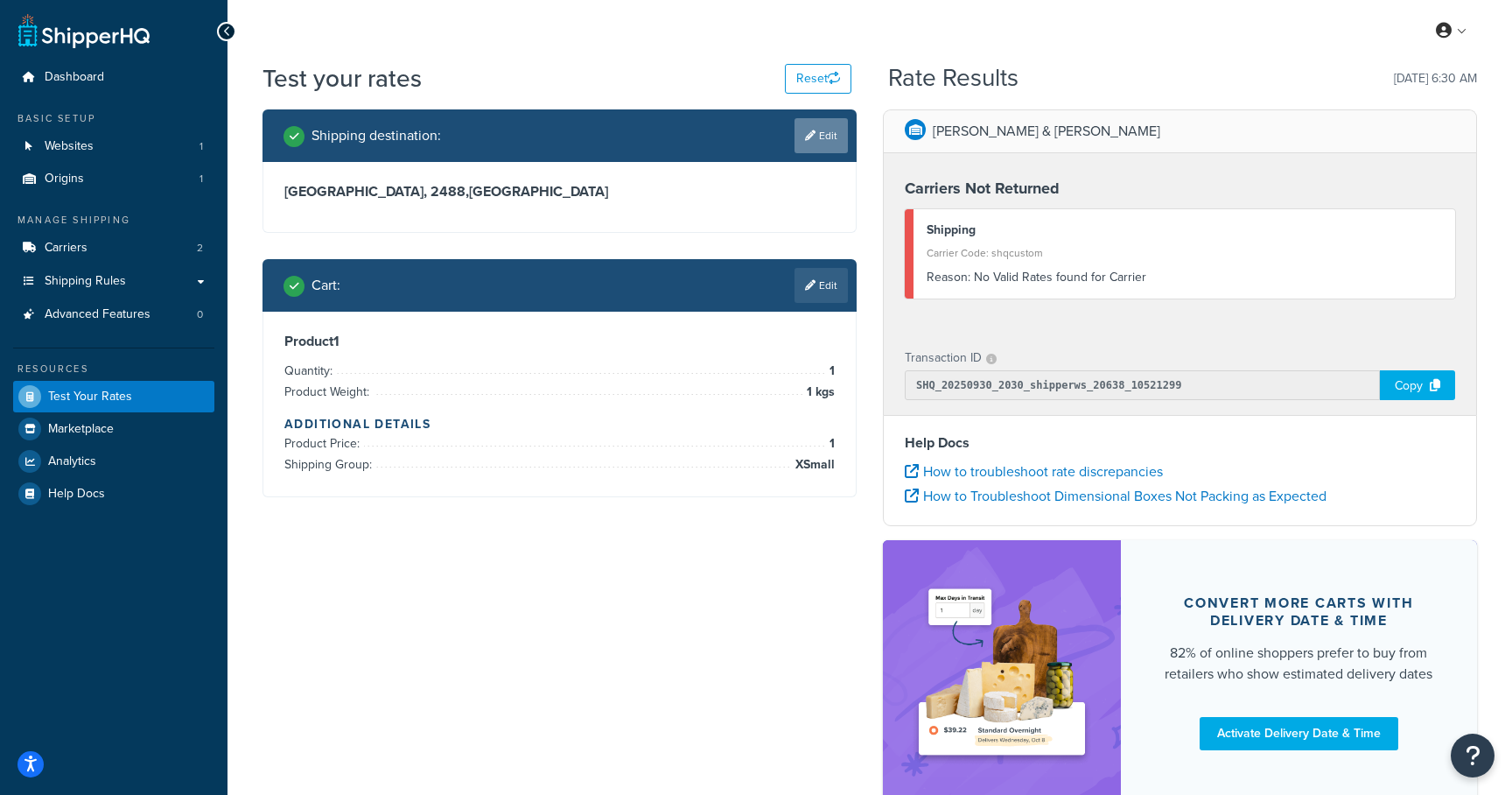
click at [825, 141] on link "Edit" at bounding box center [821, 135] width 53 height 35
select select "AU"
select select "[GEOGRAPHIC_DATA]"
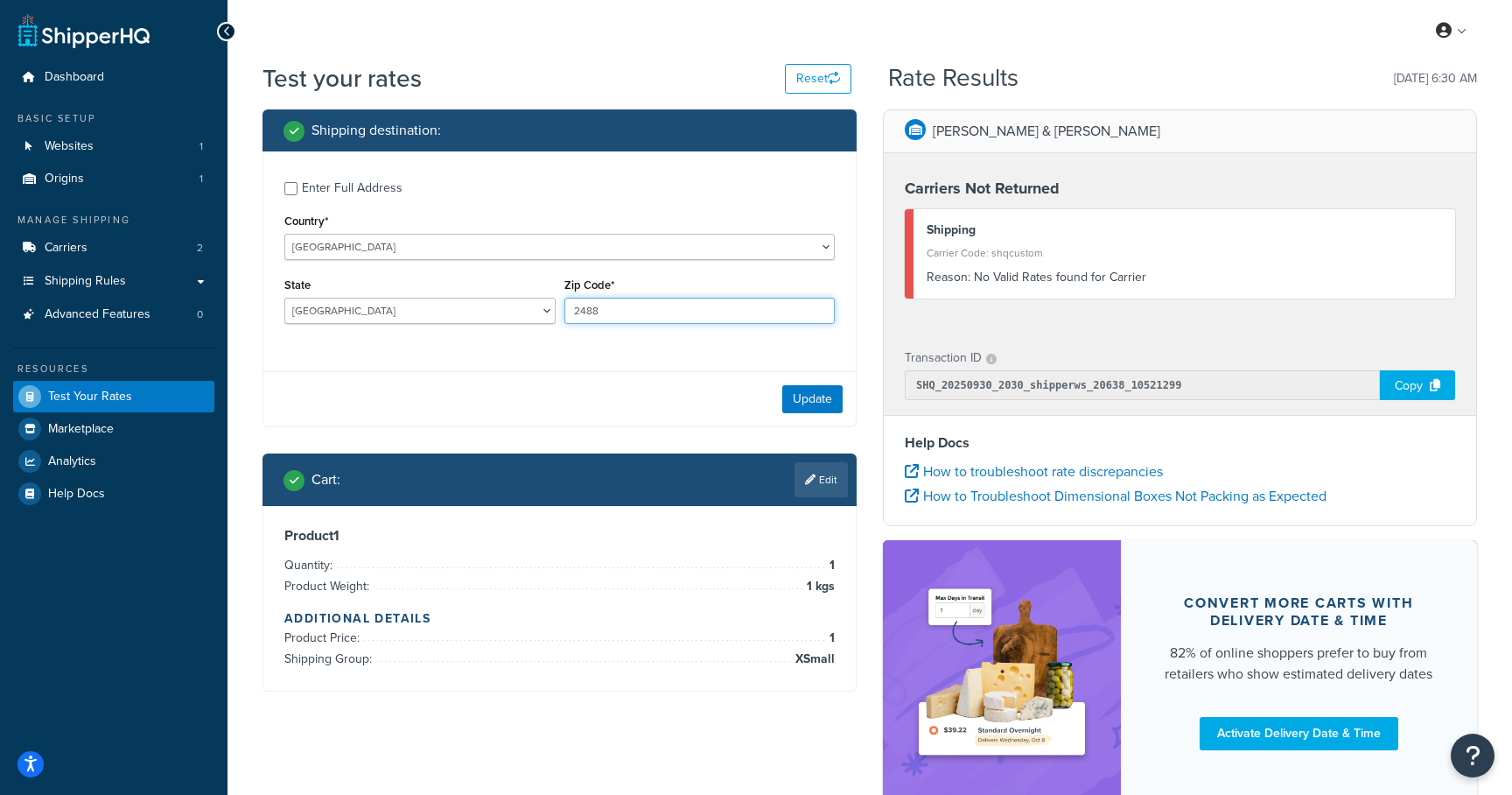
drag, startPoint x: 632, startPoint y: 311, endPoint x: 589, endPoint y: 310, distance: 43.0
click at [589, 310] on input "2488" at bounding box center [700, 311] width 271 height 26
type input "2486"
click at [833, 390] on button "Update" at bounding box center [812, 398] width 60 height 28
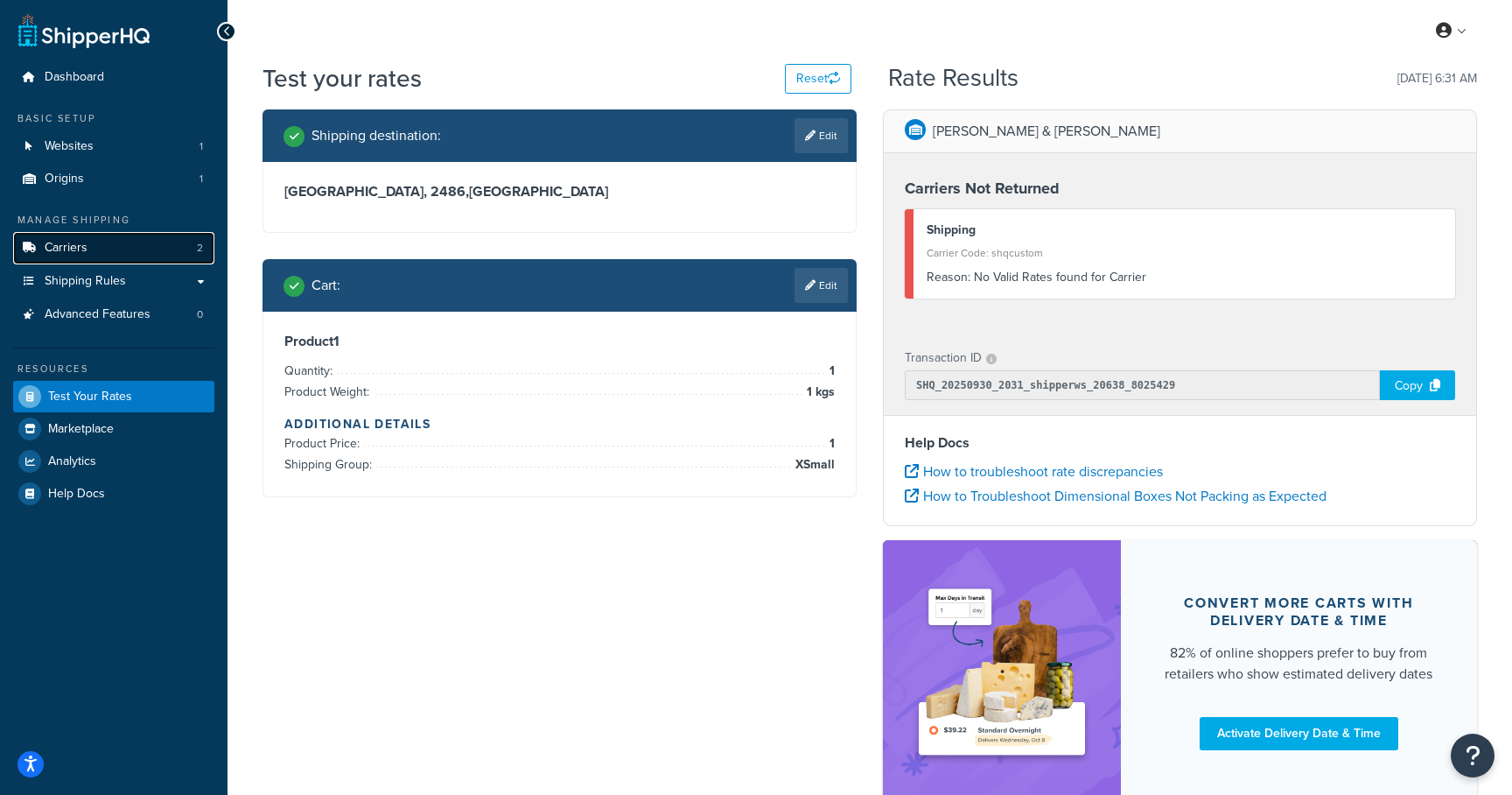
click at [90, 233] on link "Carriers 2" at bounding box center [113, 248] width 201 height 32
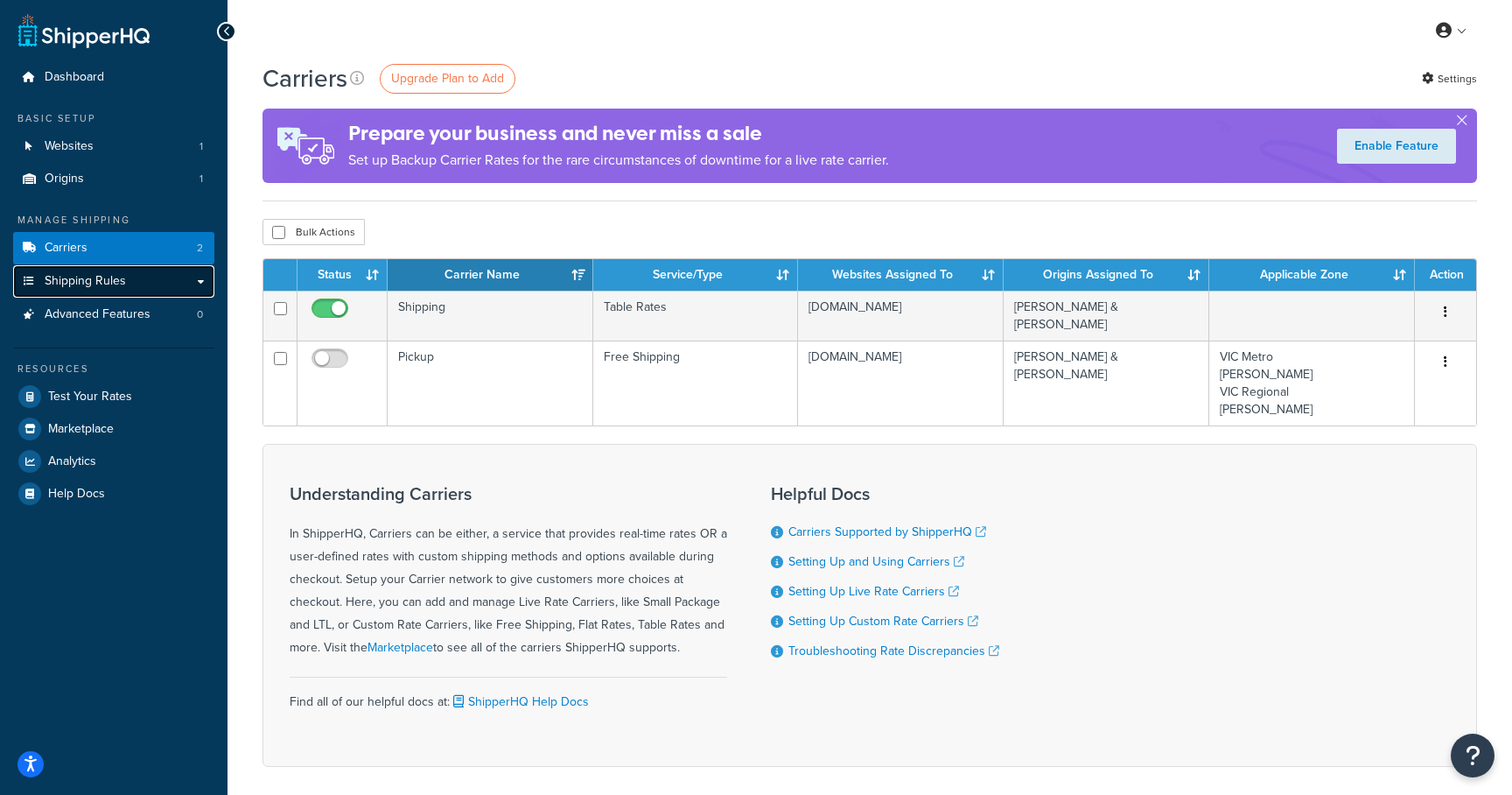
click at [113, 280] on span "Shipping Rules" at bounding box center [85, 281] width 81 height 15
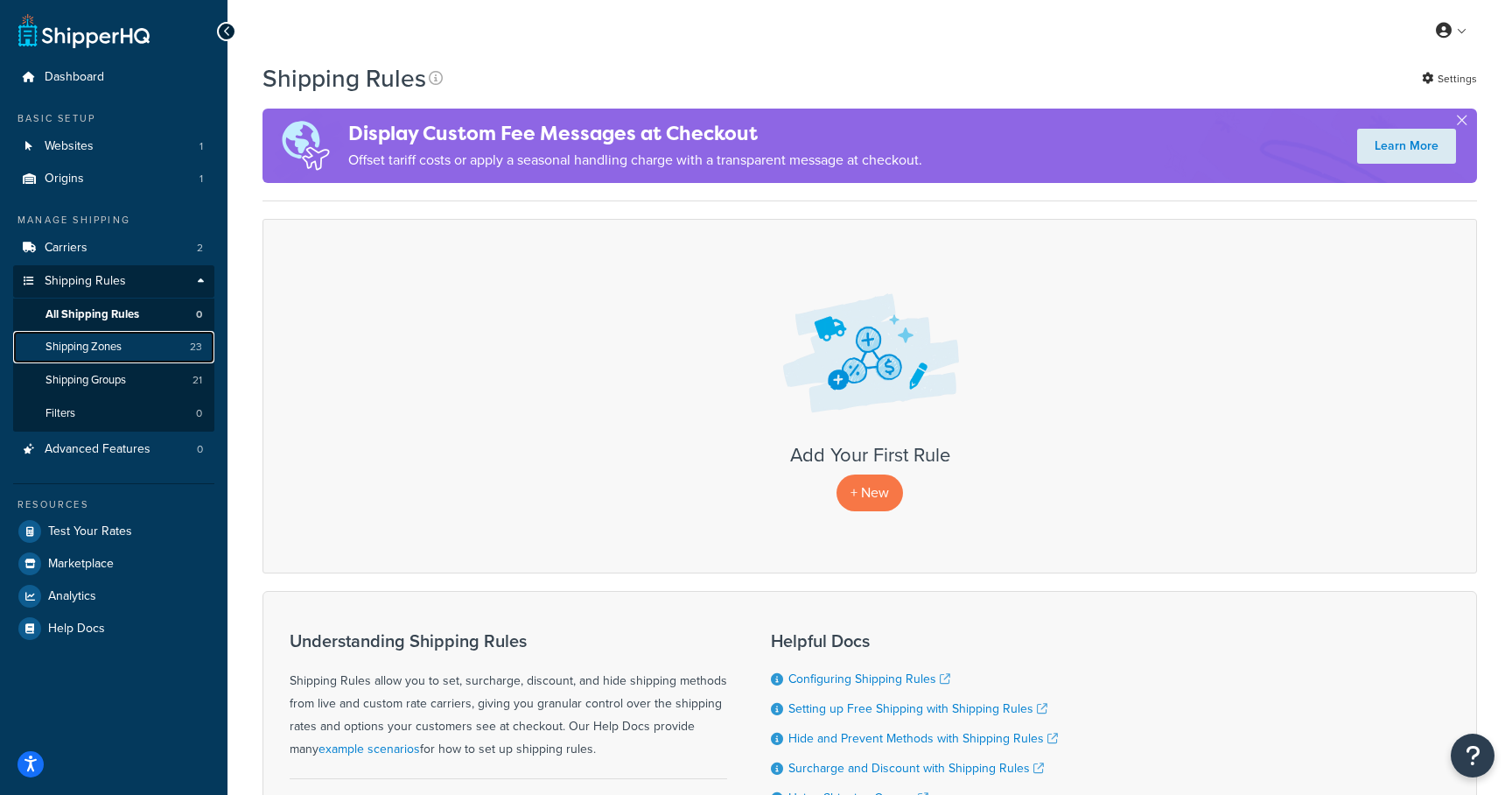
click at [81, 344] on span "Shipping Zones" at bounding box center [83, 347] width 76 height 15
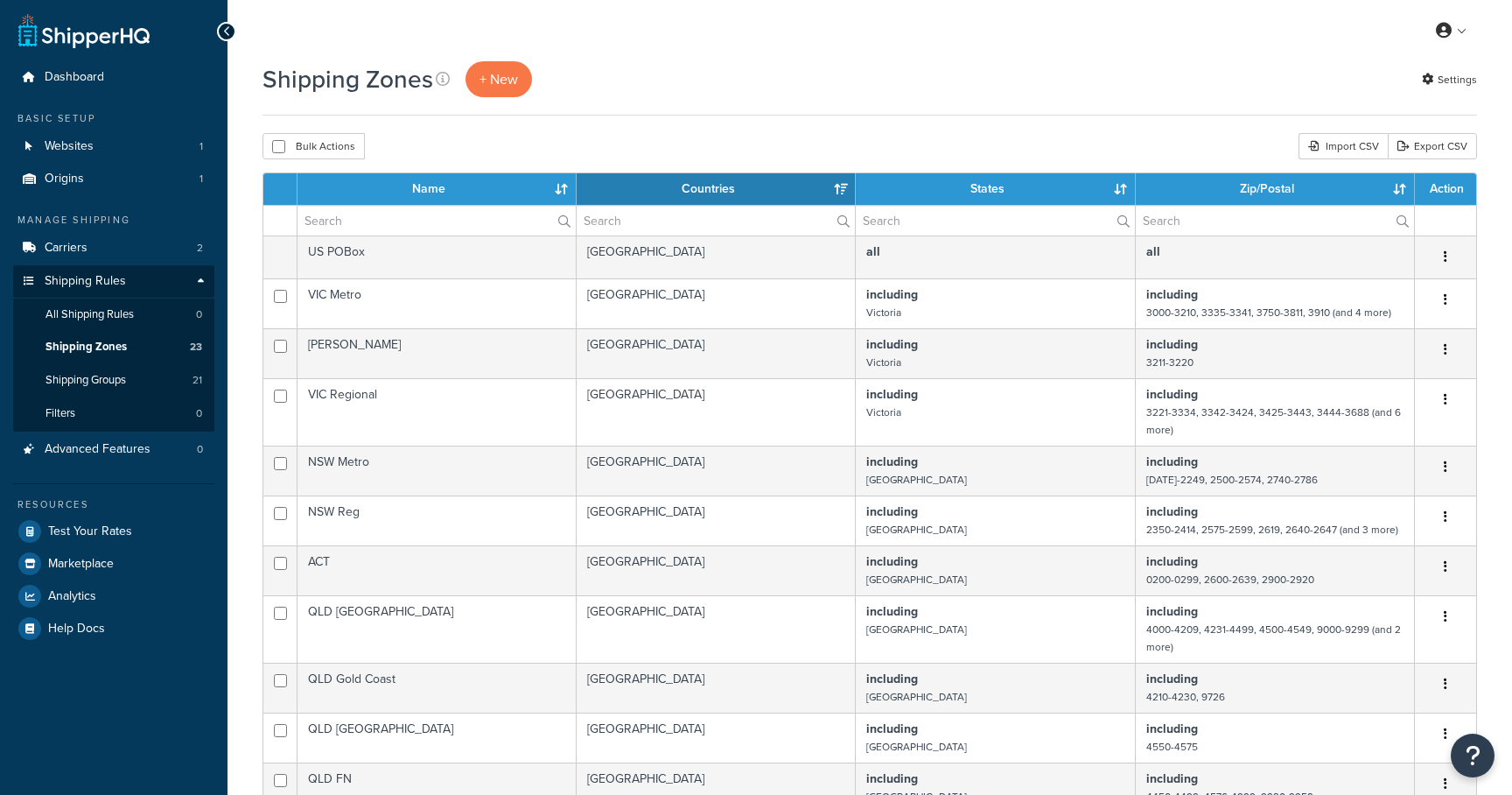
select select "15"
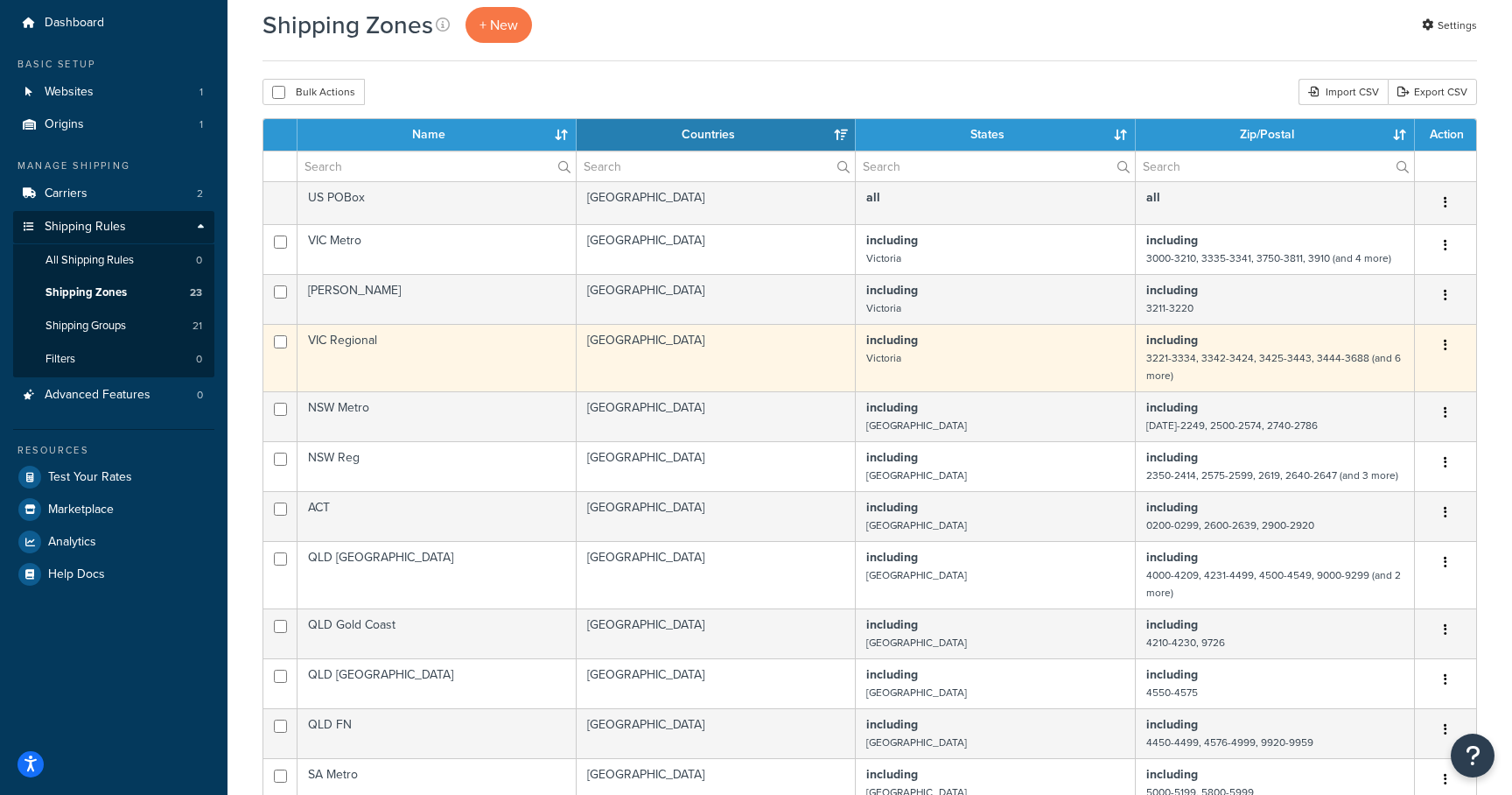
scroll to position [76, 0]
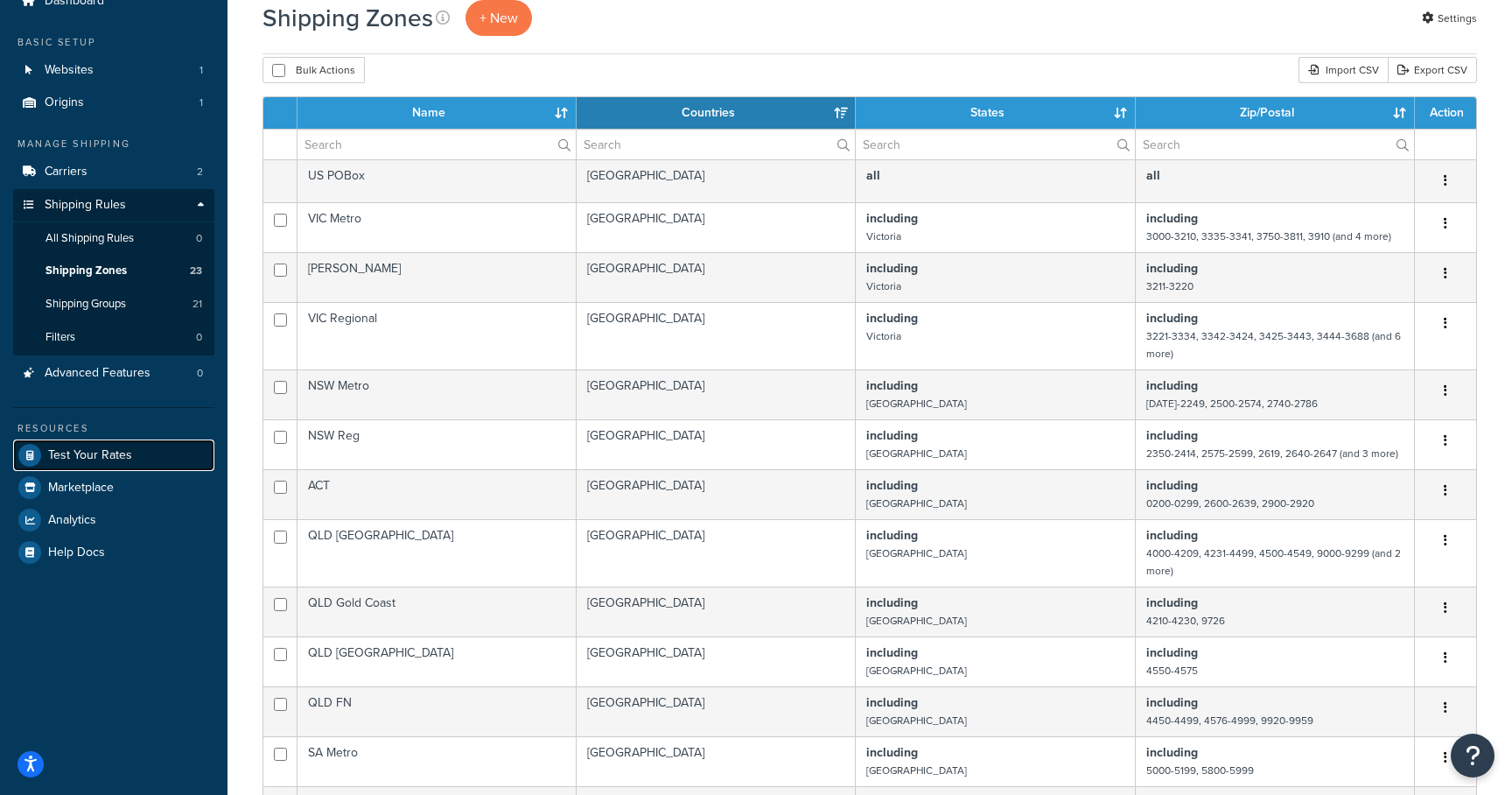
click at [79, 450] on span "Test Your Rates" at bounding box center [90, 455] width 84 height 15
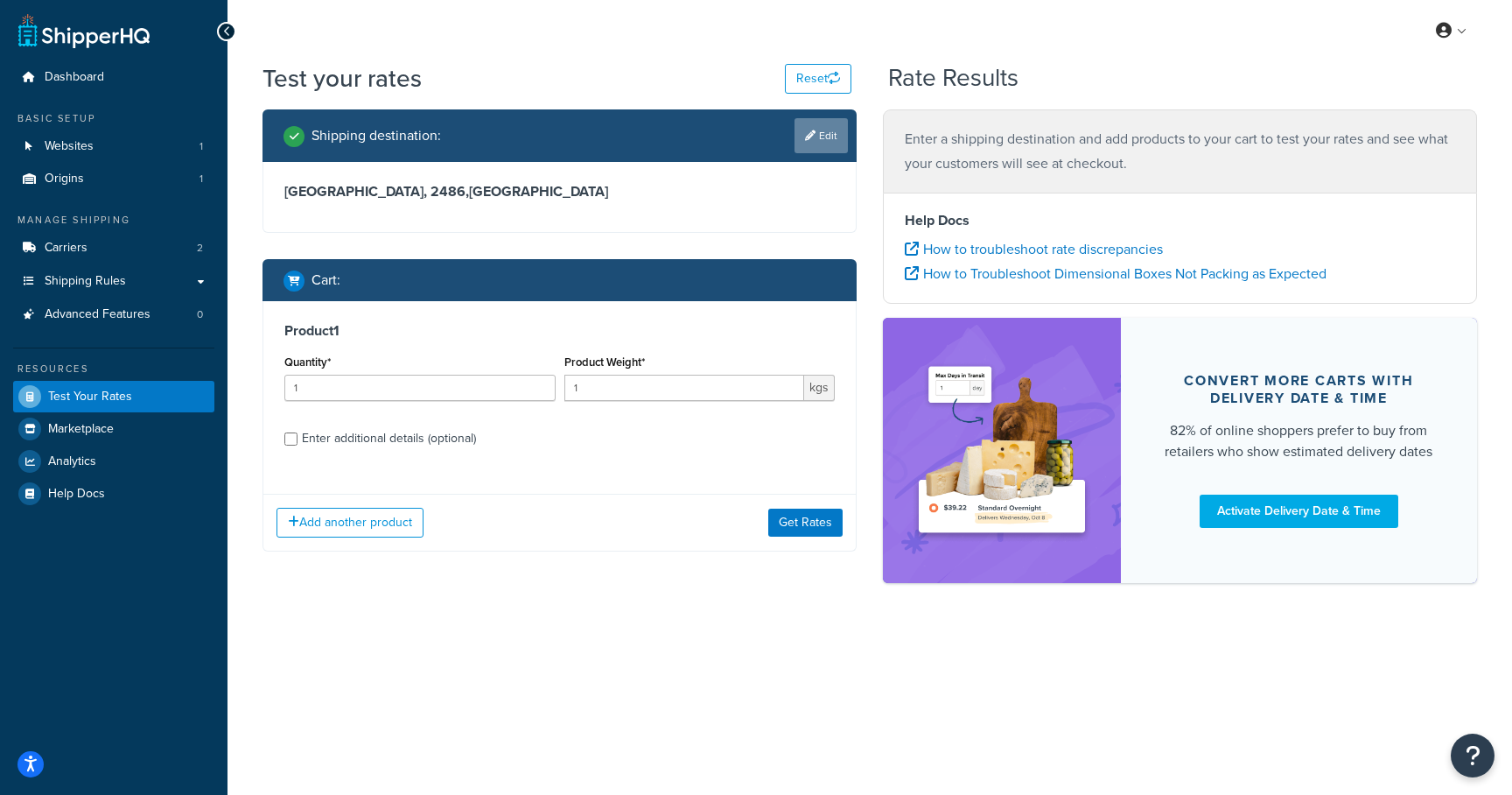
click at [814, 143] on link "Edit" at bounding box center [821, 135] width 53 height 35
select select "AU"
select select "[GEOGRAPHIC_DATA]"
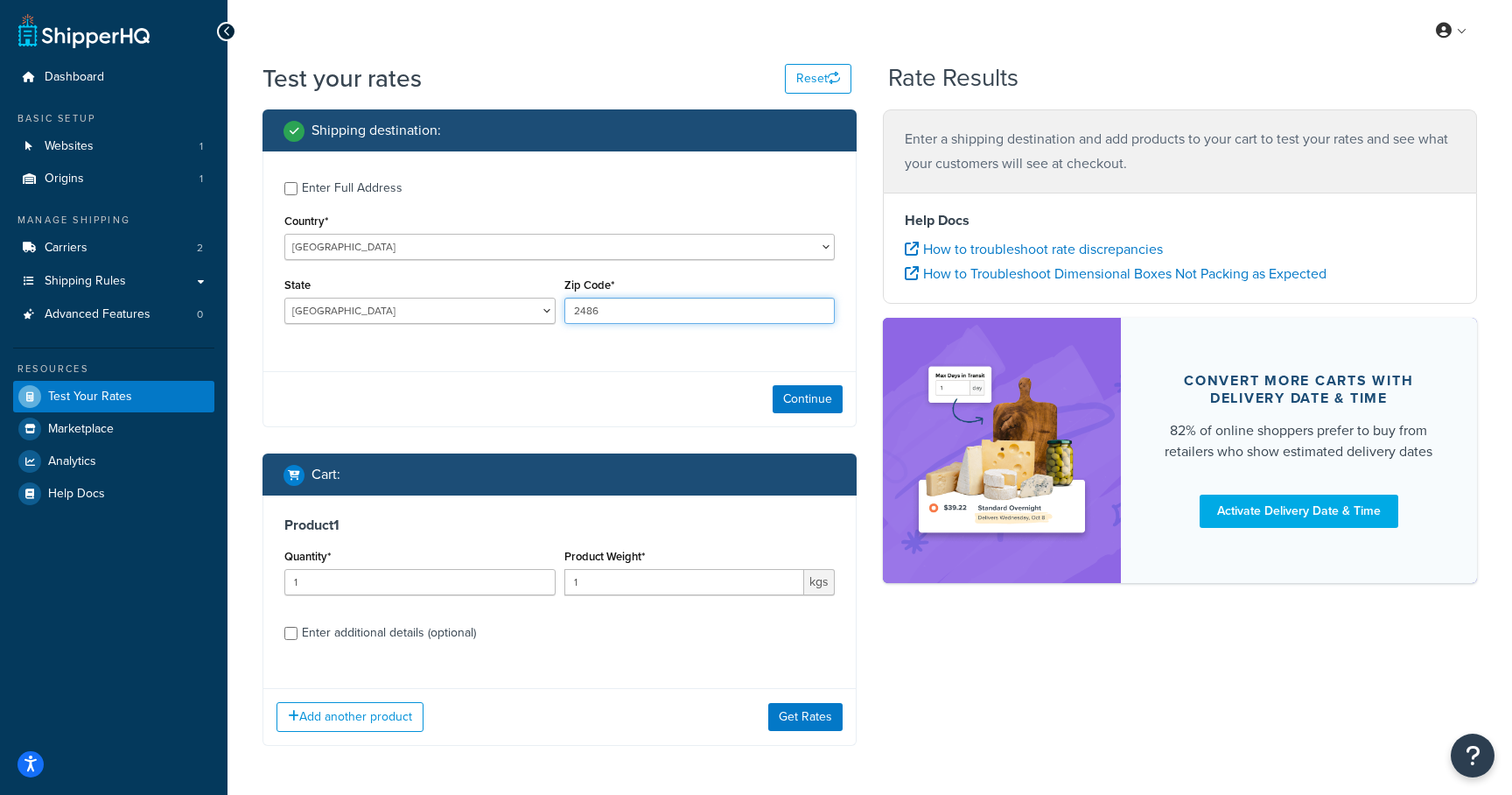
click at [587, 305] on input "2486" at bounding box center [700, 311] width 271 height 26
type input "2028"
click at [800, 405] on button "Continue" at bounding box center [808, 398] width 70 height 28
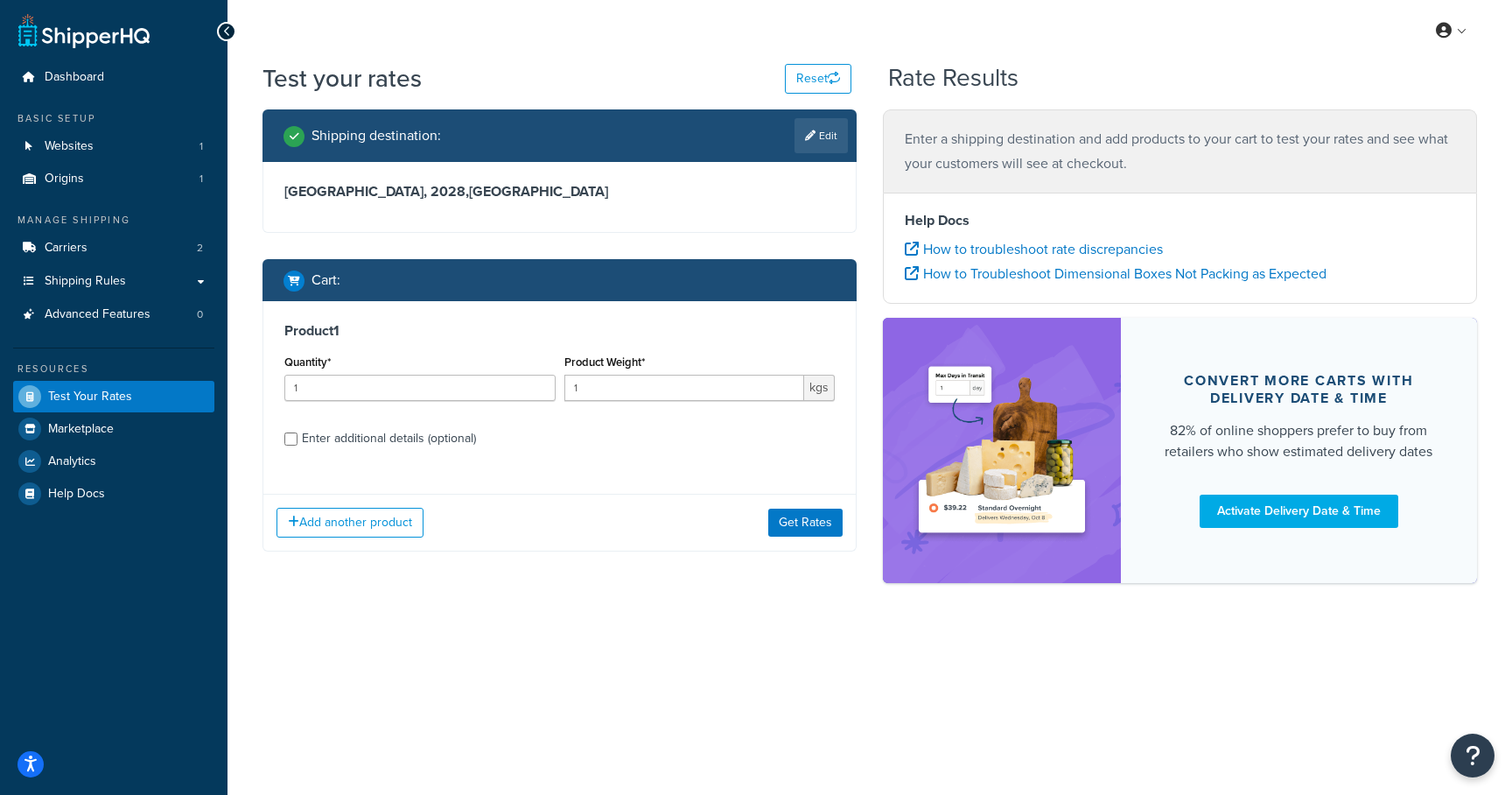
click at [424, 436] on div "Enter additional details (optional)" at bounding box center [388, 438] width 174 height 25
click at [298, 436] on input "Enter additional details (optional)" at bounding box center [291, 439] width 13 height 13
checkbox input "true"
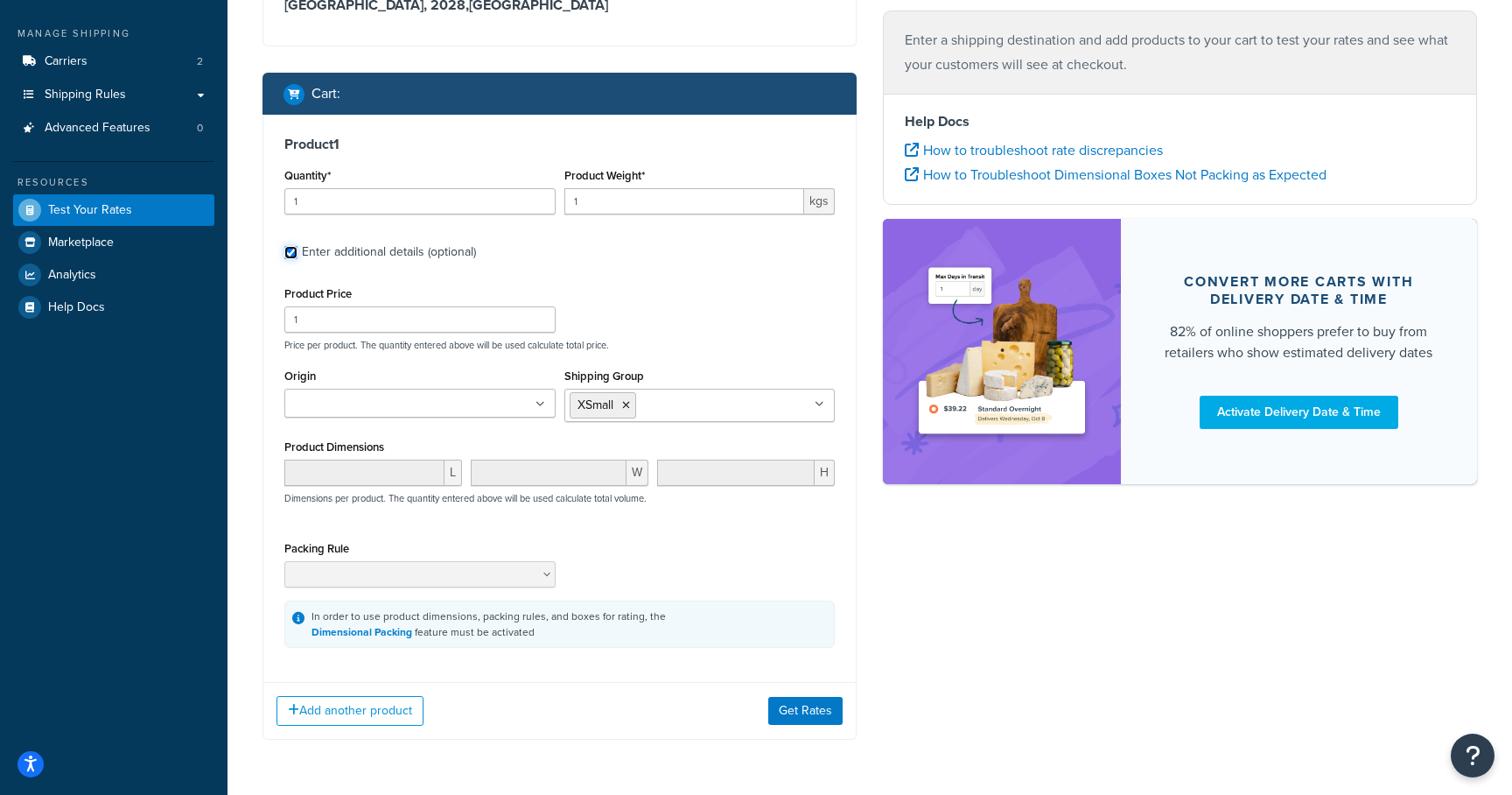
scroll to position [189, 0]
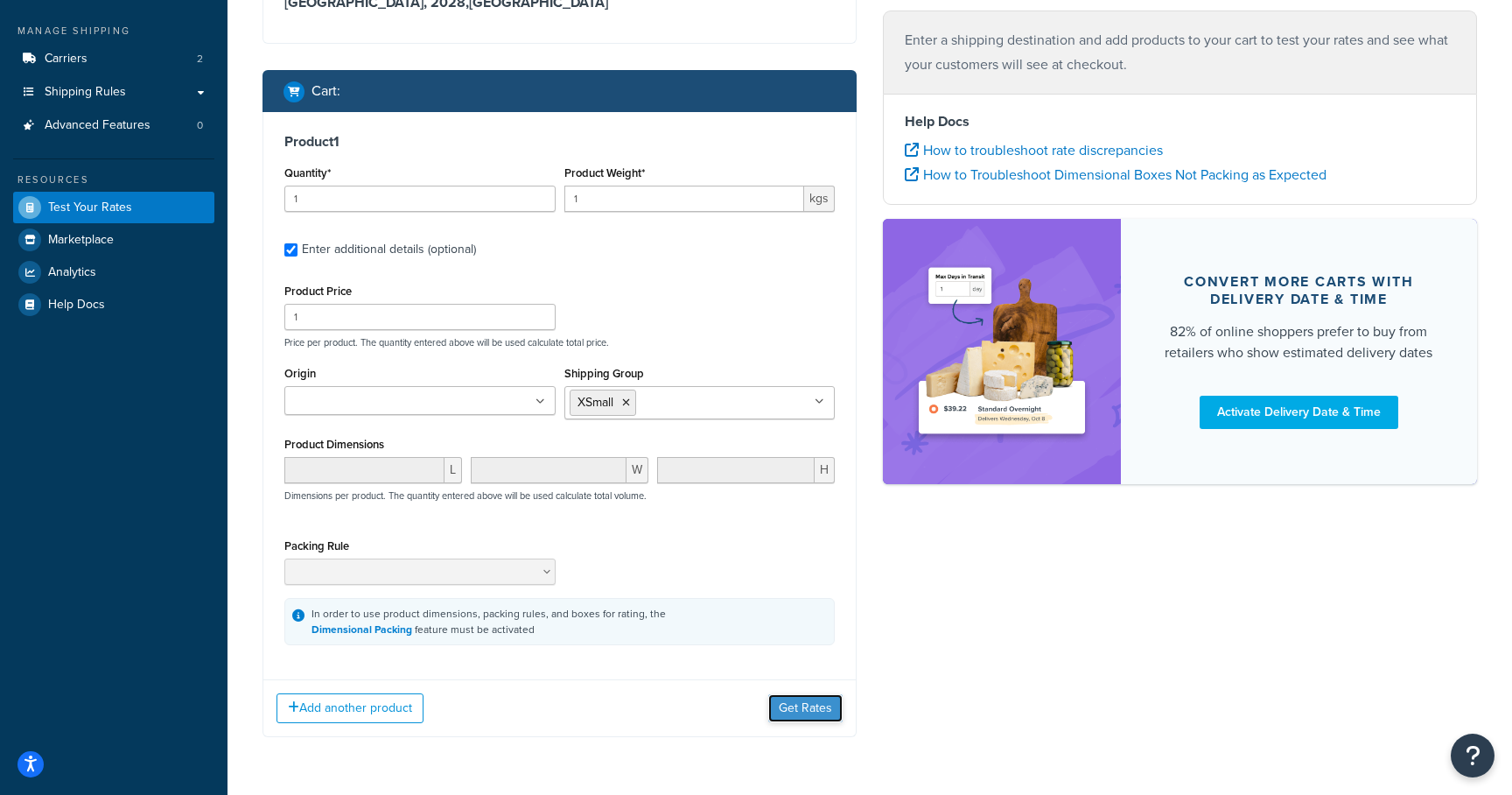
click at [805, 703] on button "Get Rates" at bounding box center [805, 707] width 74 height 28
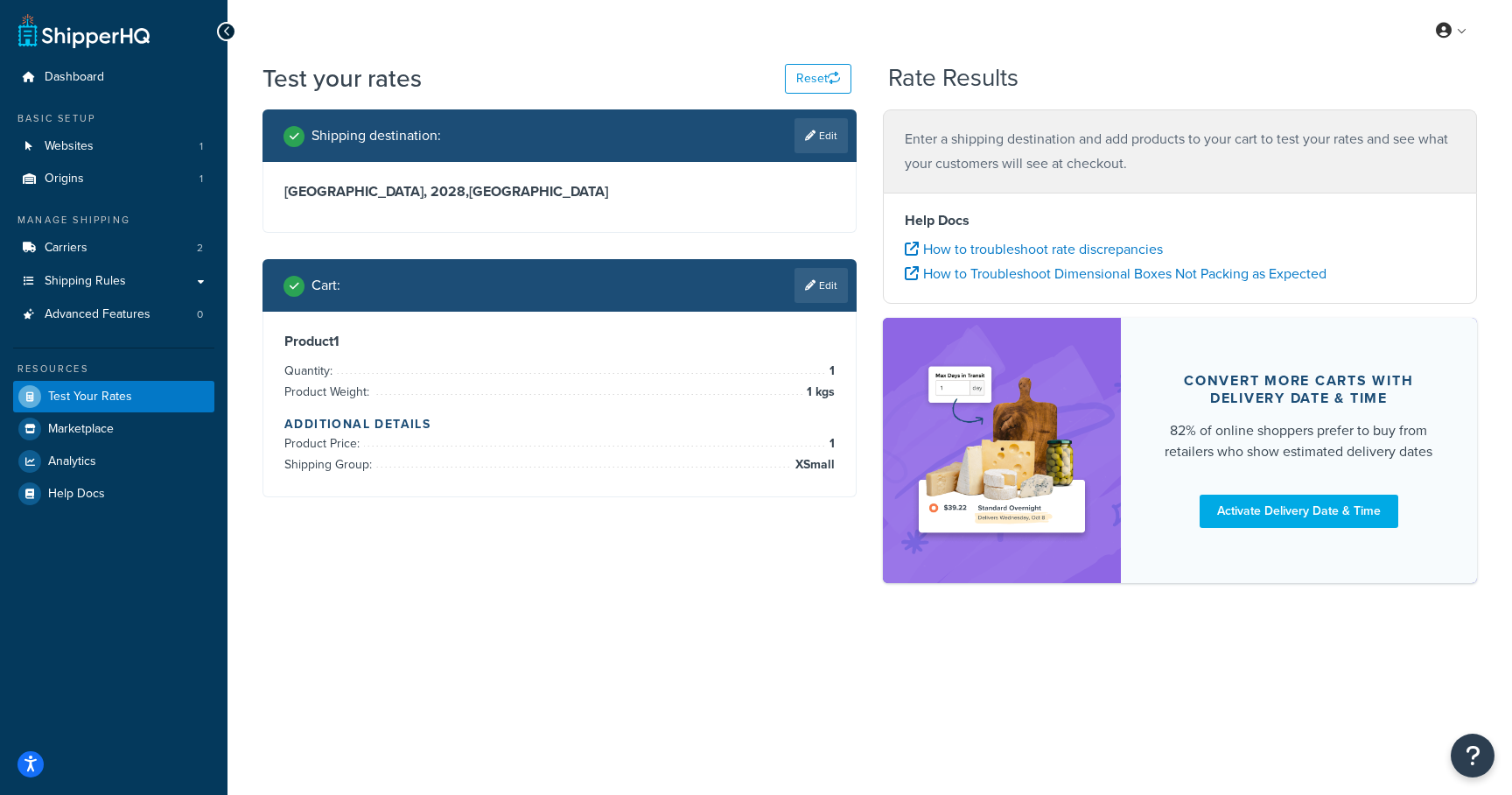
scroll to position [0, 0]
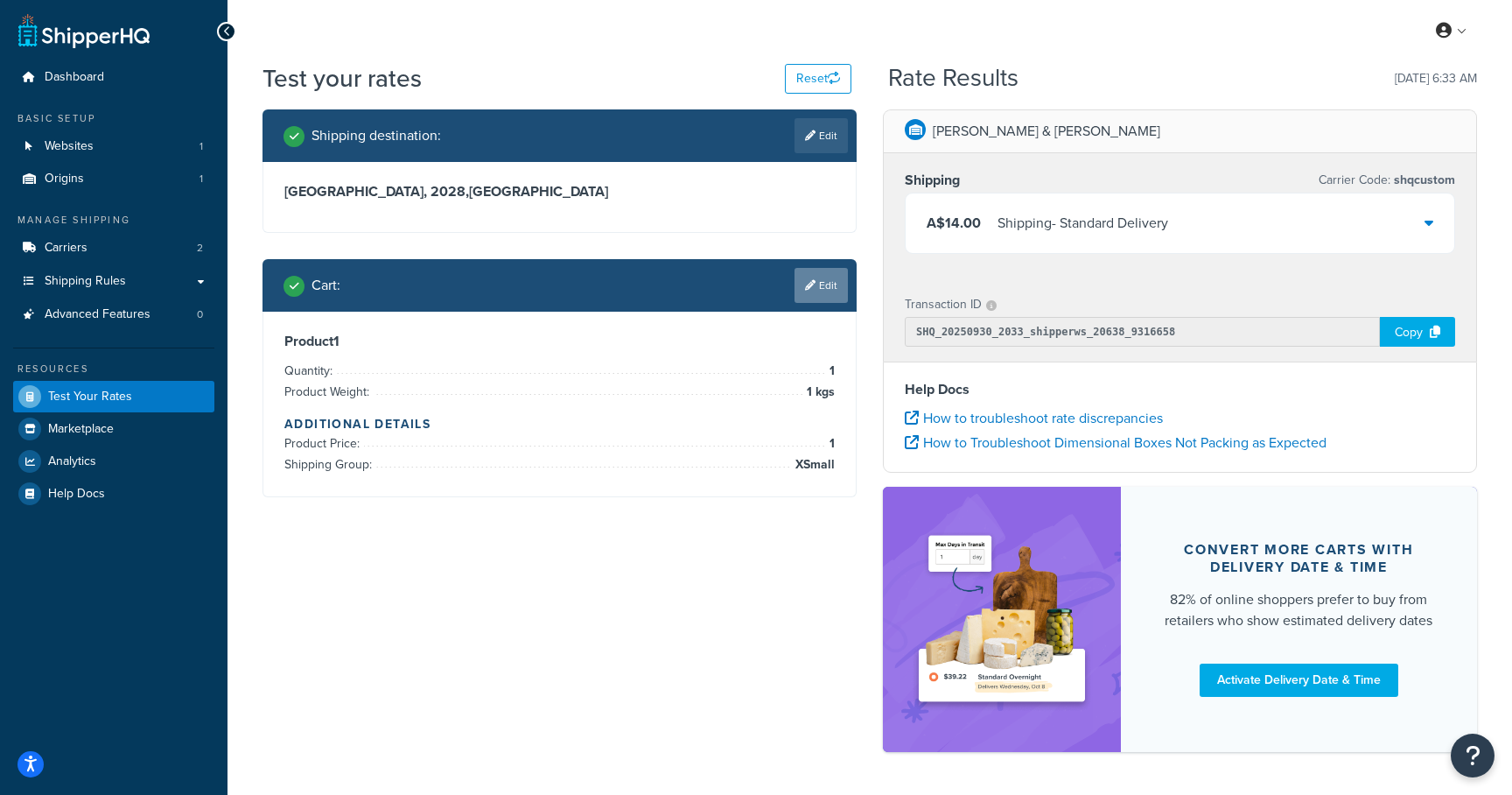
click at [818, 288] on link "Edit" at bounding box center [821, 285] width 53 height 35
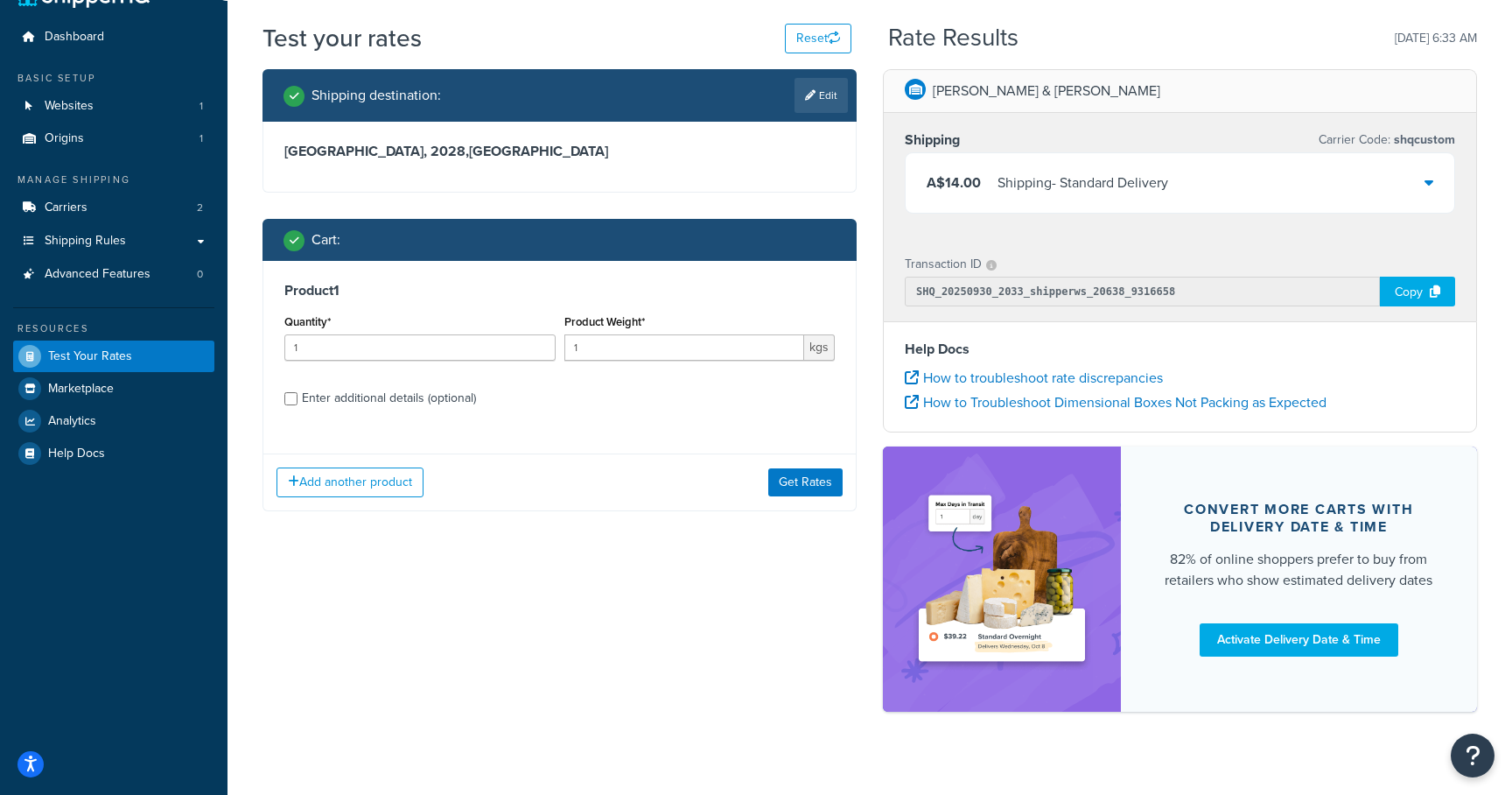
scroll to position [43, 0]
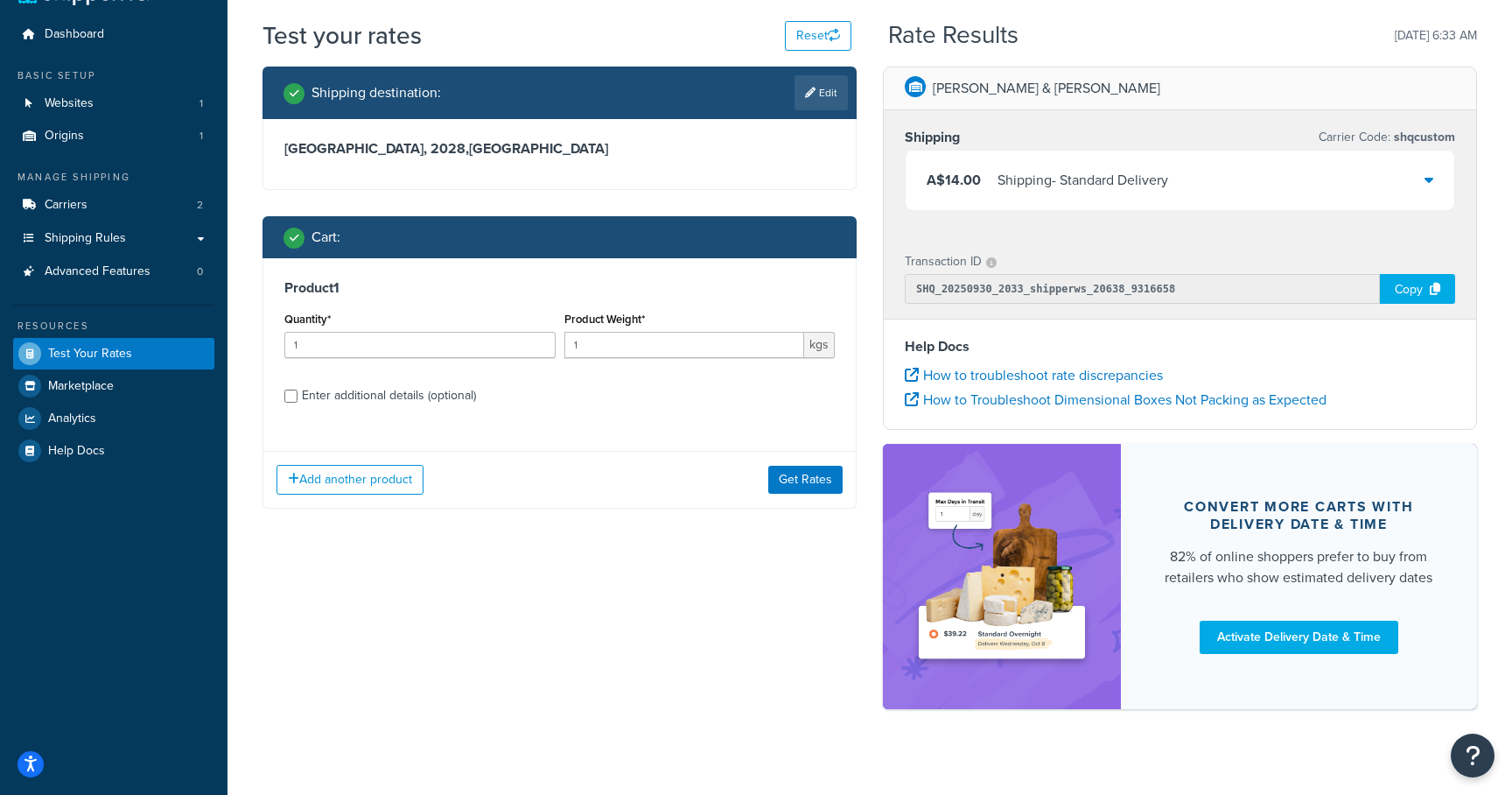
click at [388, 398] on div "Enter additional details (optional)" at bounding box center [388, 395] width 174 height 25
click at [298, 398] on input "Enter additional details (optional)" at bounding box center [291, 396] width 13 height 13
checkbox input "true"
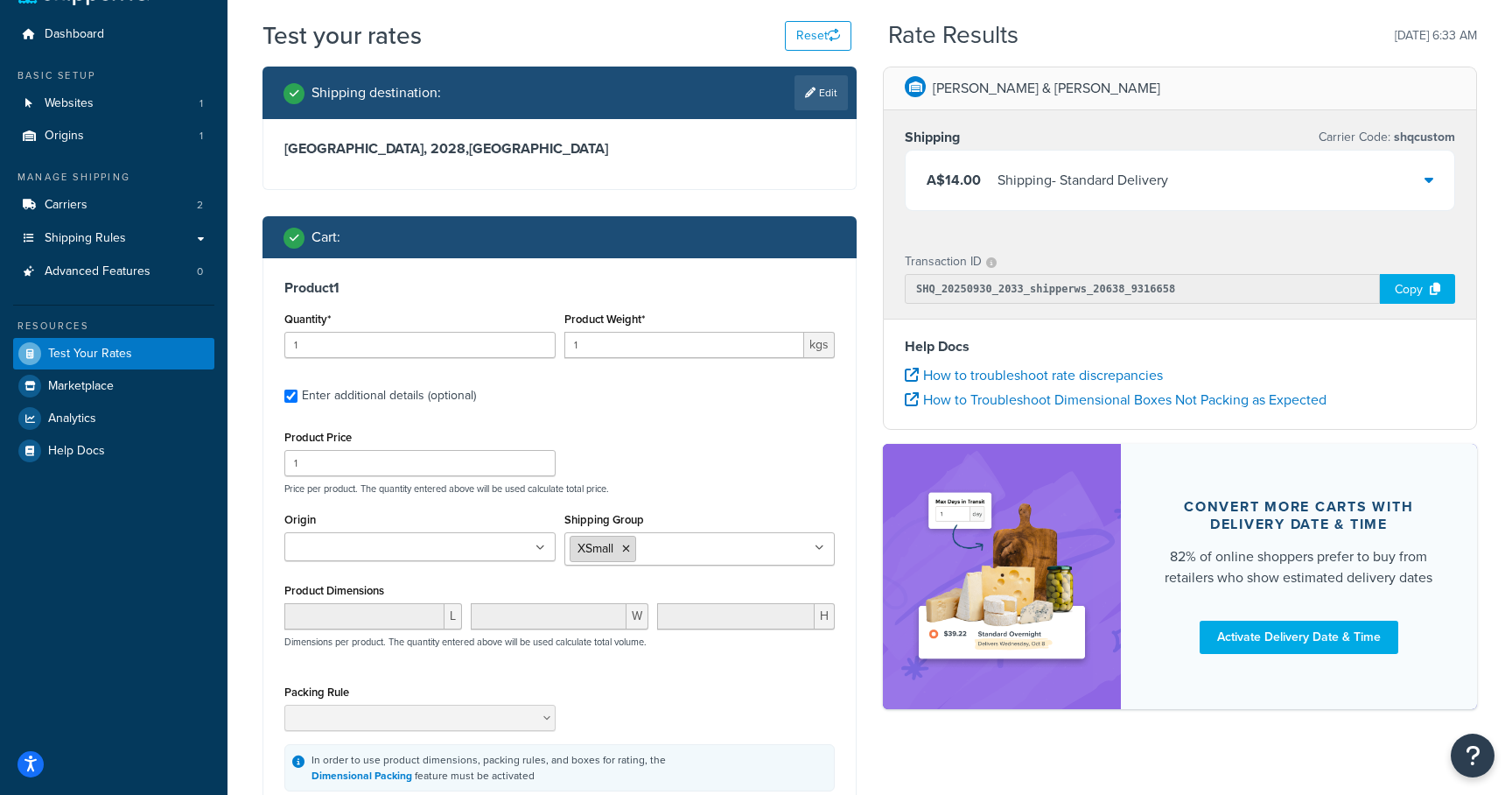
click at [626, 548] on icon at bounding box center [626, 548] width 8 height 10
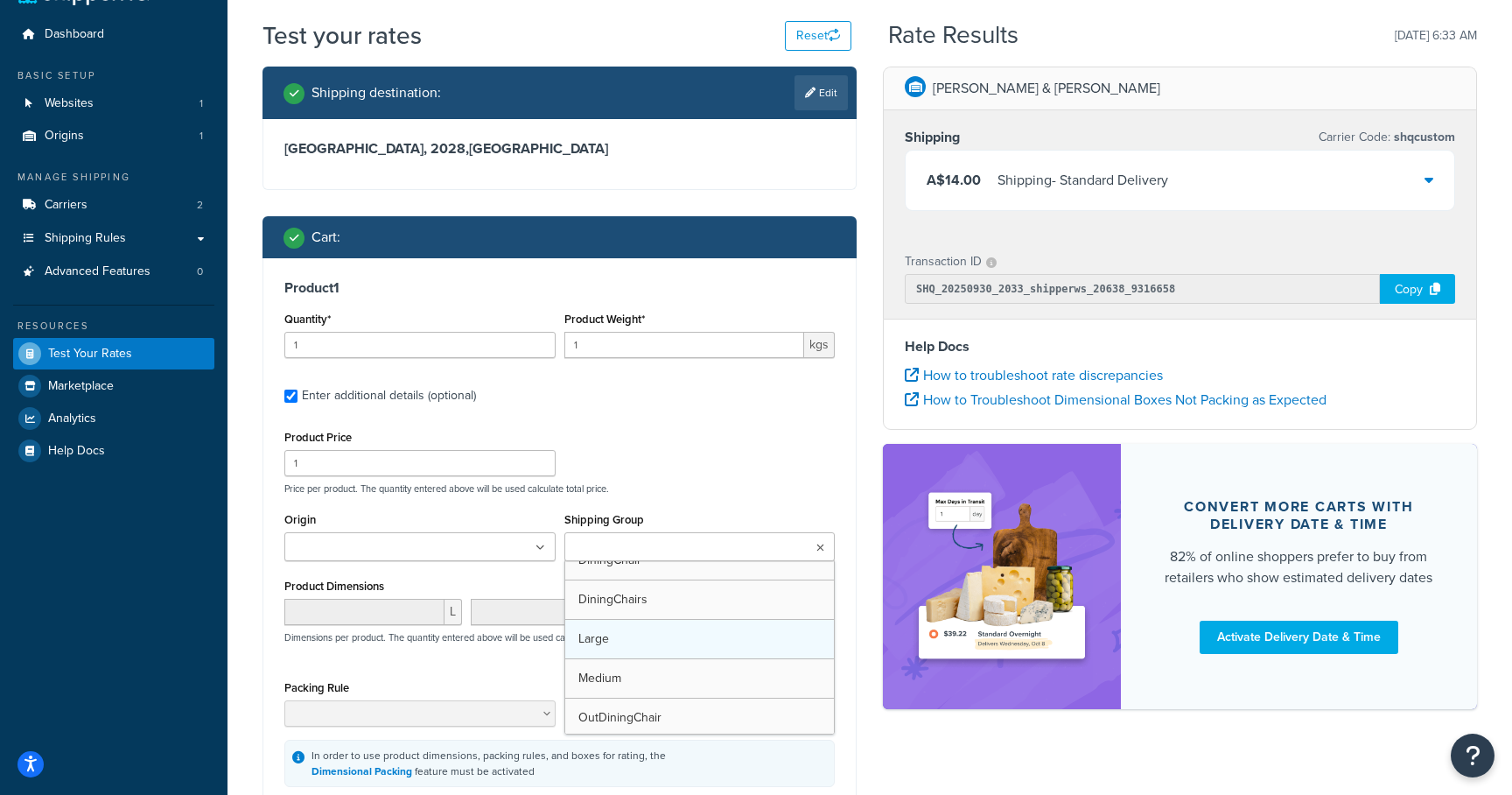
scroll to position [256, 0]
click at [746, 502] on div "Product Price 1 Price per product. The quantity entered above will be used calc…" at bounding box center [559, 609] width 550 height 367
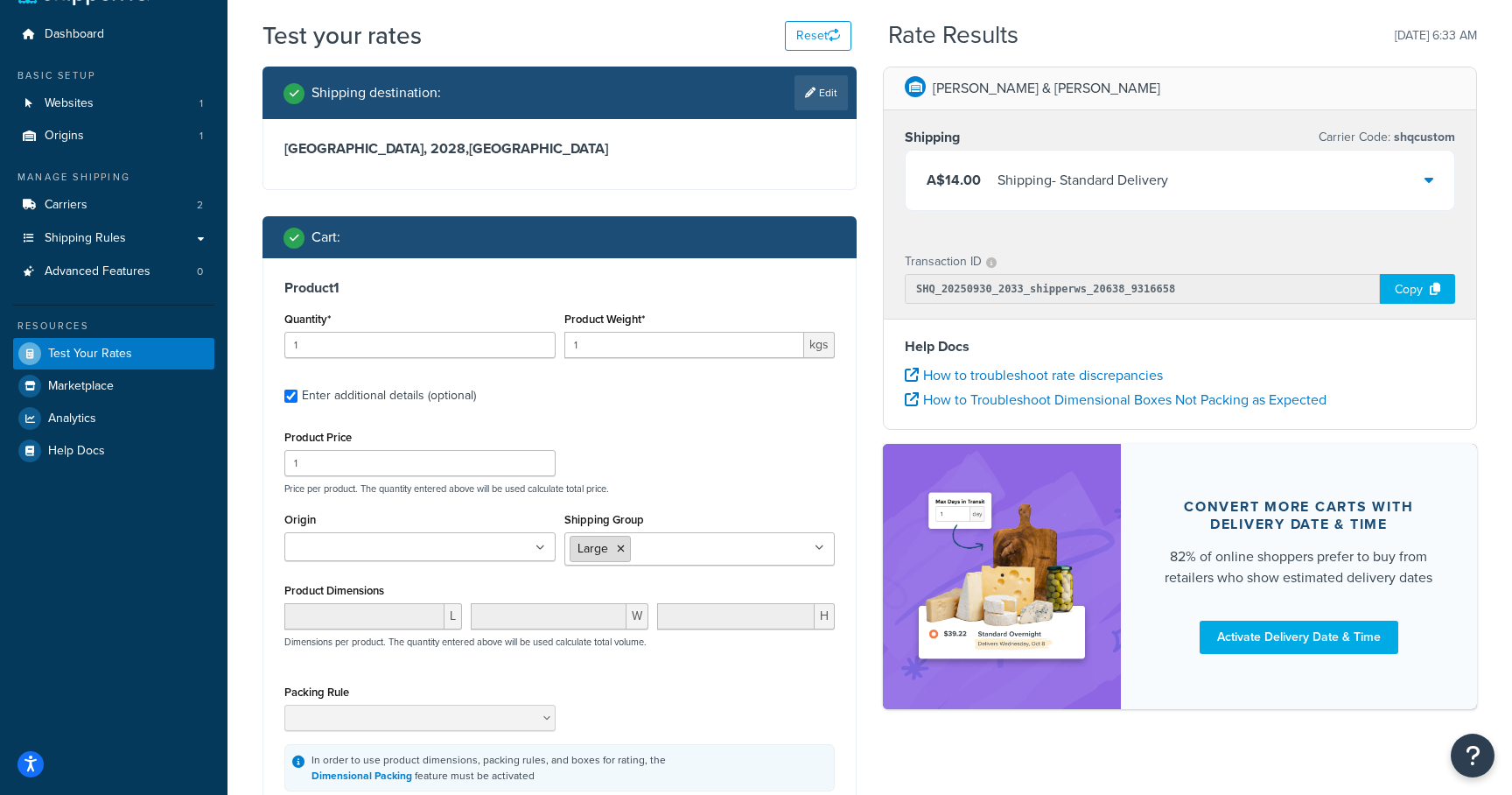
click at [619, 552] on icon at bounding box center [620, 548] width 8 height 10
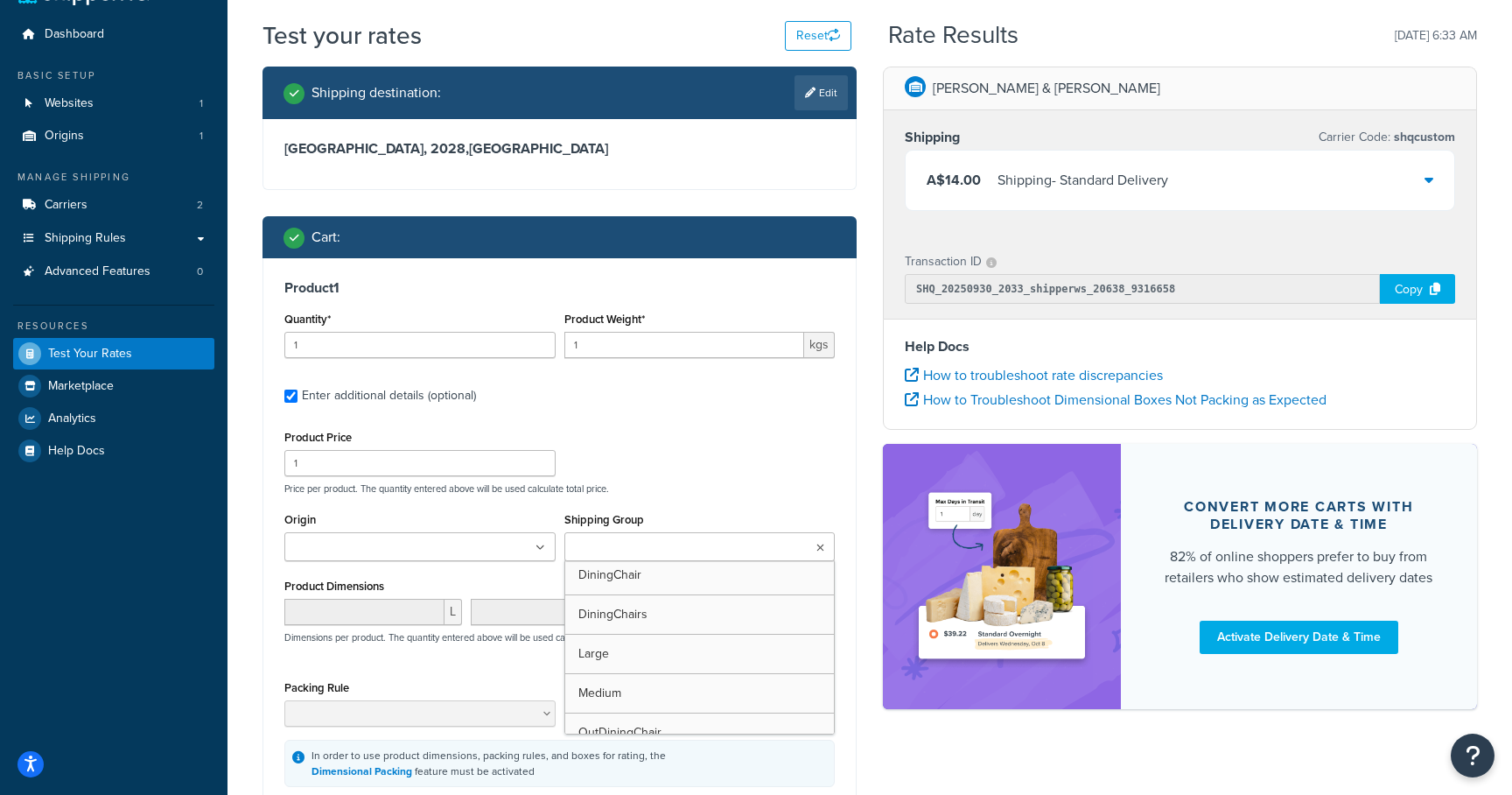
click at [619, 552] on input "Shipping Group" at bounding box center [647, 547] width 155 height 19
type input "xl"
click at [645, 498] on div "Product Price 1 Price per product. The quantity entered above will be used calc…" at bounding box center [559, 608] width 550 height 366
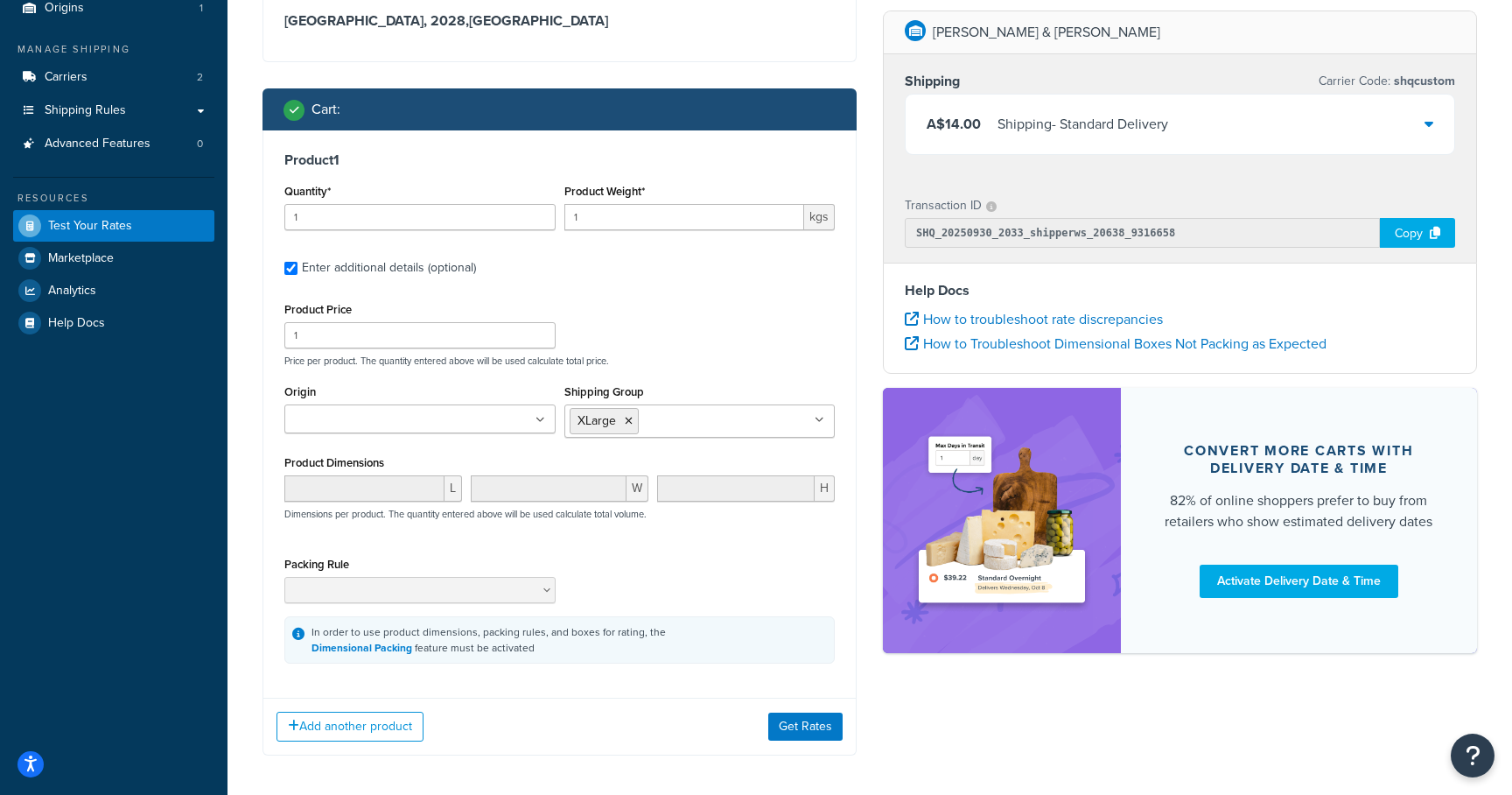
scroll to position [175, 0]
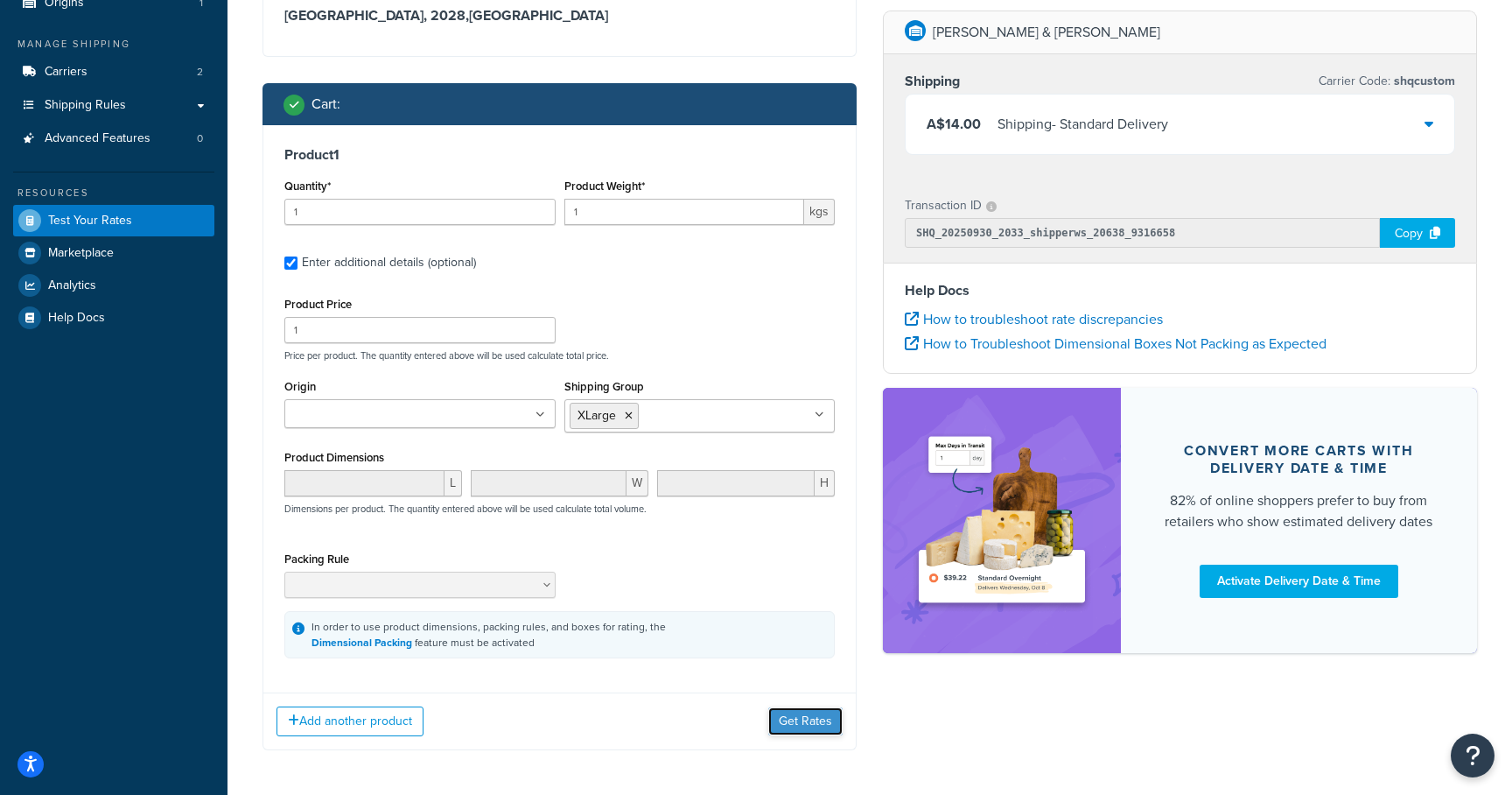
click at [797, 719] on button "Get Rates" at bounding box center [805, 721] width 74 height 28
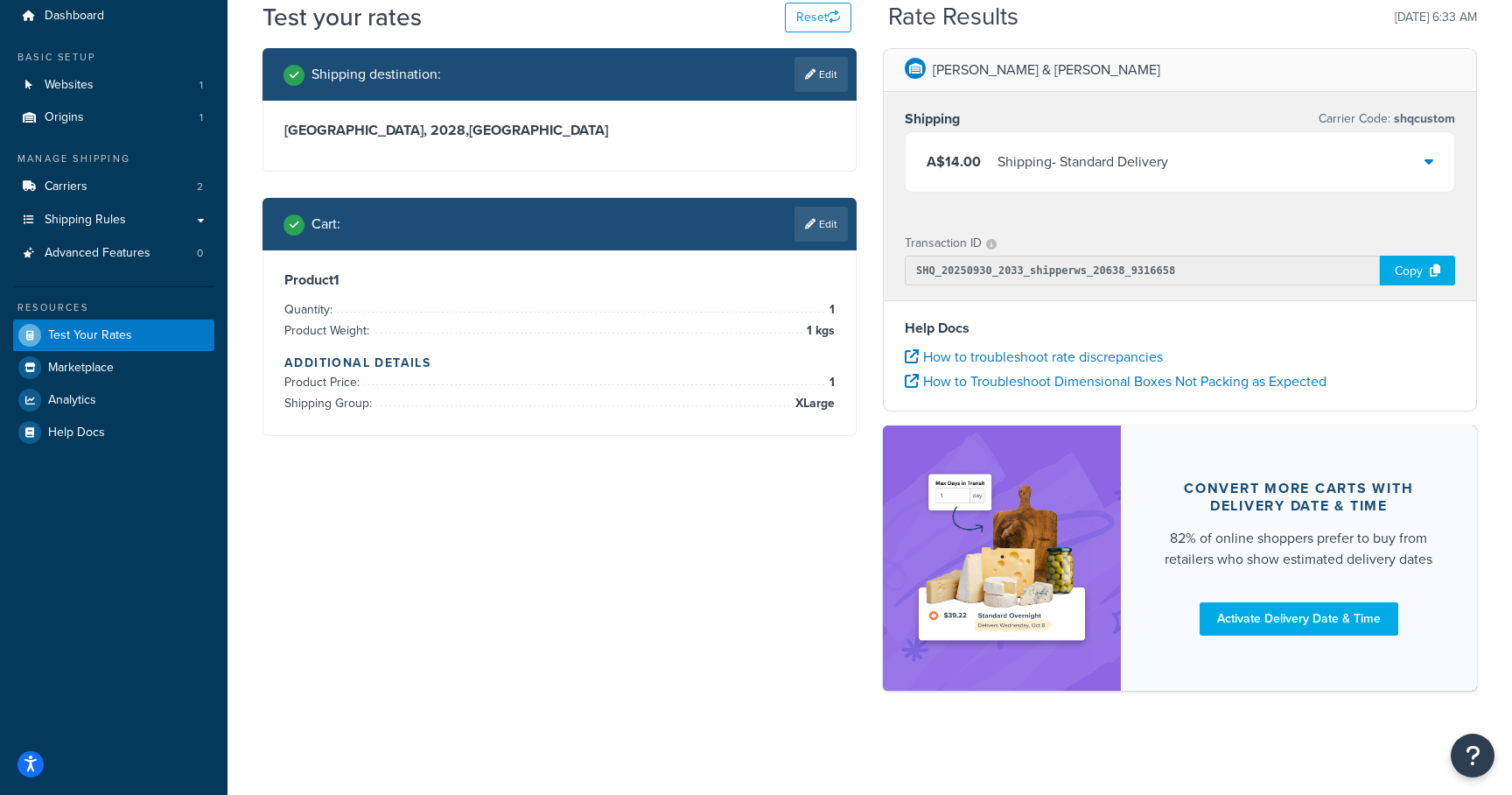
scroll to position [0, 0]
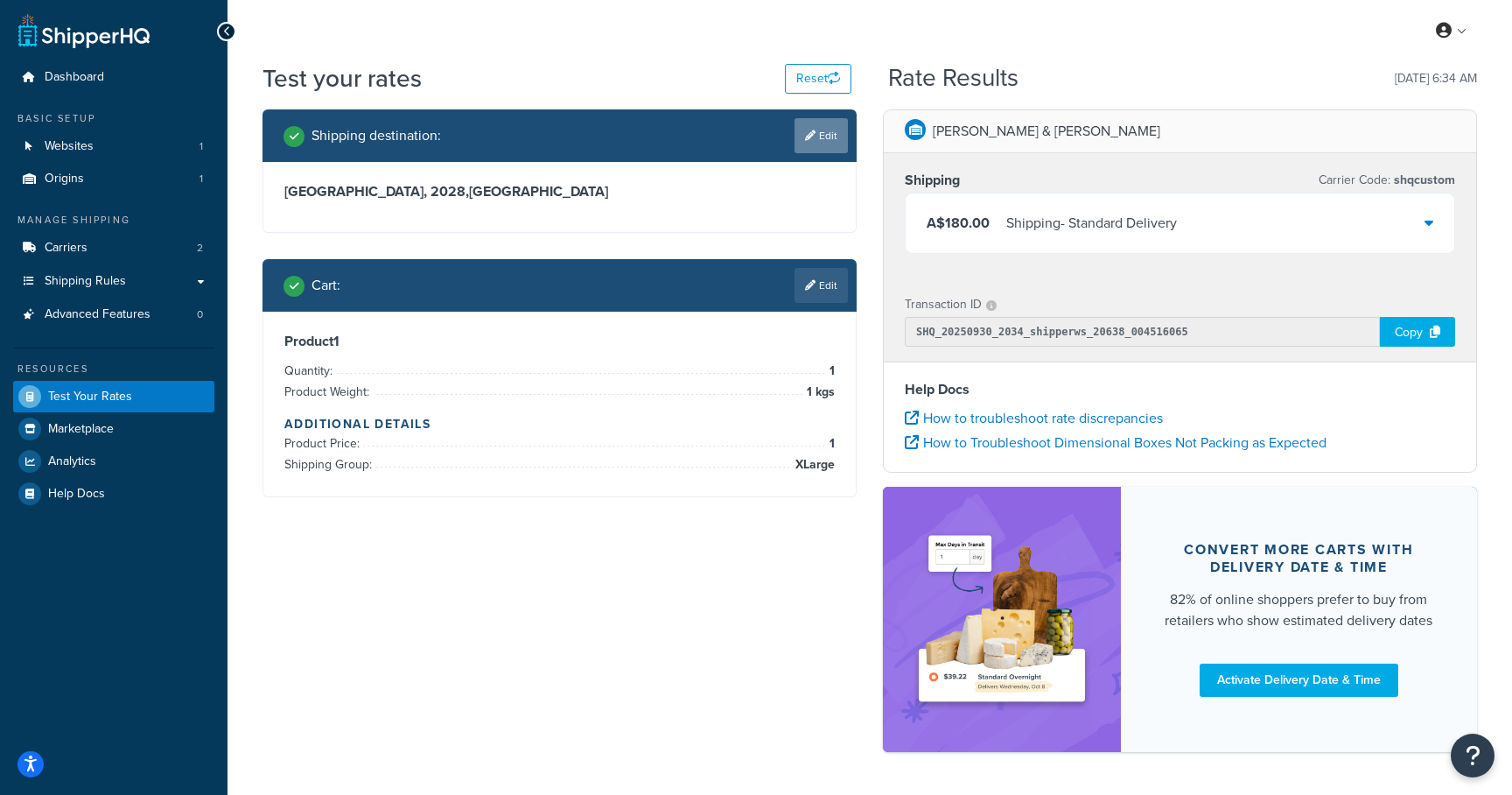
click at [799, 134] on link "Edit" at bounding box center [821, 135] width 53 height 35
select select "AU"
select select "NSW"
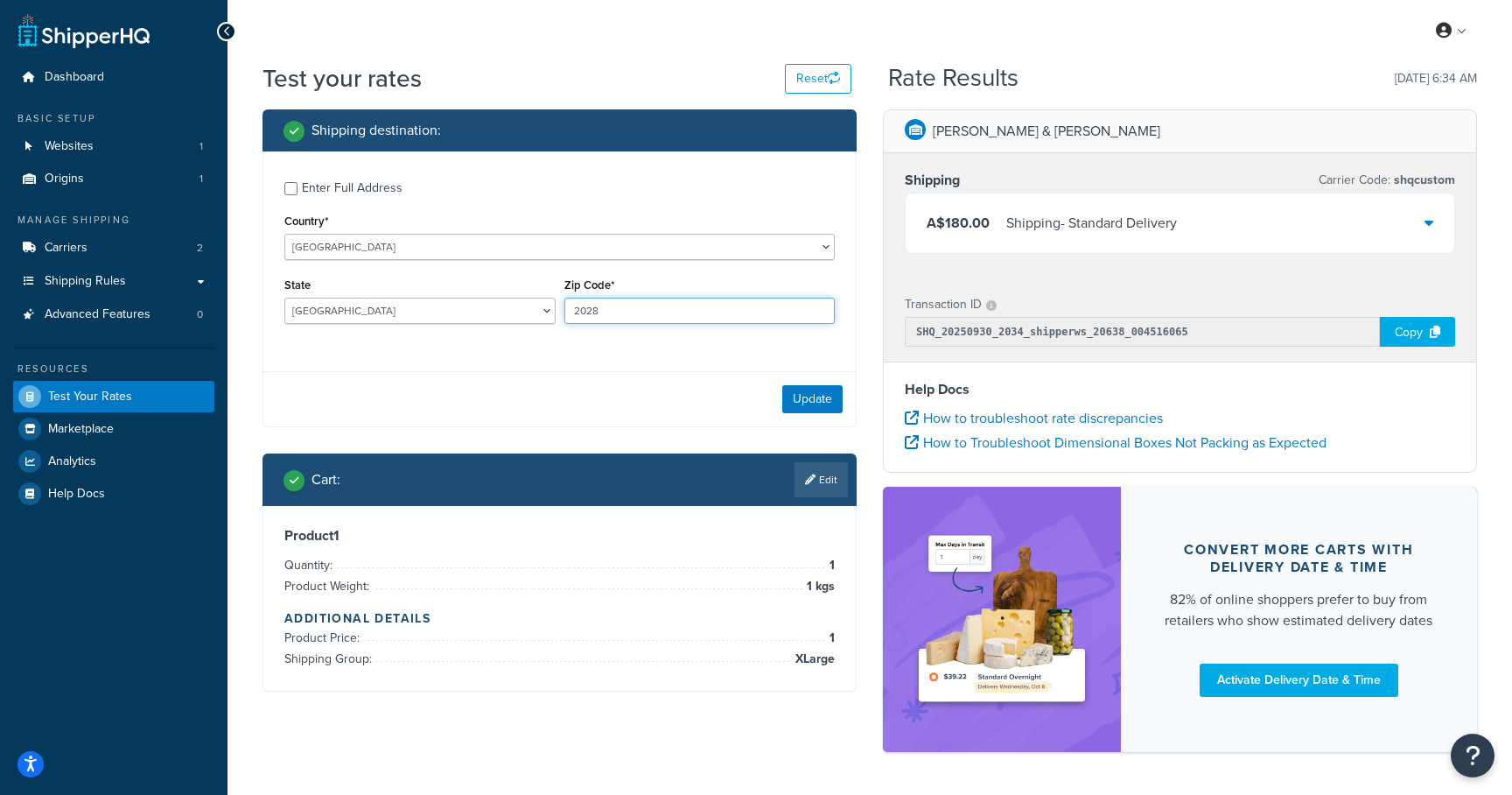
click at [607, 306] on input "2028" at bounding box center [700, 311] width 271 height 26
type input "2024"
click at [793, 392] on button "Update" at bounding box center [812, 398] width 60 height 28
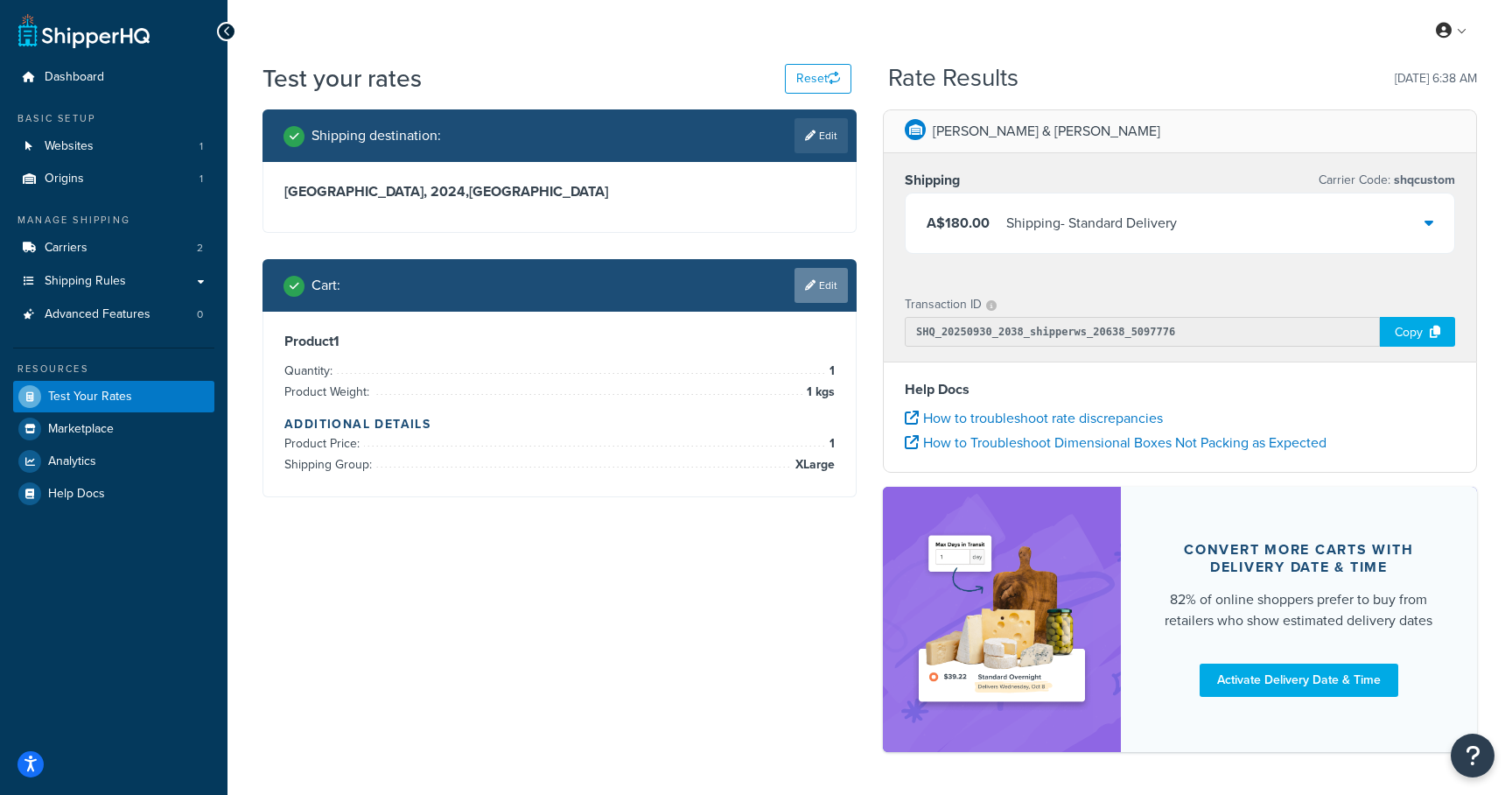
click at [811, 290] on icon at bounding box center [809, 284] width 10 height 10
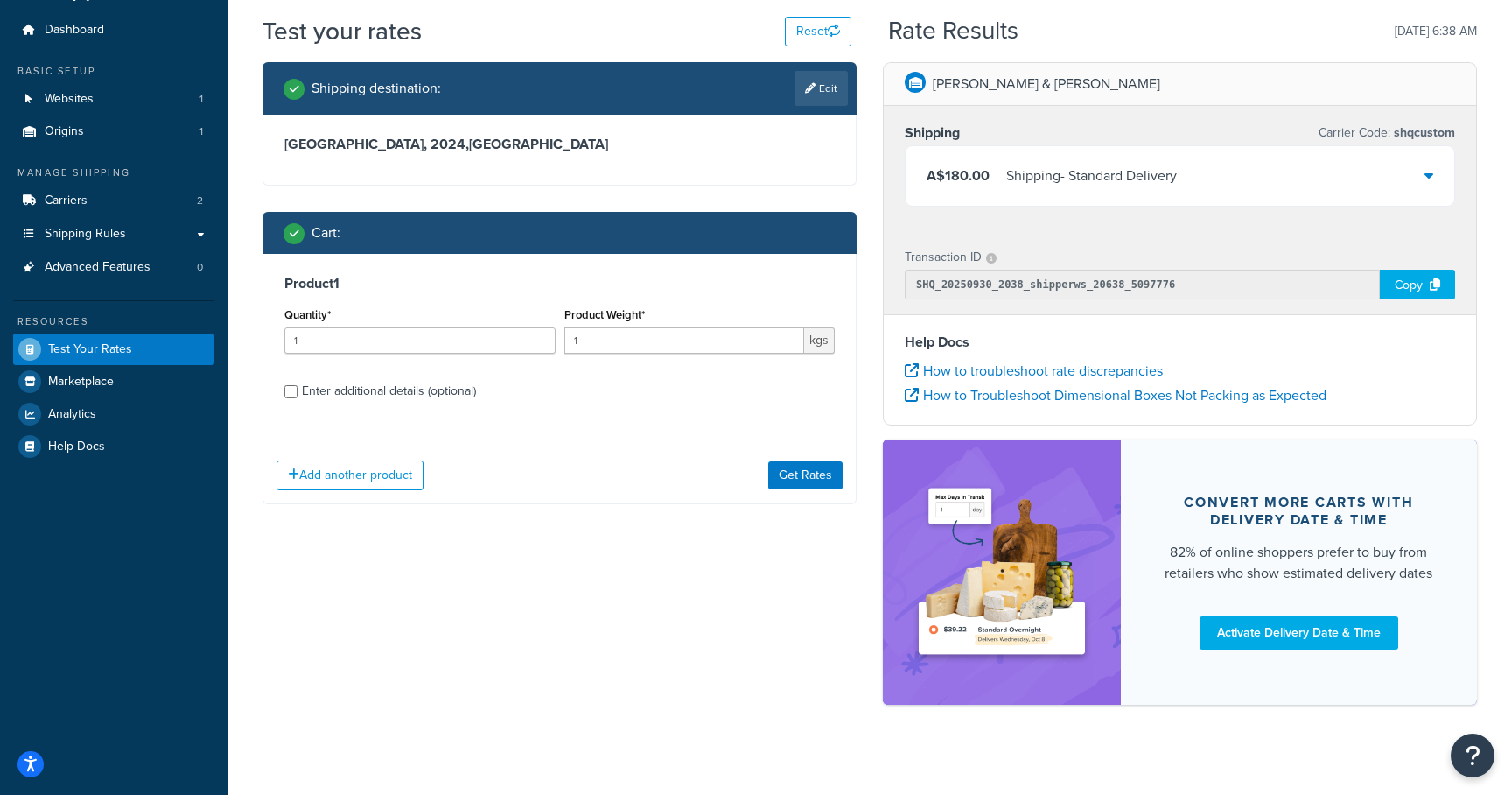
scroll to position [50, 0]
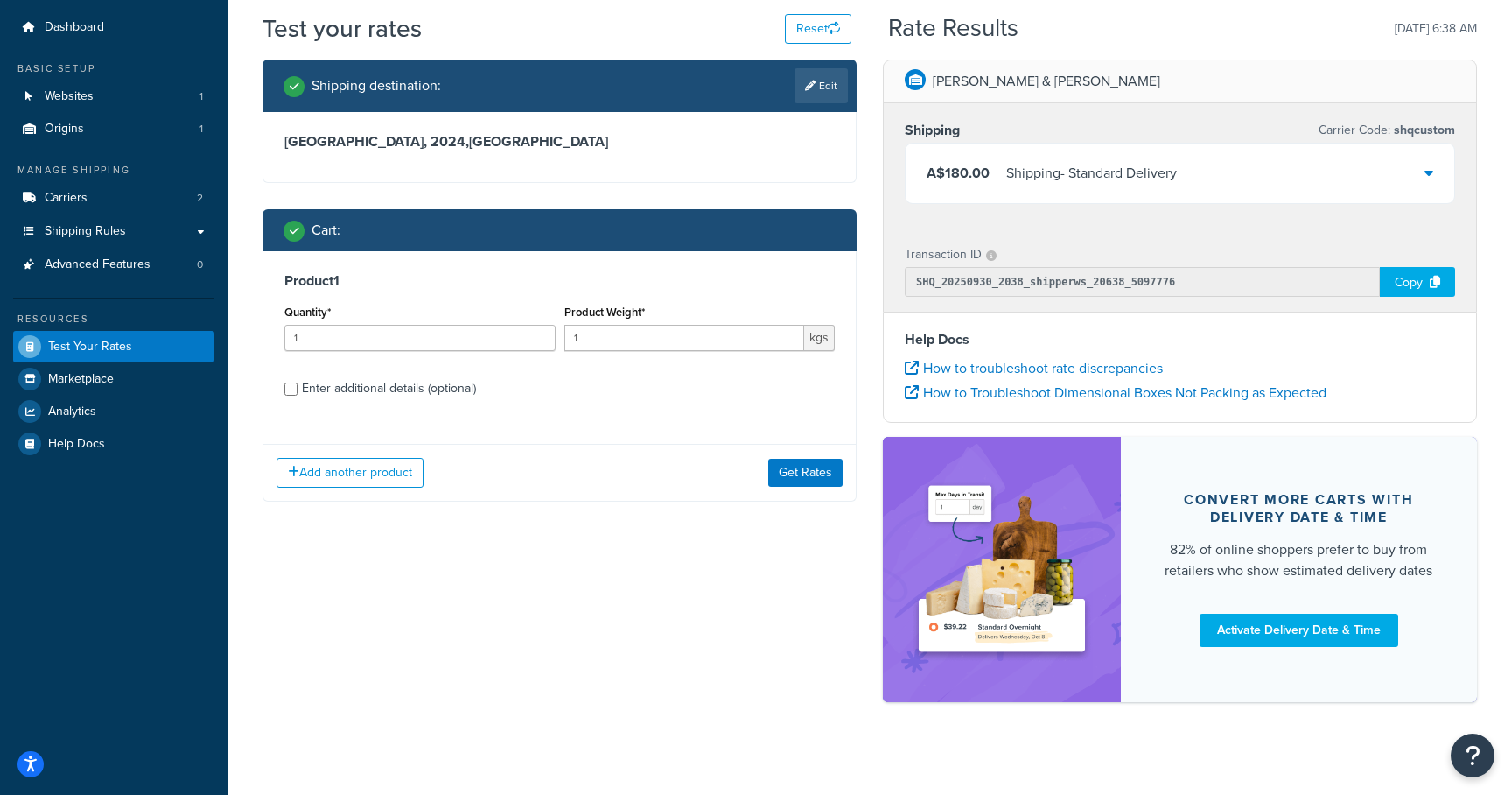
click at [334, 388] on div "Enter additional details (optional)" at bounding box center [388, 388] width 174 height 25
click at [298, 388] on input "Enter additional details (optional)" at bounding box center [291, 389] width 13 height 13
checkbox input "true"
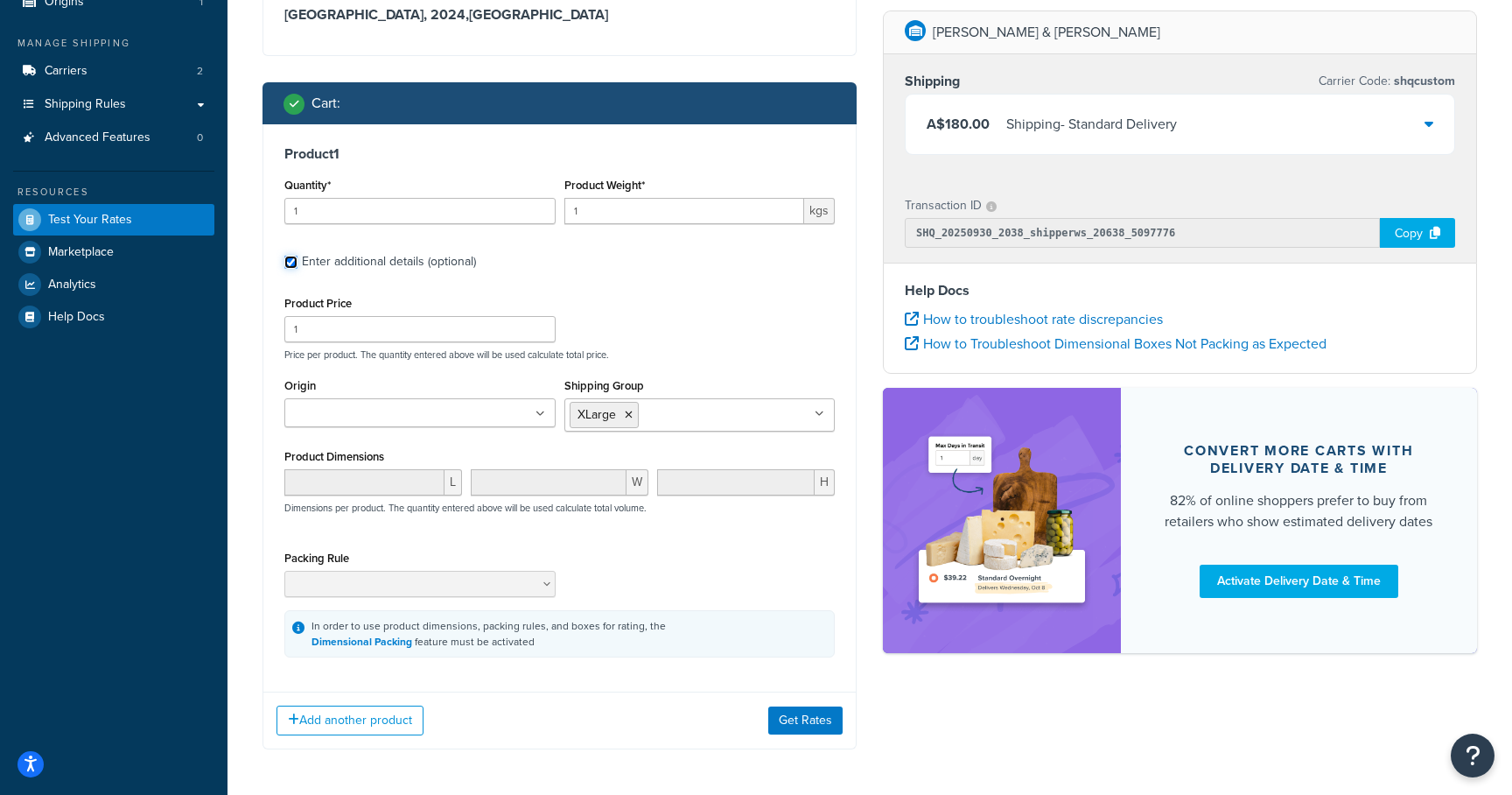
scroll to position [182, 0]
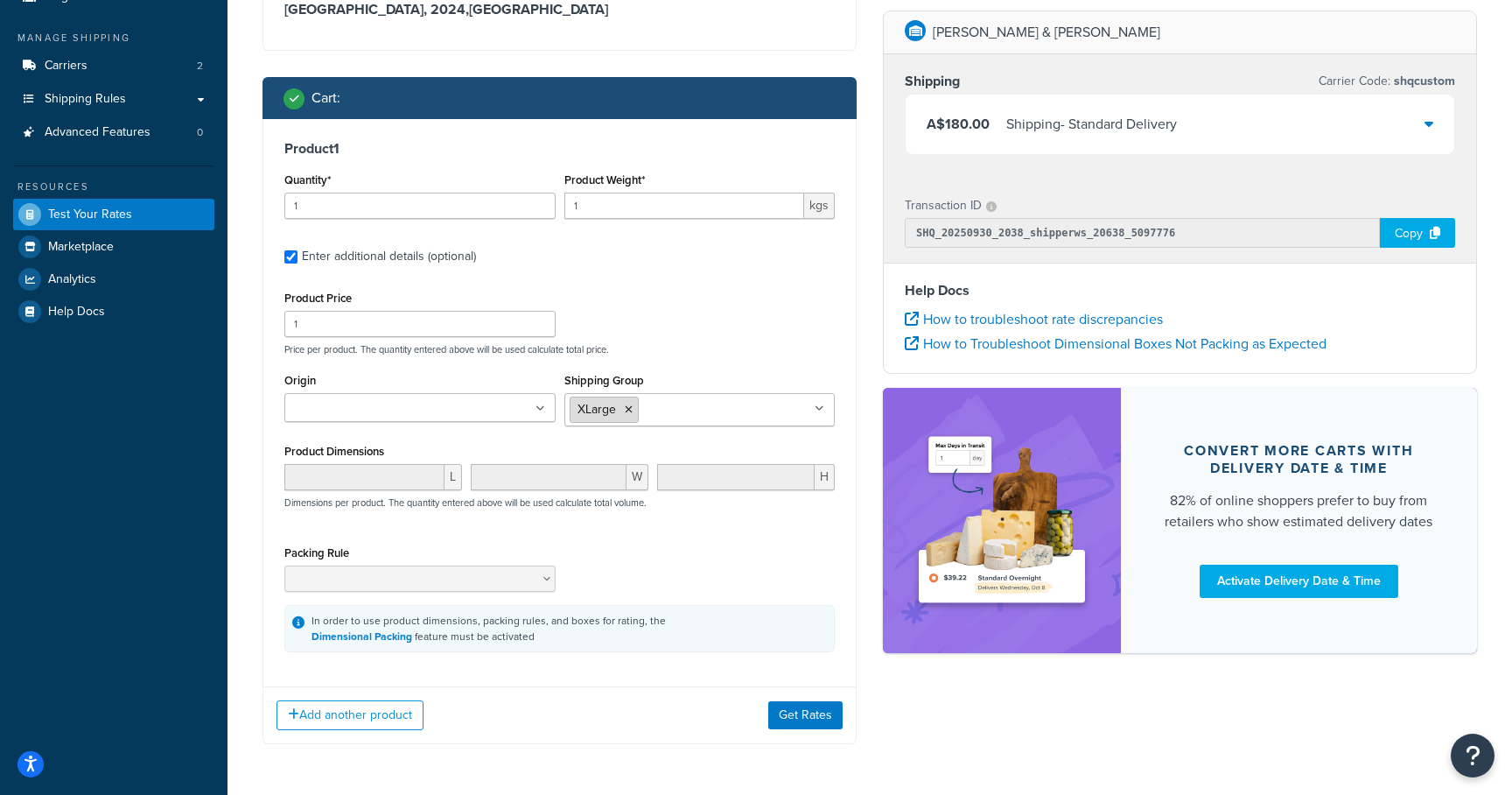
click at [623, 406] on li "XLarge" at bounding box center [604, 409] width 69 height 26
click at [631, 409] on icon at bounding box center [629, 408] width 8 height 10
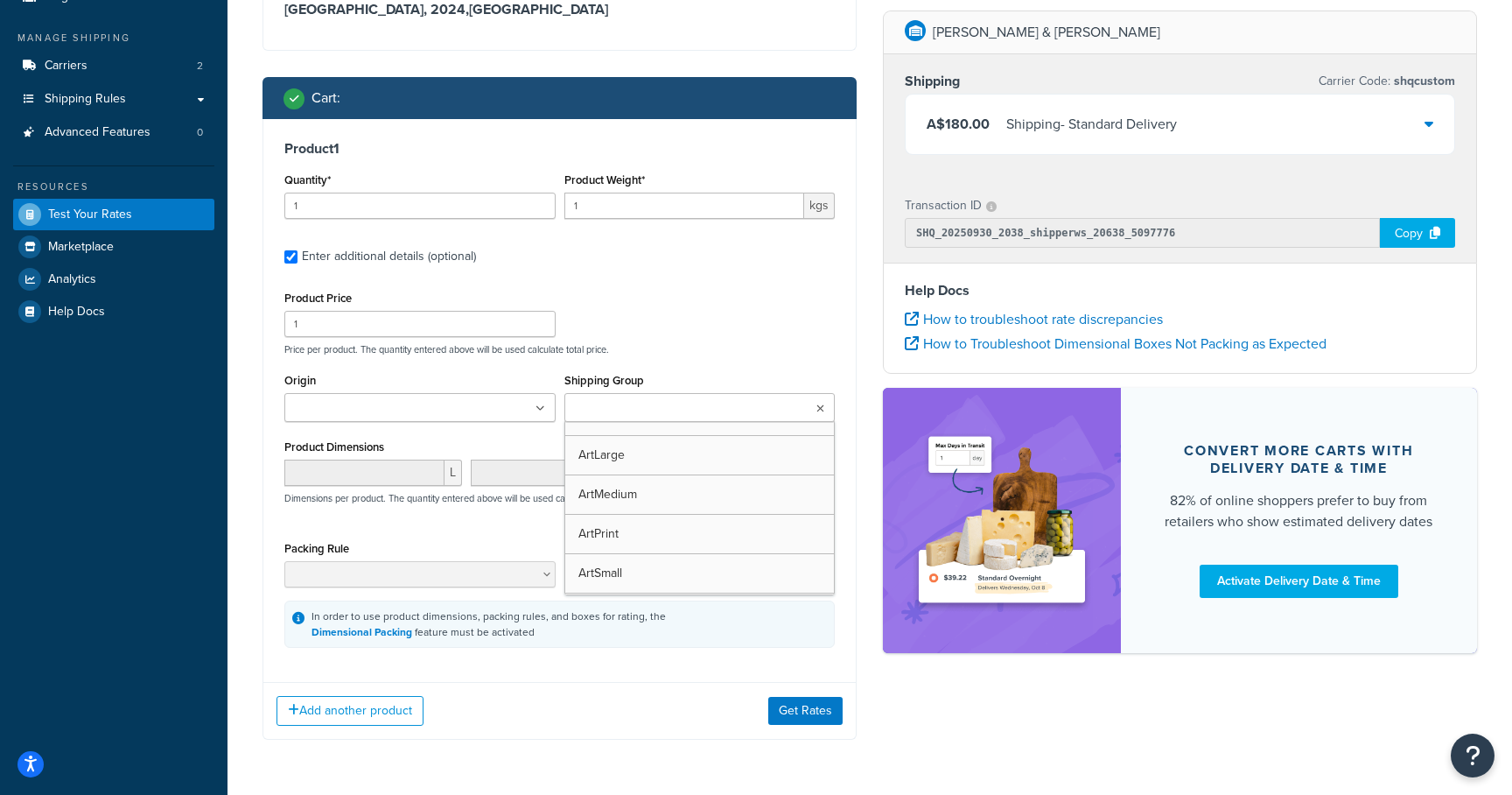
click at [629, 414] on input "Shipping Group" at bounding box center [647, 408] width 155 height 19
type input "xsm"
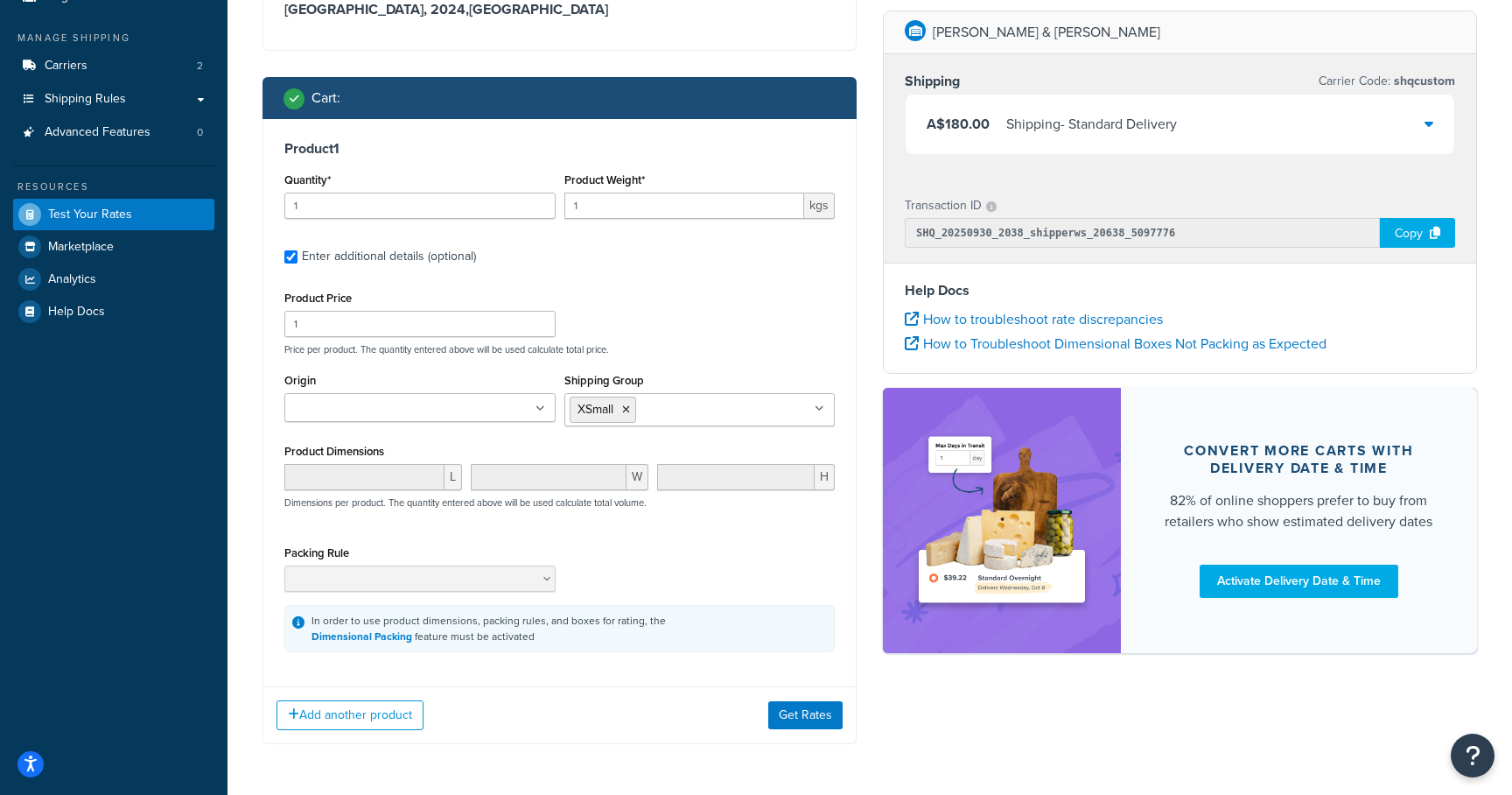
click at [591, 631] on div "In order to use product dimensions, packing rules, and boxes for rating, the Di…" at bounding box center [489, 628] width 354 height 31
click at [375, 714] on button "Add another product" at bounding box center [350, 715] width 147 height 30
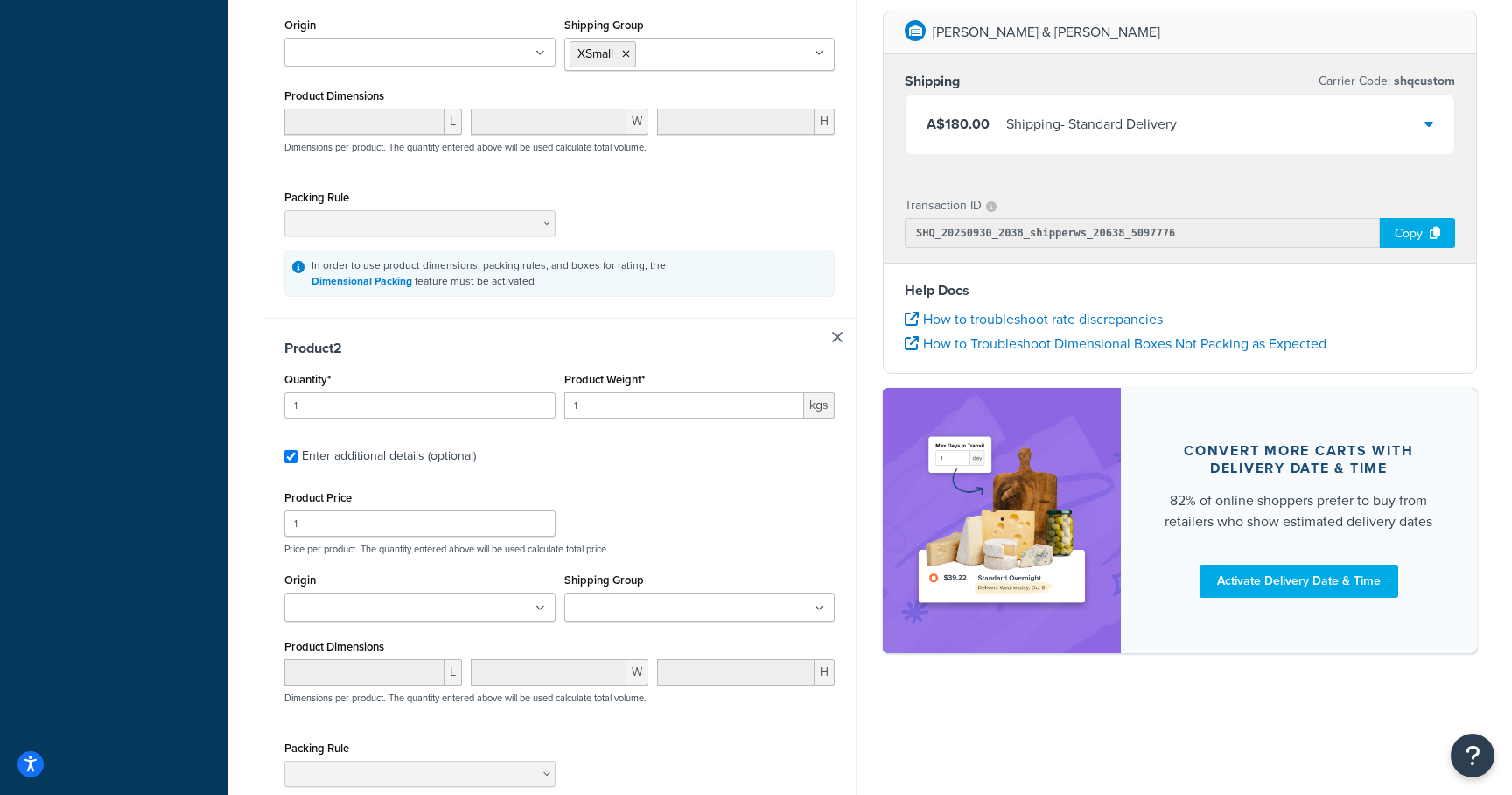
scroll to position [651, 0]
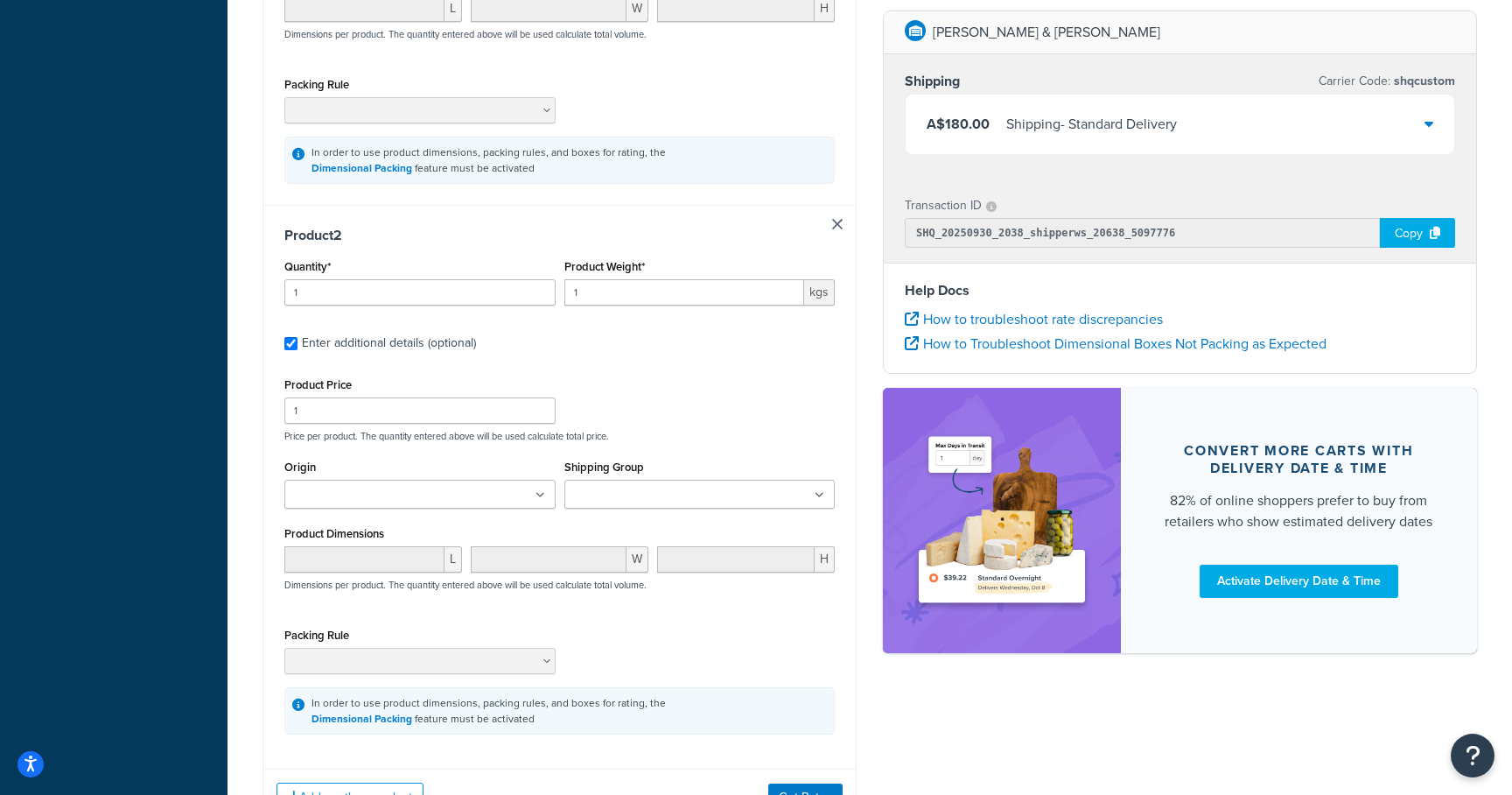
click at [623, 489] on input "Shipping Group" at bounding box center [647, 495] width 155 height 19
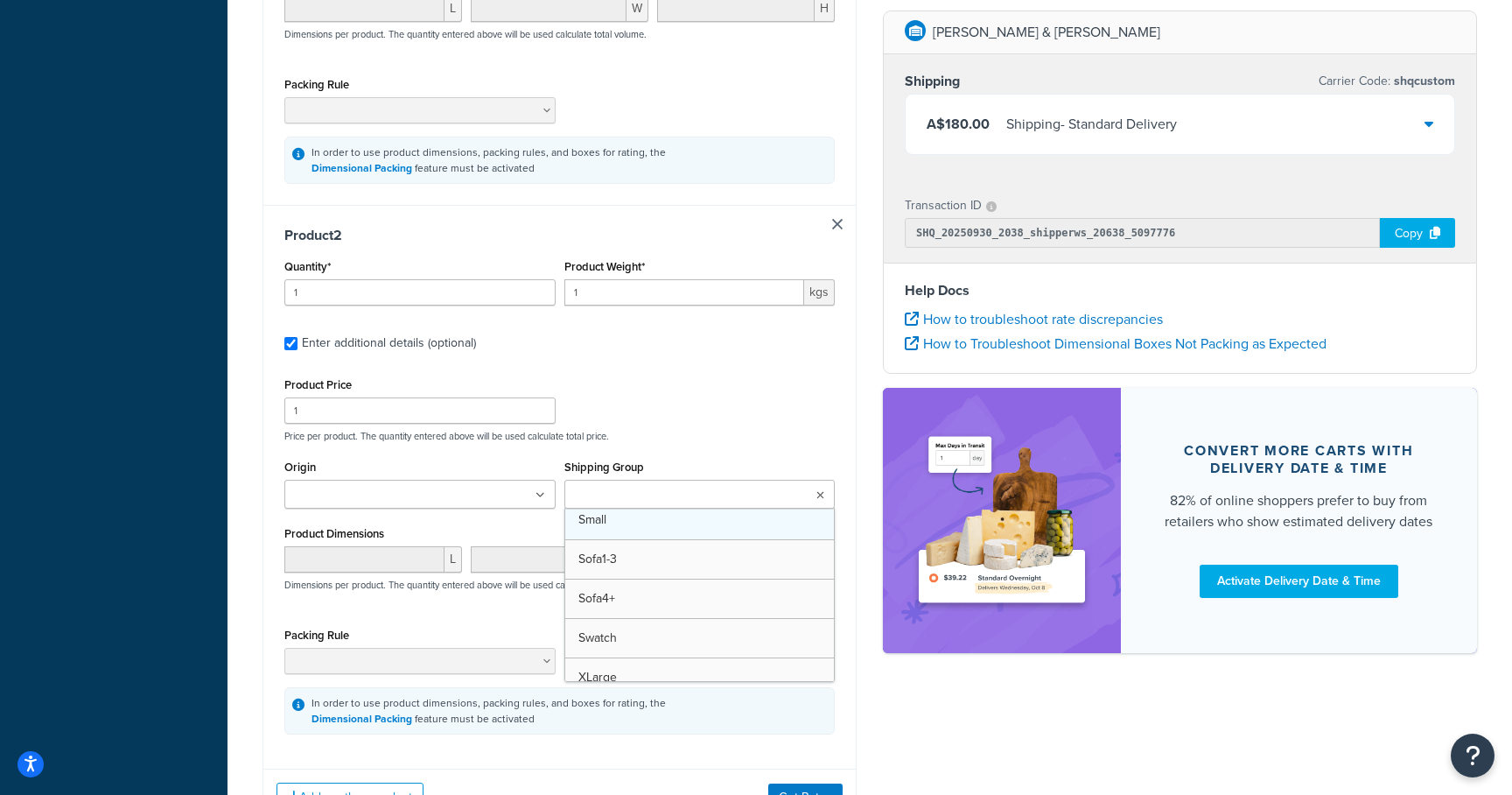
scroll to position [480, 0]
click at [869, 680] on div "Shipping destination : Edit New South Wales, 2024 , Australia Cart : Product 1 …" at bounding box center [559, 158] width 620 height 1399
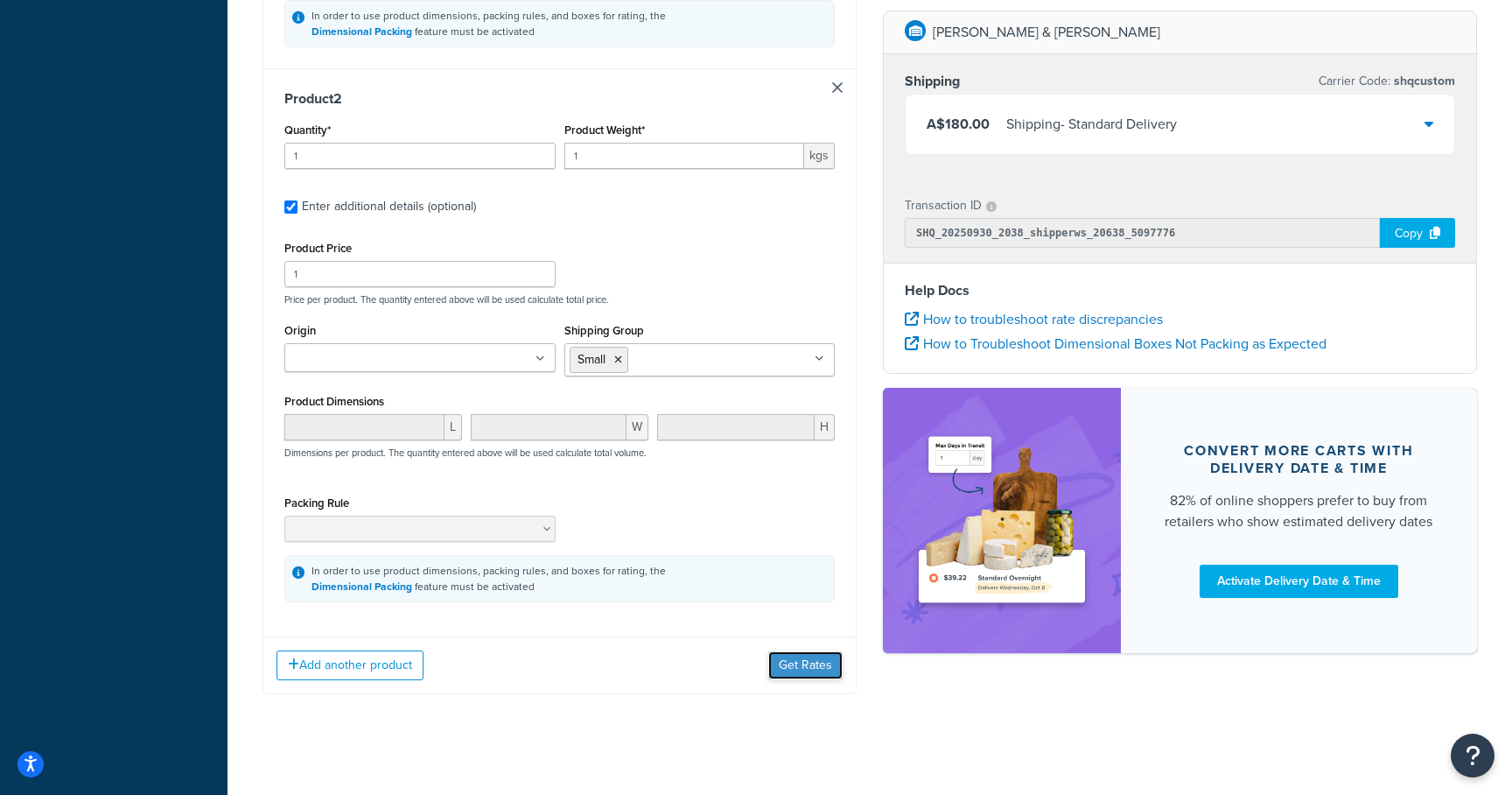
click at [818, 673] on button "Get Rates" at bounding box center [805, 665] width 74 height 28
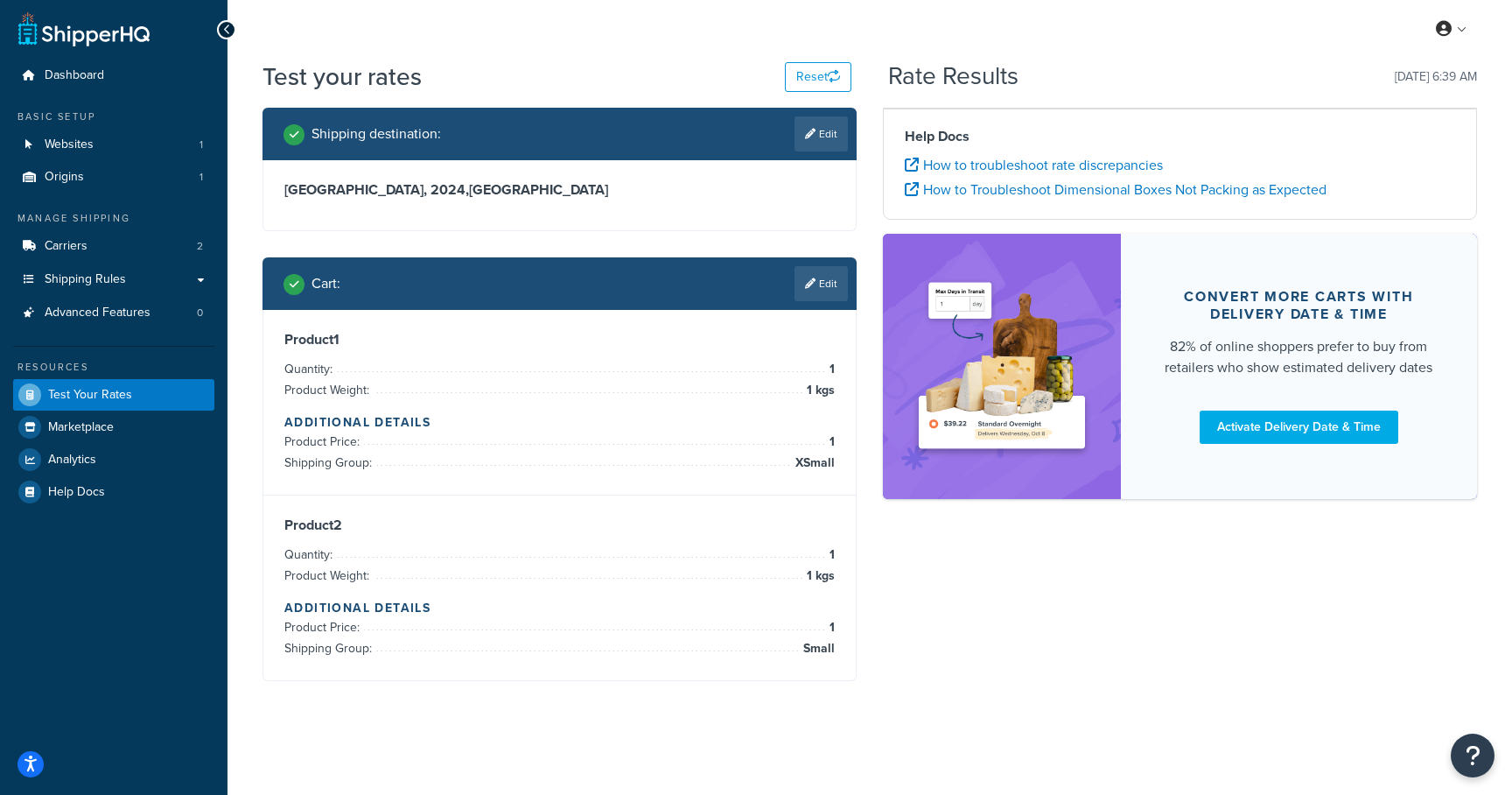
scroll to position [61, 0]
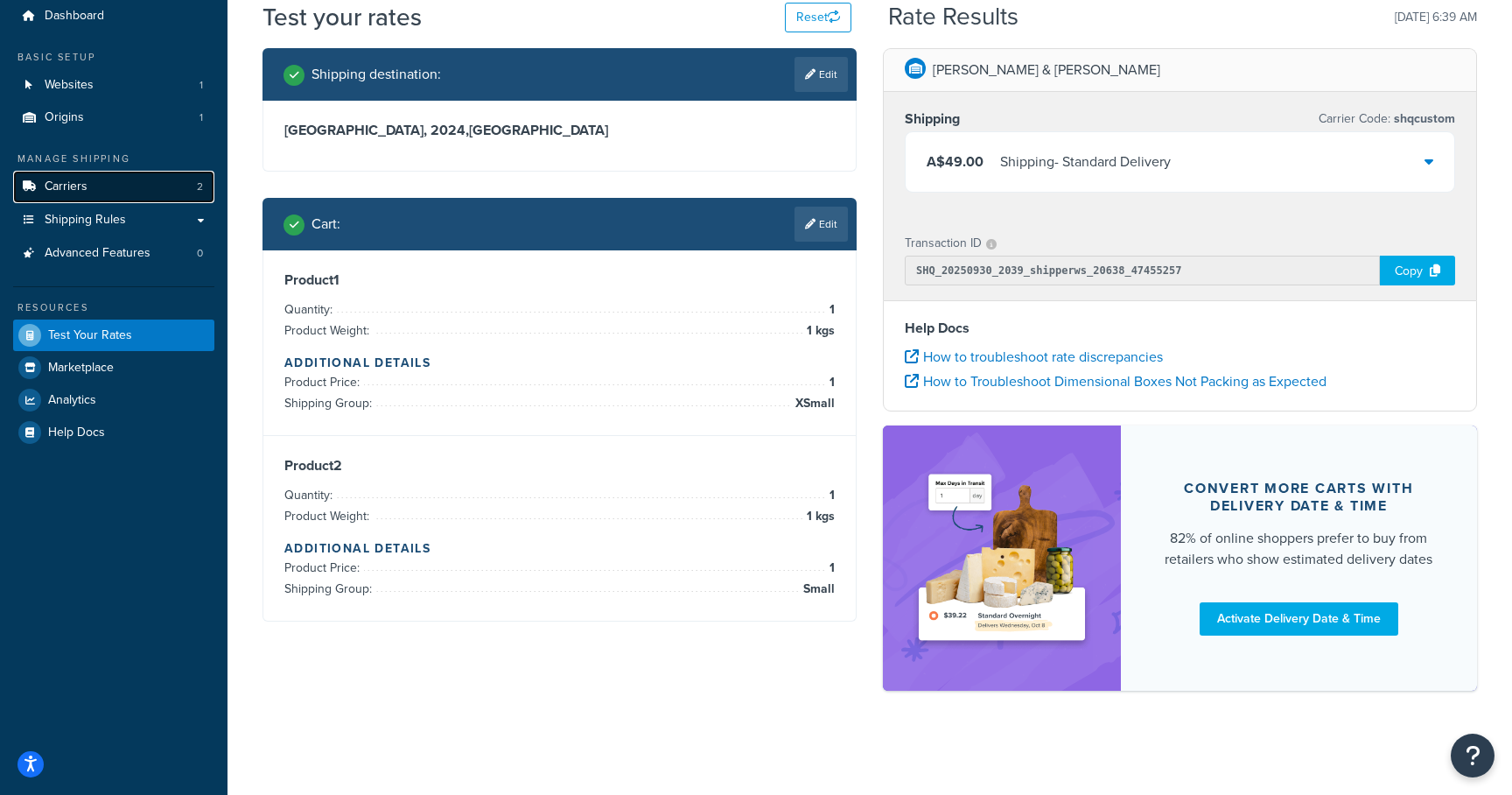
click at [50, 184] on span "Carriers" at bounding box center [66, 186] width 43 height 15
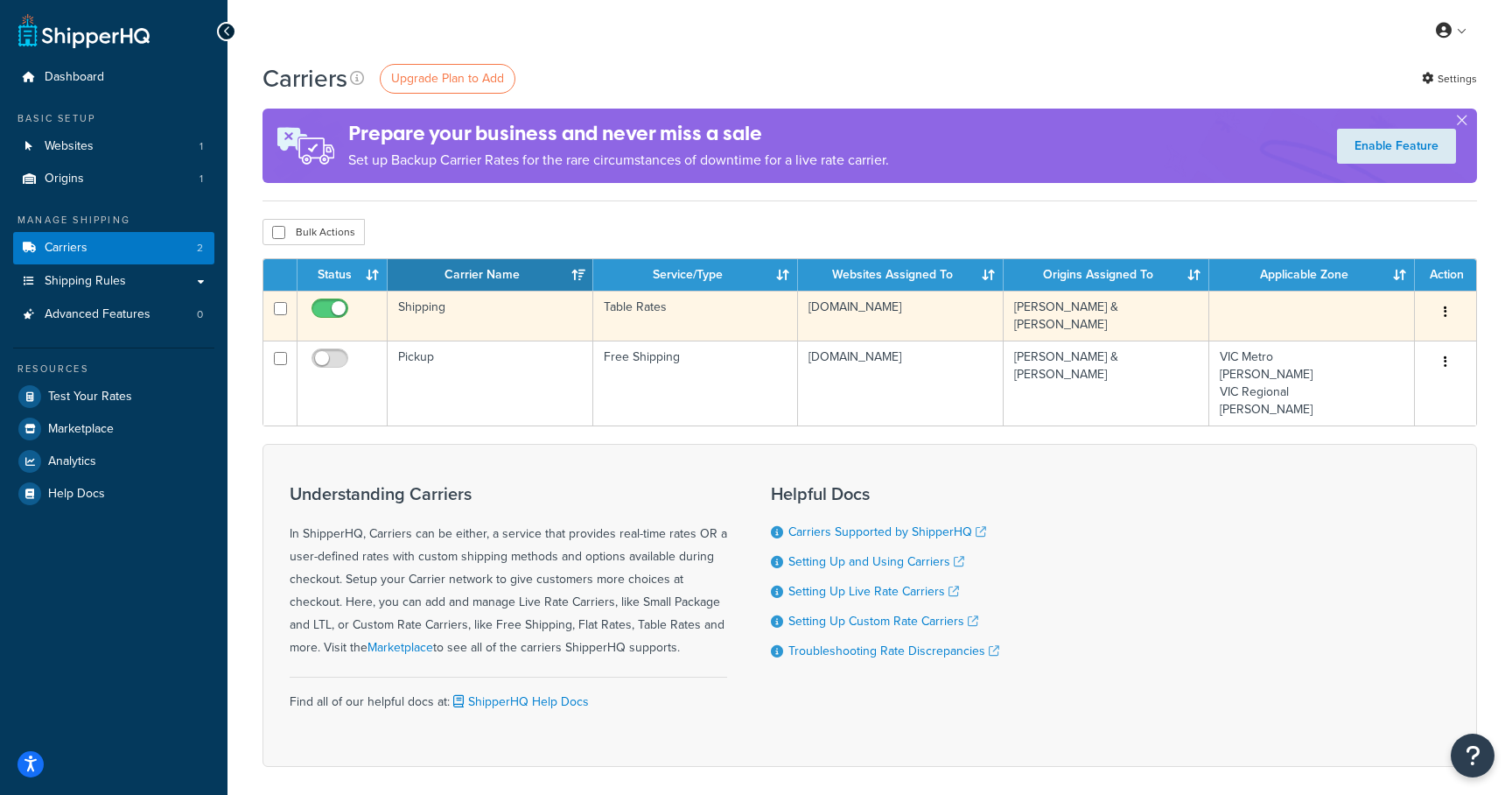
click at [322, 308] on input "checkbox" at bounding box center [332, 313] width 48 height 22
checkbox input "false"
